Goal: Task Accomplishment & Management: Manage account settings

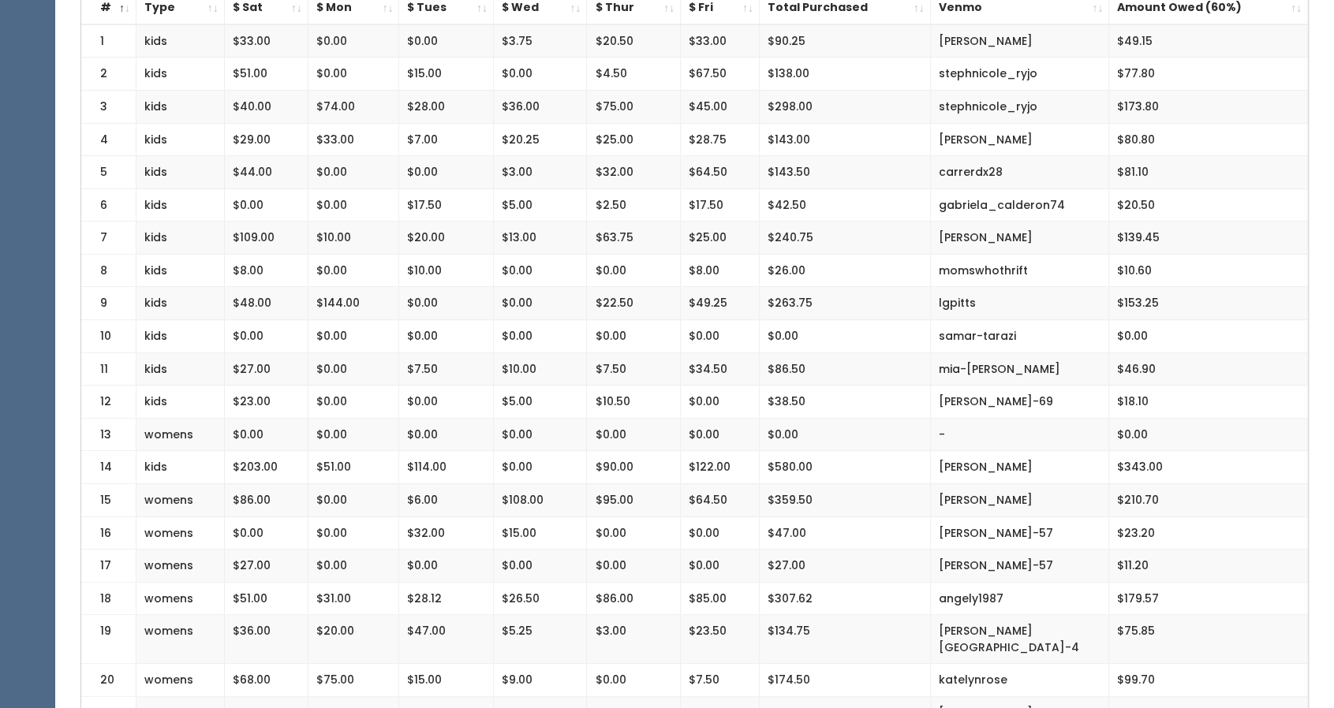
click at [906, 312] on td "$263.75" at bounding box center [844, 303] width 171 height 33
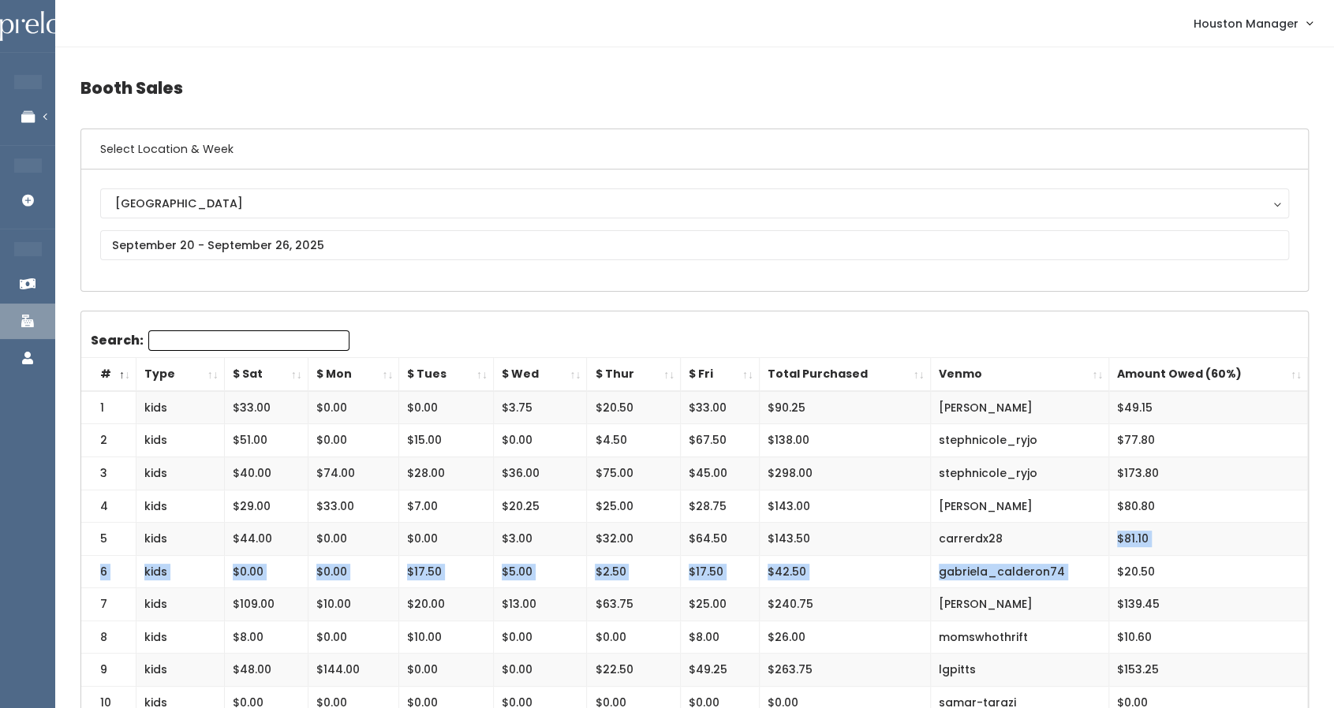
drag, startPoint x: 1109, startPoint y: 564, endPoint x: 1090, endPoint y: 528, distance: 40.9
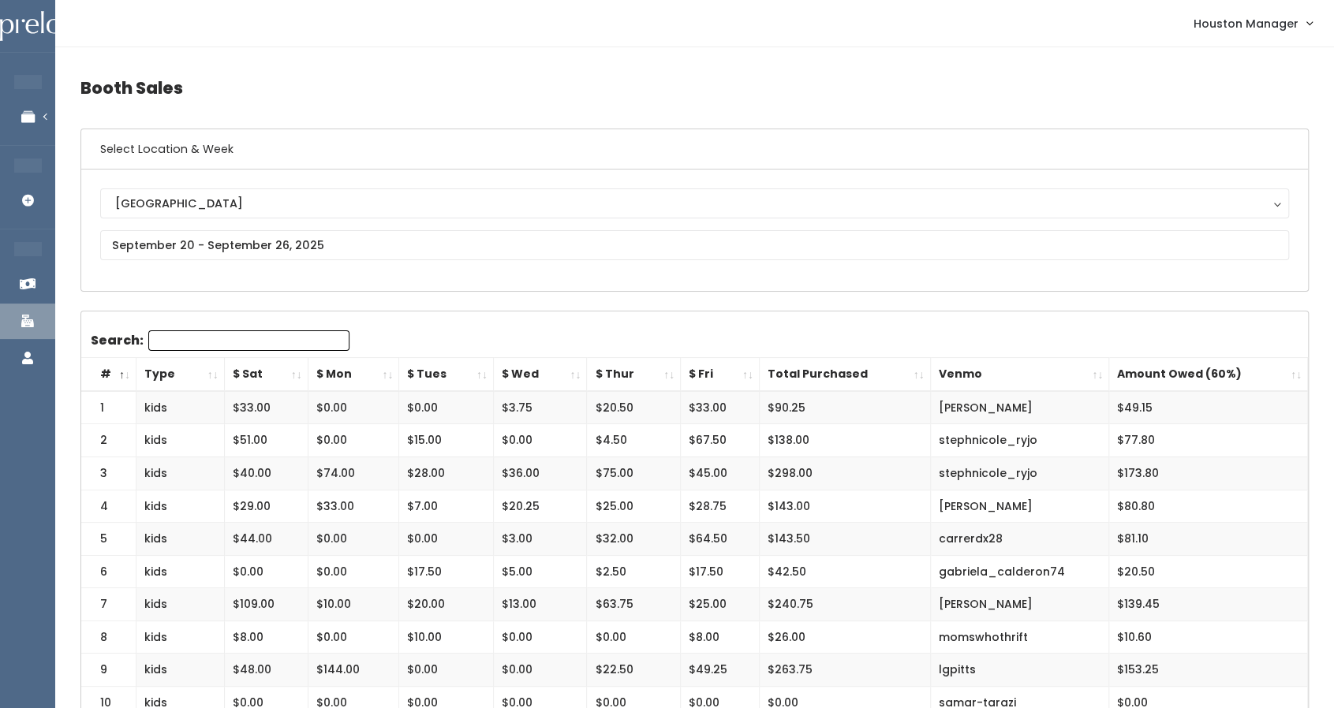
click at [1139, 264] on div "Houston Houston" at bounding box center [694, 231] width 1189 height 84
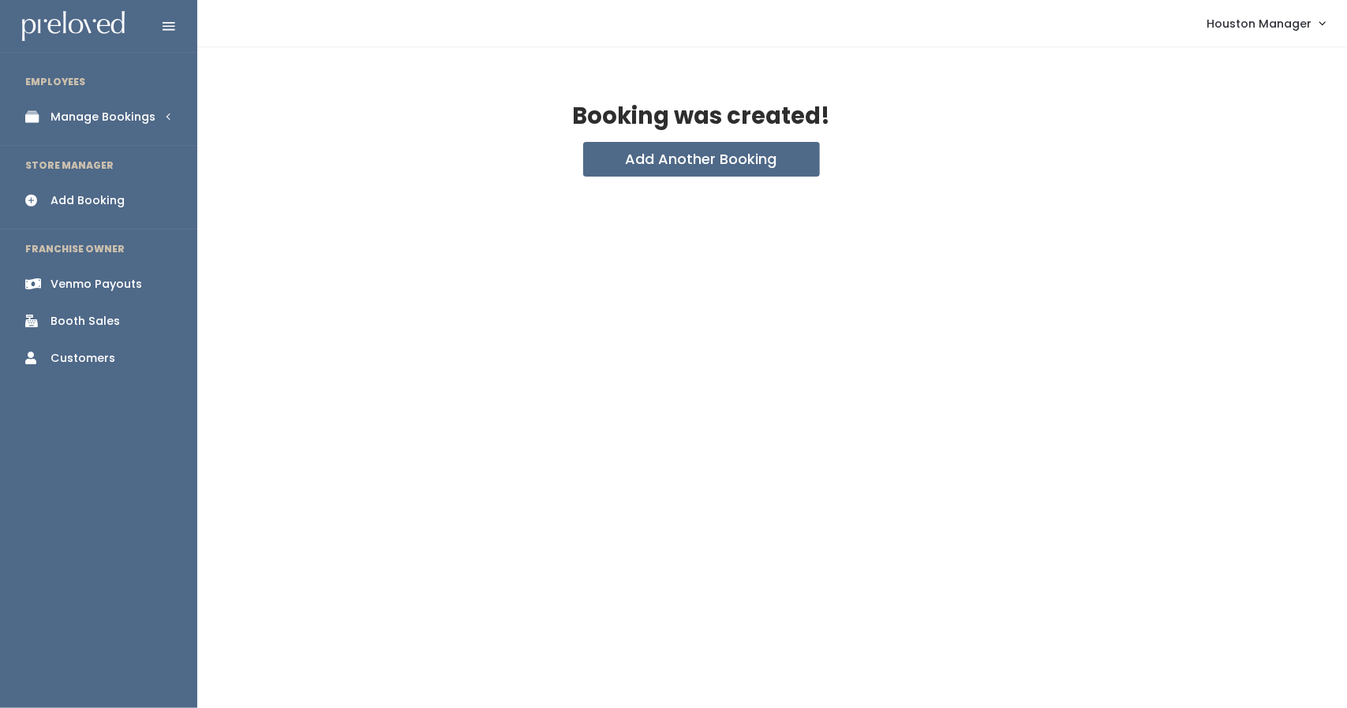
click at [127, 114] on div "Manage Bookings" at bounding box center [102, 117] width 105 height 17
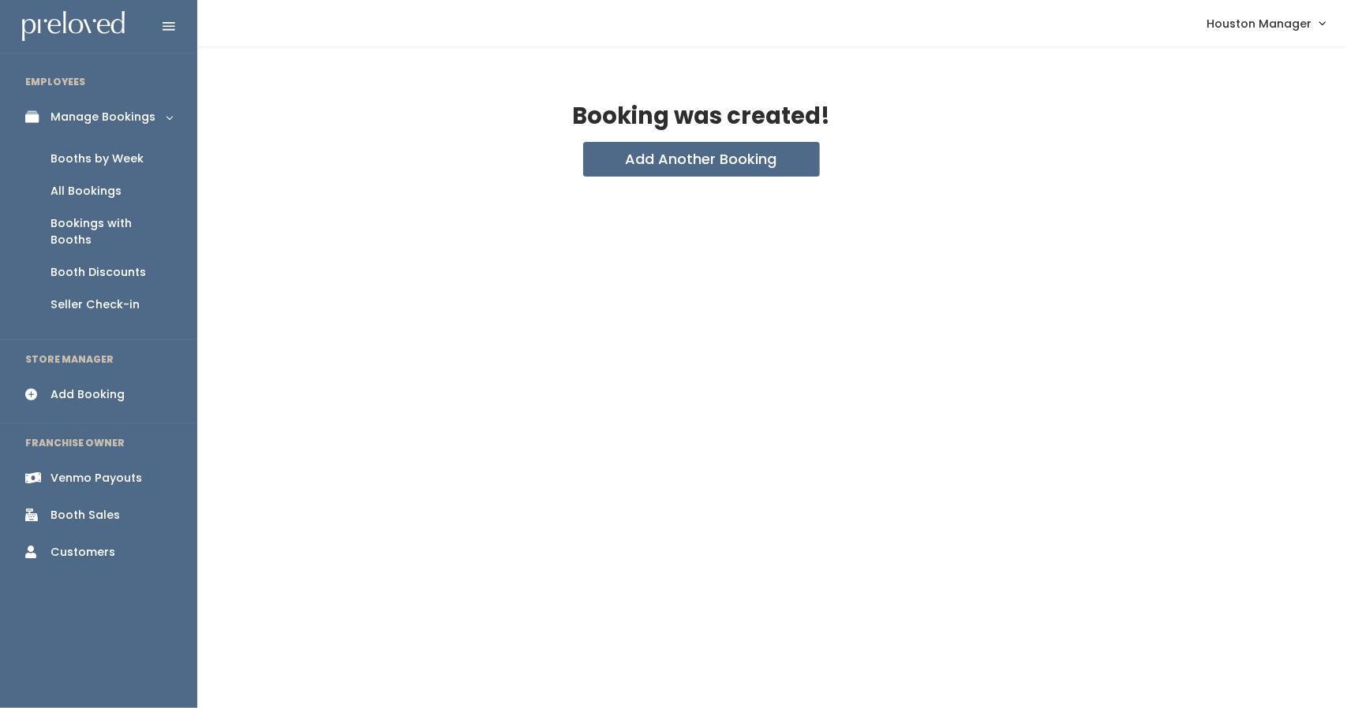
click at [132, 152] on div "Booths by Week" at bounding box center [96, 159] width 93 height 17
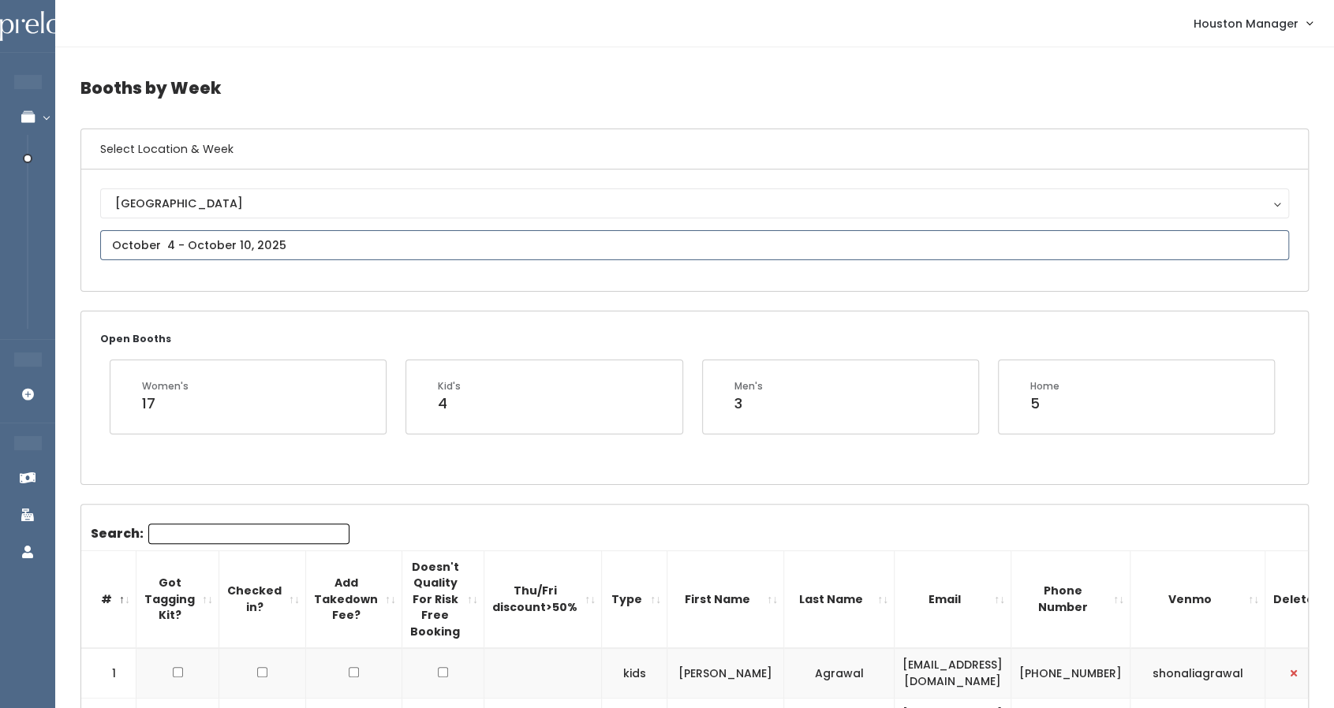
click at [297, 248] on input "text" at bounding box center [694, 245] width 1189 height 30
type input "September 20 to September 26"
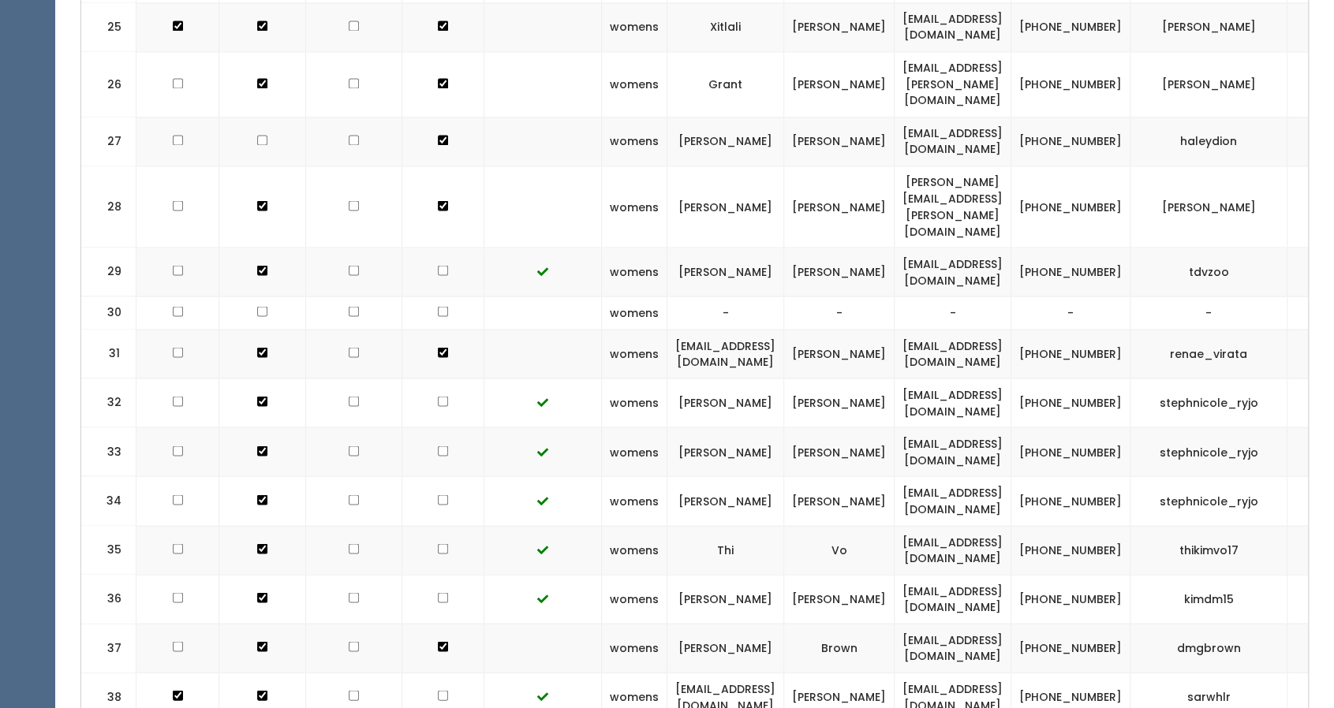
scroll to position [1800, 0]
click at [438, 593] on input "checkbox" at bounding box center [443, 598] width 10 height 10
checkbox input "true"
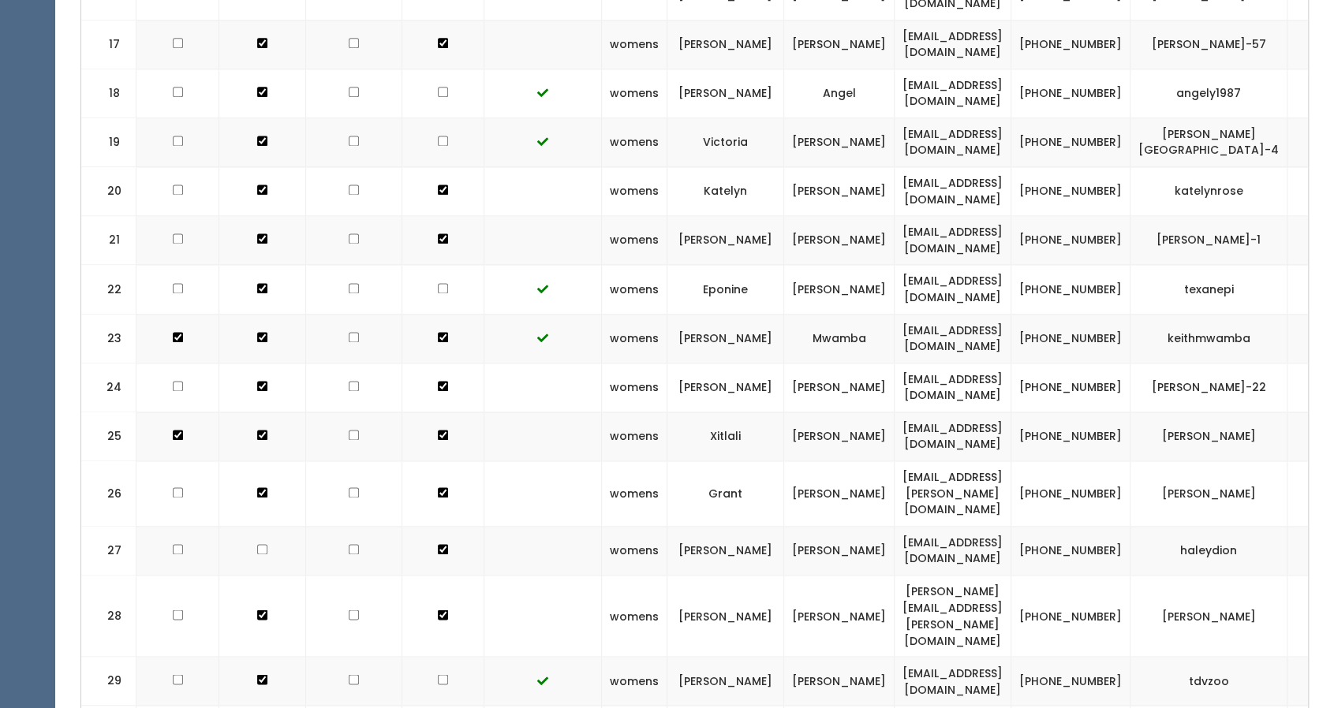
scroll to position [1391, 0]
click at [438, 88] on input "checkbox" at bounding box center [443, 93] width 10 height 10
checkbox input "true"
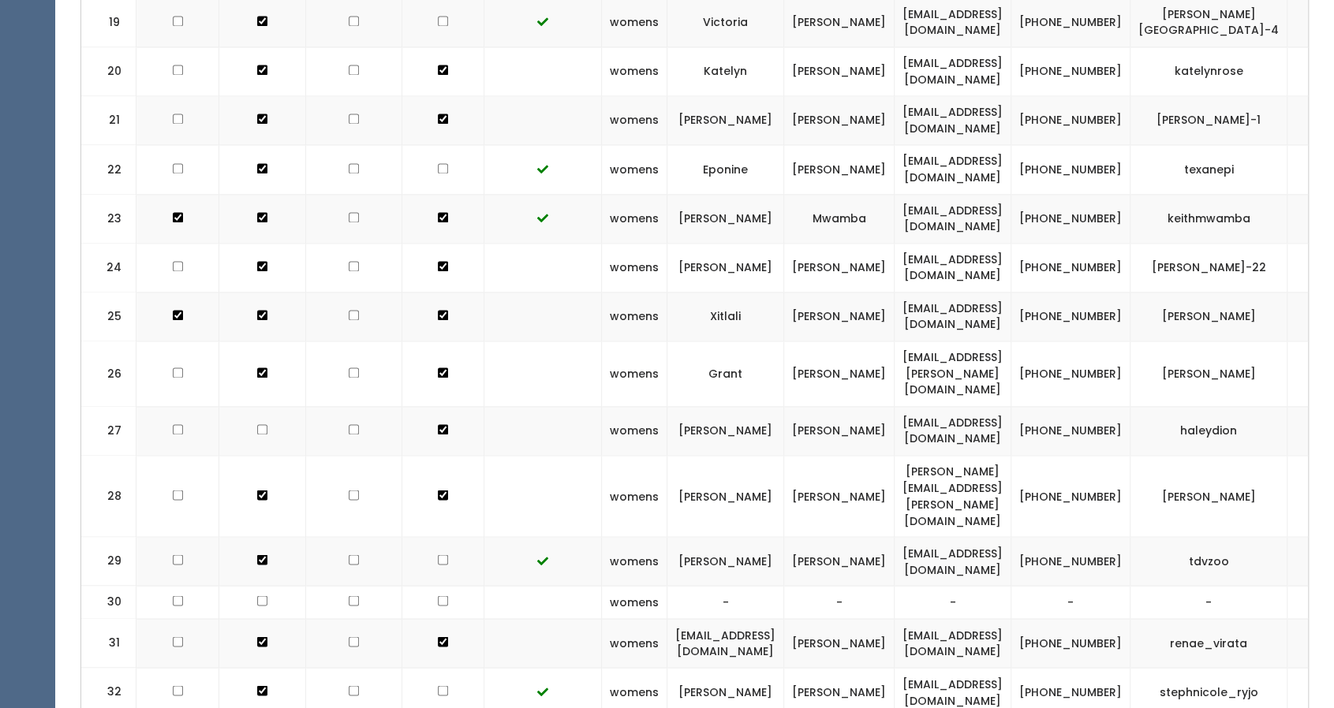
scroll to position [1507, 0]
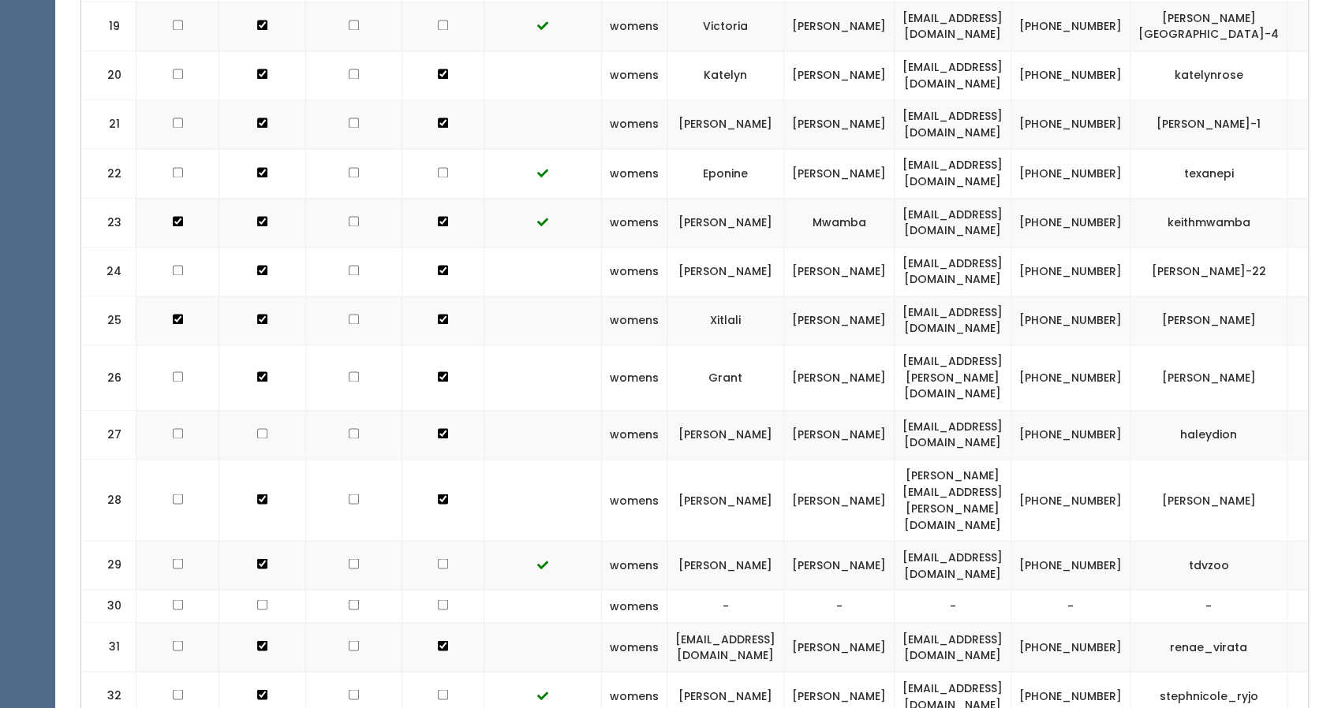
click at [438, 167] on input "checkbox" at bounding box center [443, 172] width 10 height 10
checkbox input "true"
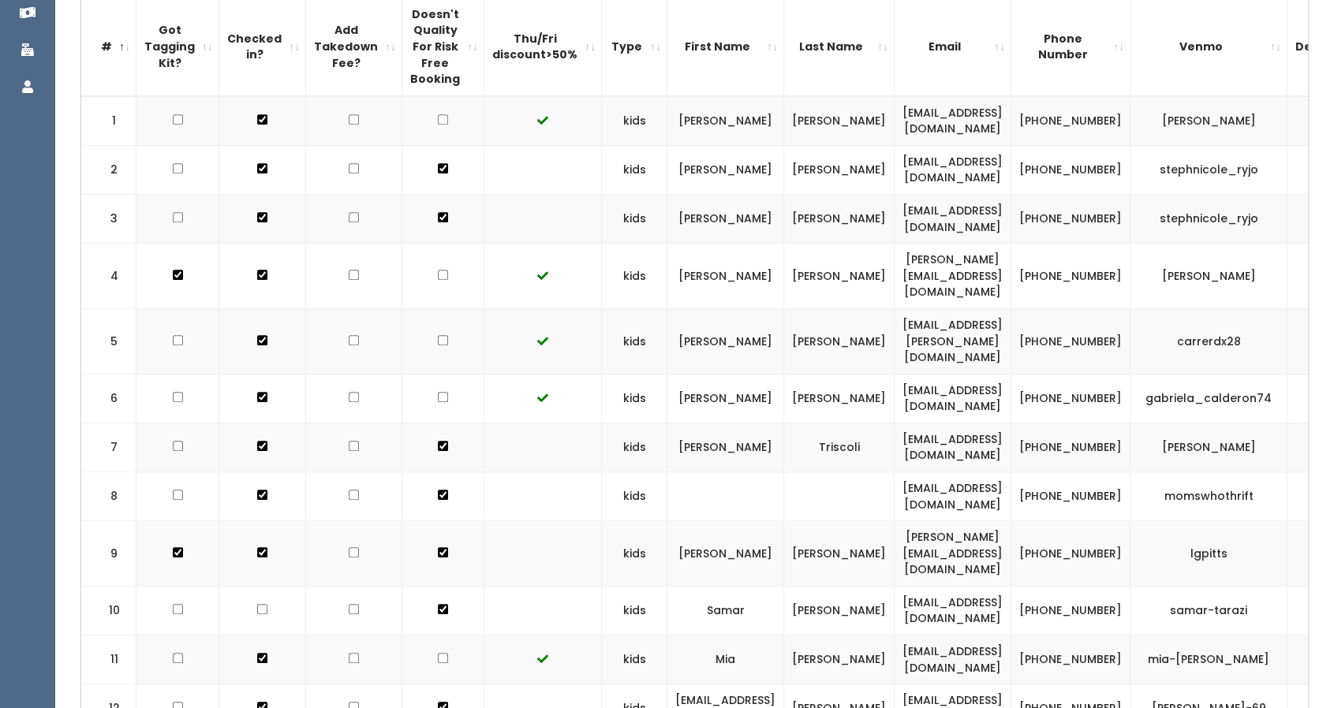
scroll to position [465, 0]
click at [438, 271] on input "checkbox" at bounding box center [443, 276] width 10 height 10
checkbox input "true"
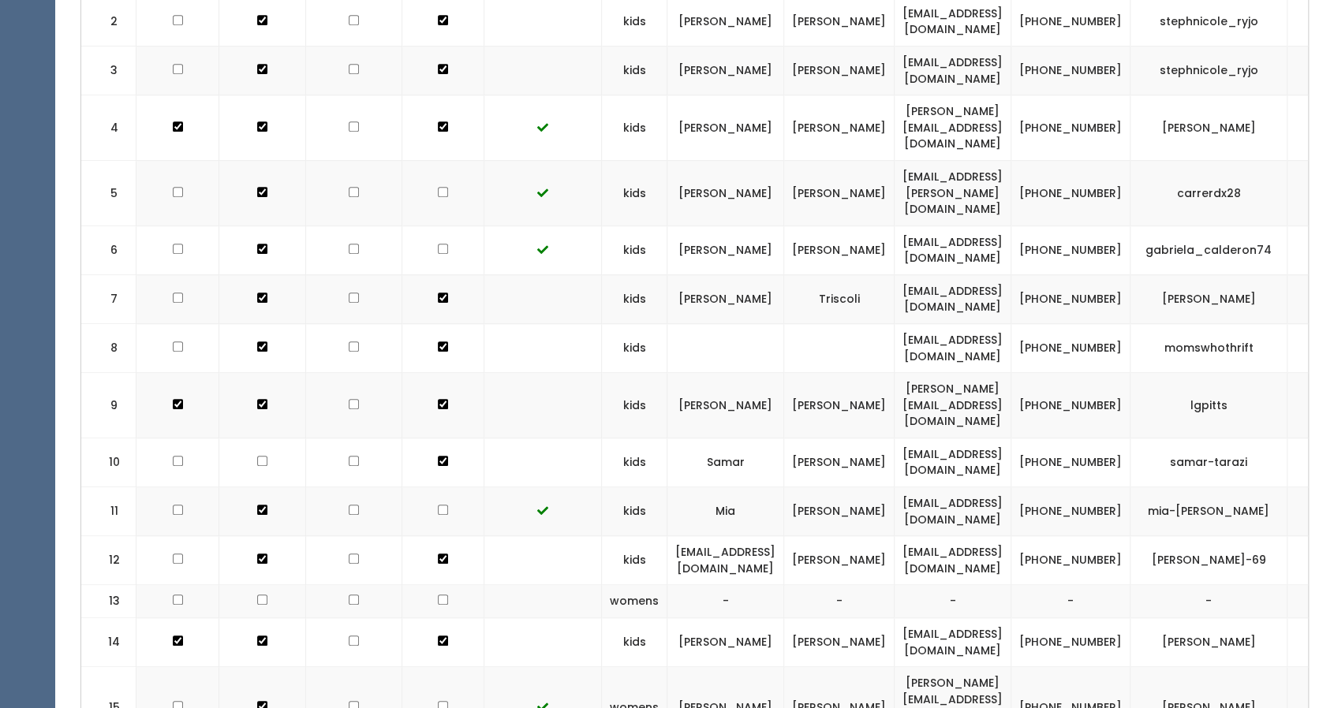
scroll to position [621, 0]
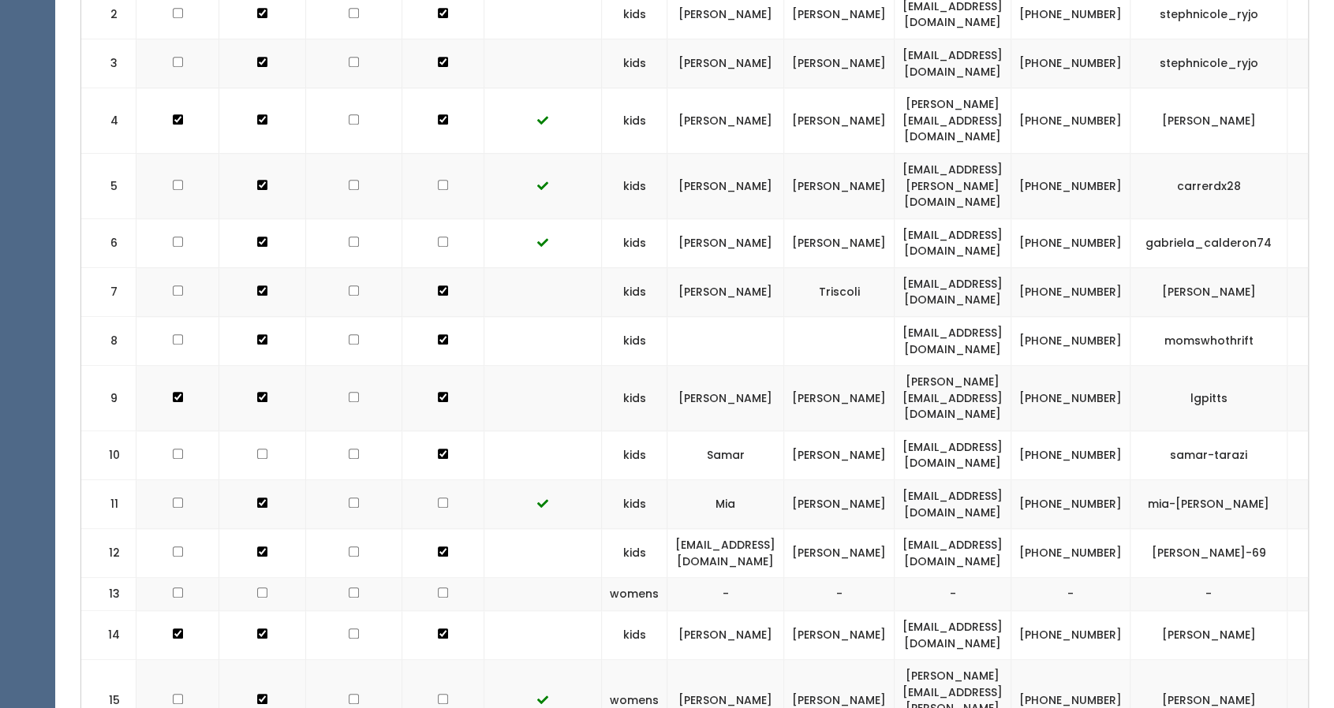
click at [438, 498] on input "checkbox" at bounding box center [443, 503] width 10 height 10
checkbox input "true"
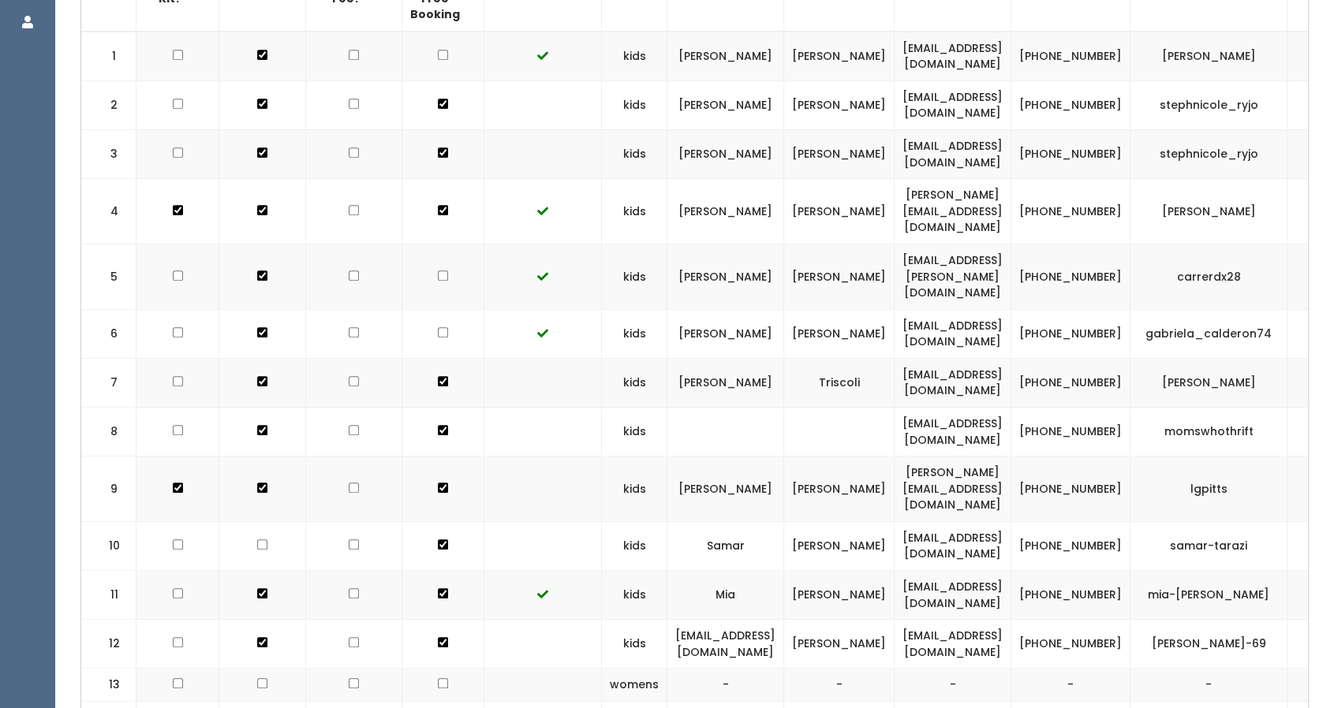
scroll to position [529, 0]
click at [438, 328] on input "checkbox" at bounding box center [443, 333] width 10 height 10
checkbox input "true"
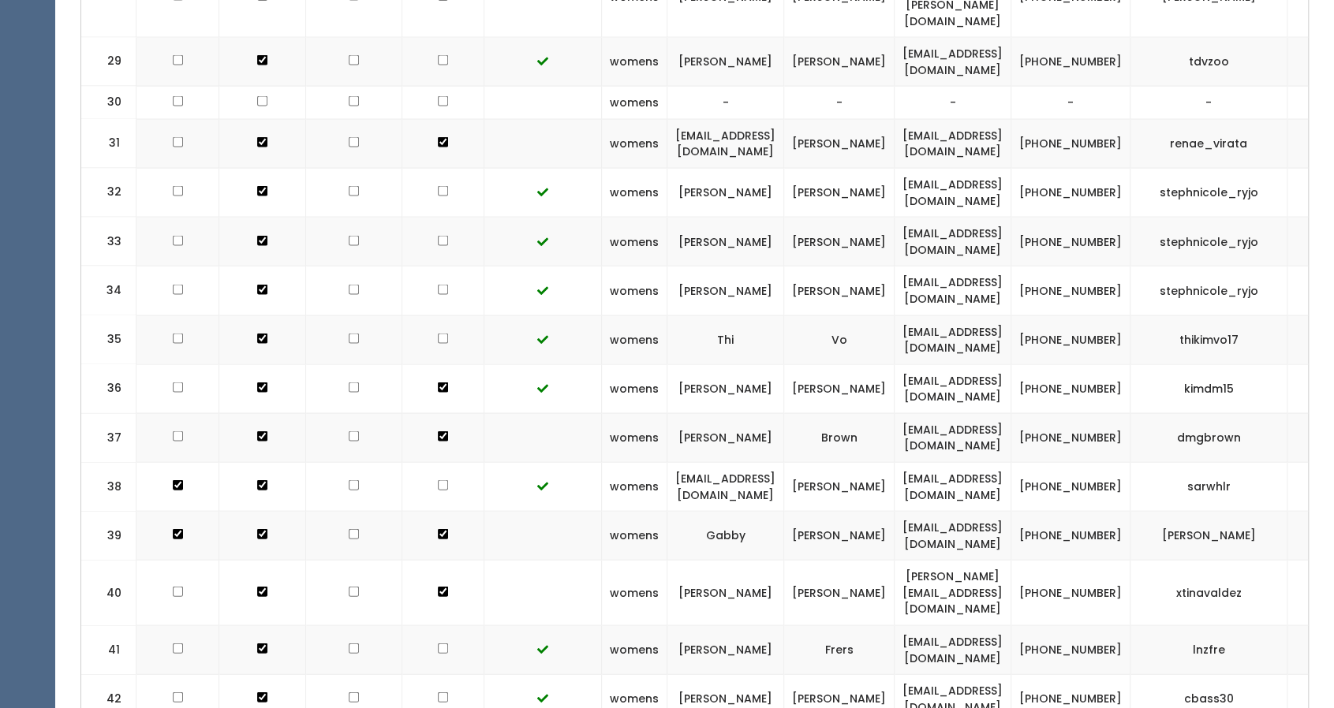
scroll to position [2007, 0]
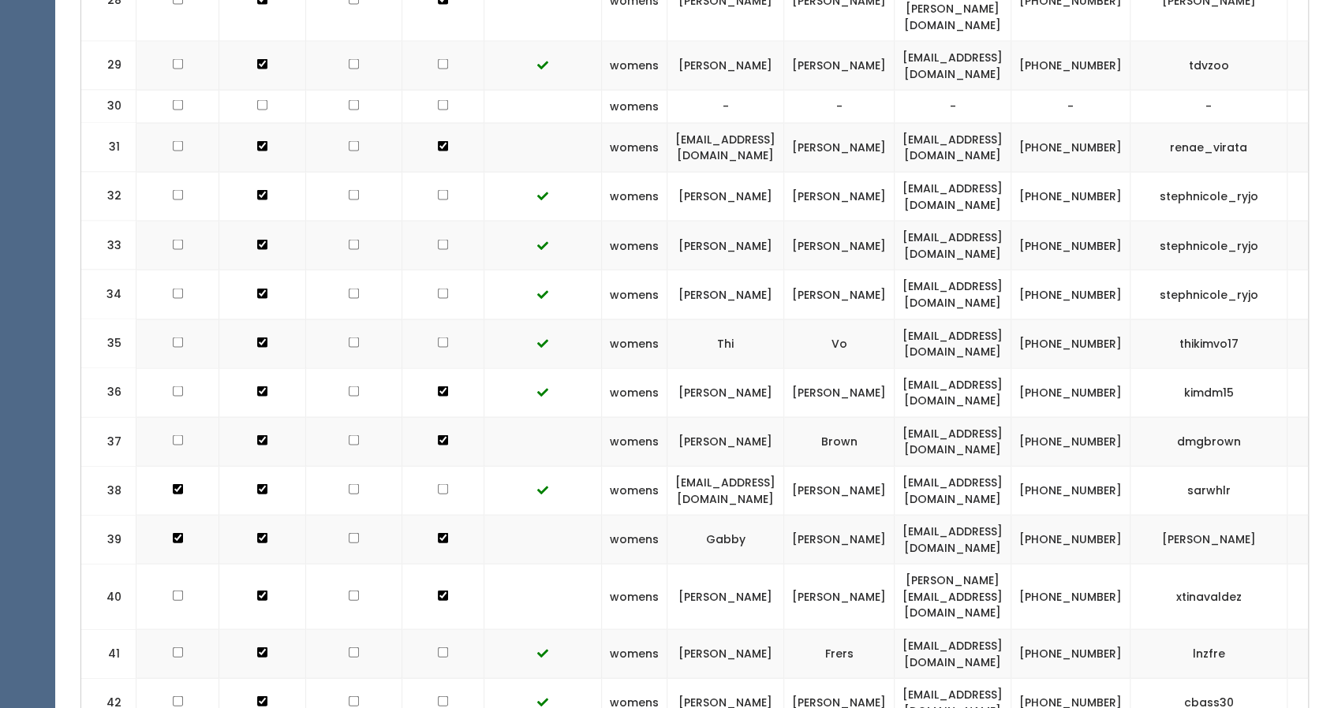
click at [435, 319] on td at bounding box center [443, 343] width 82 height 49
click at [438, 338] on input "checkbox" at bounding box center [443, 343] width 10 height 10
checkbox input "true"
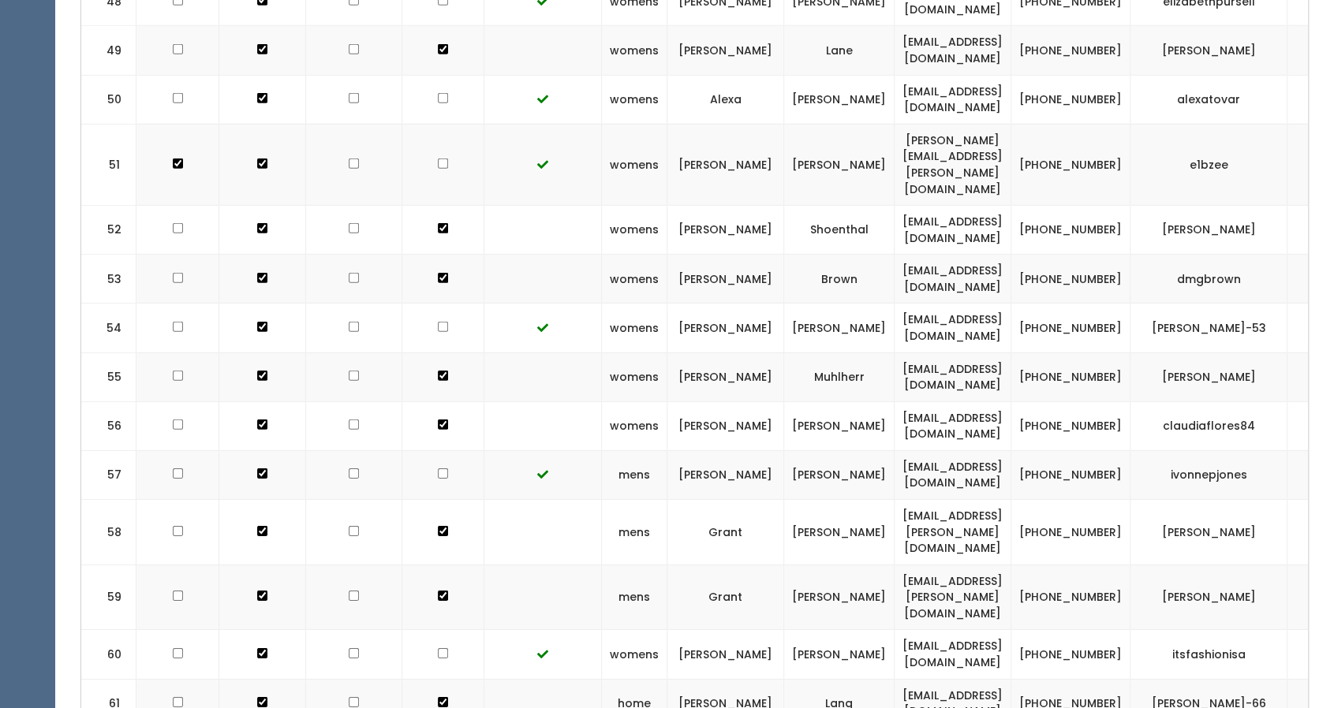
scroll to position [3076, 0]
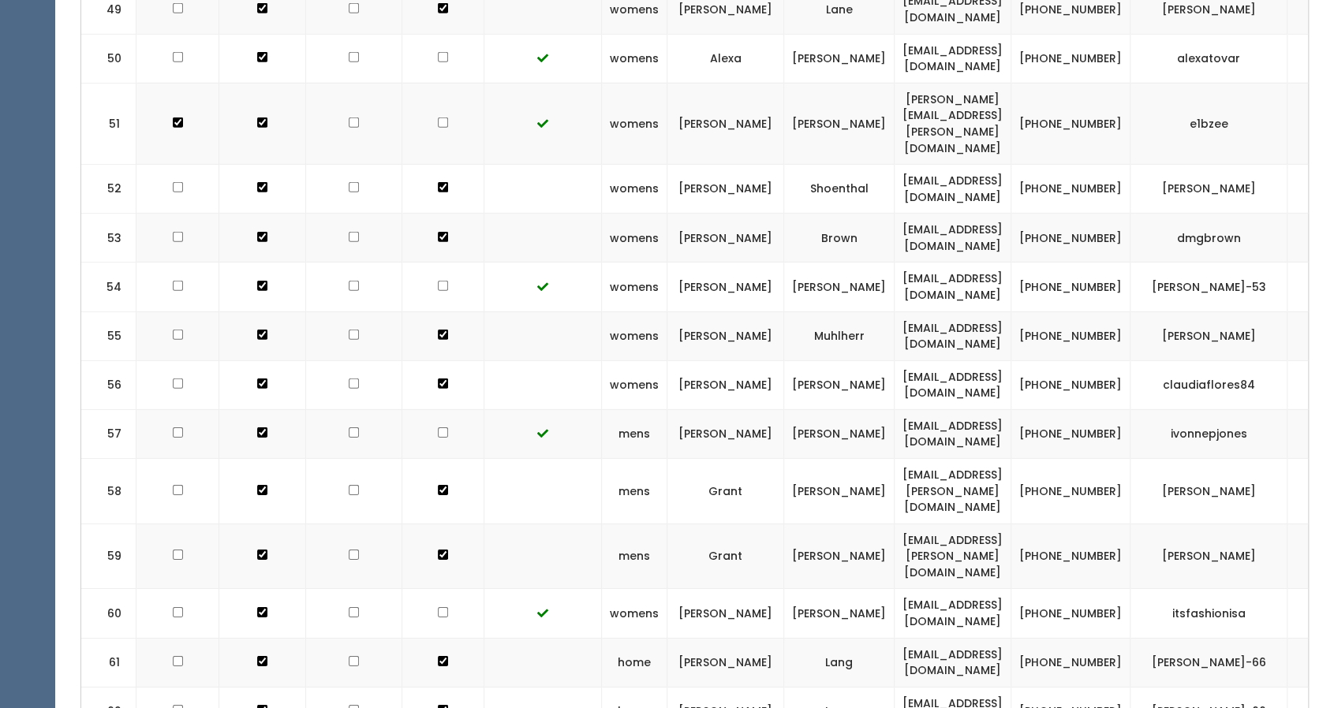
checkbox input "true"
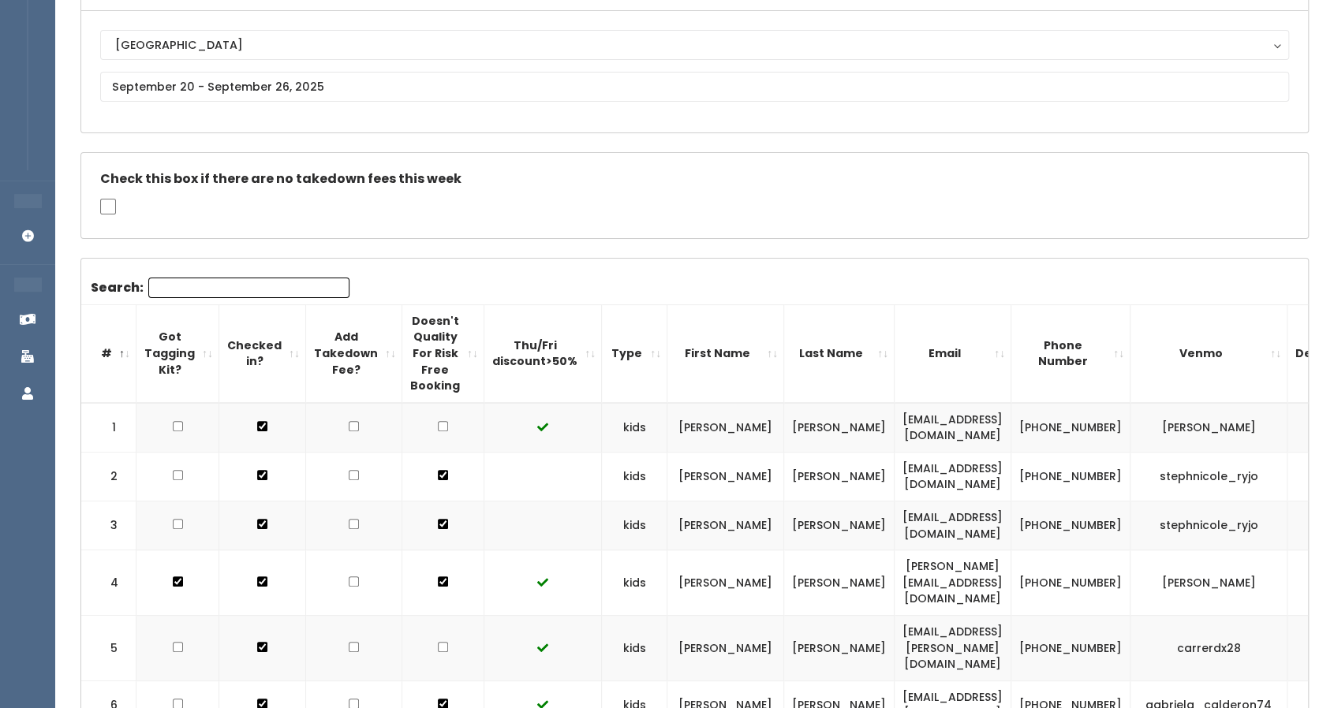
scroll to position [0, 0]
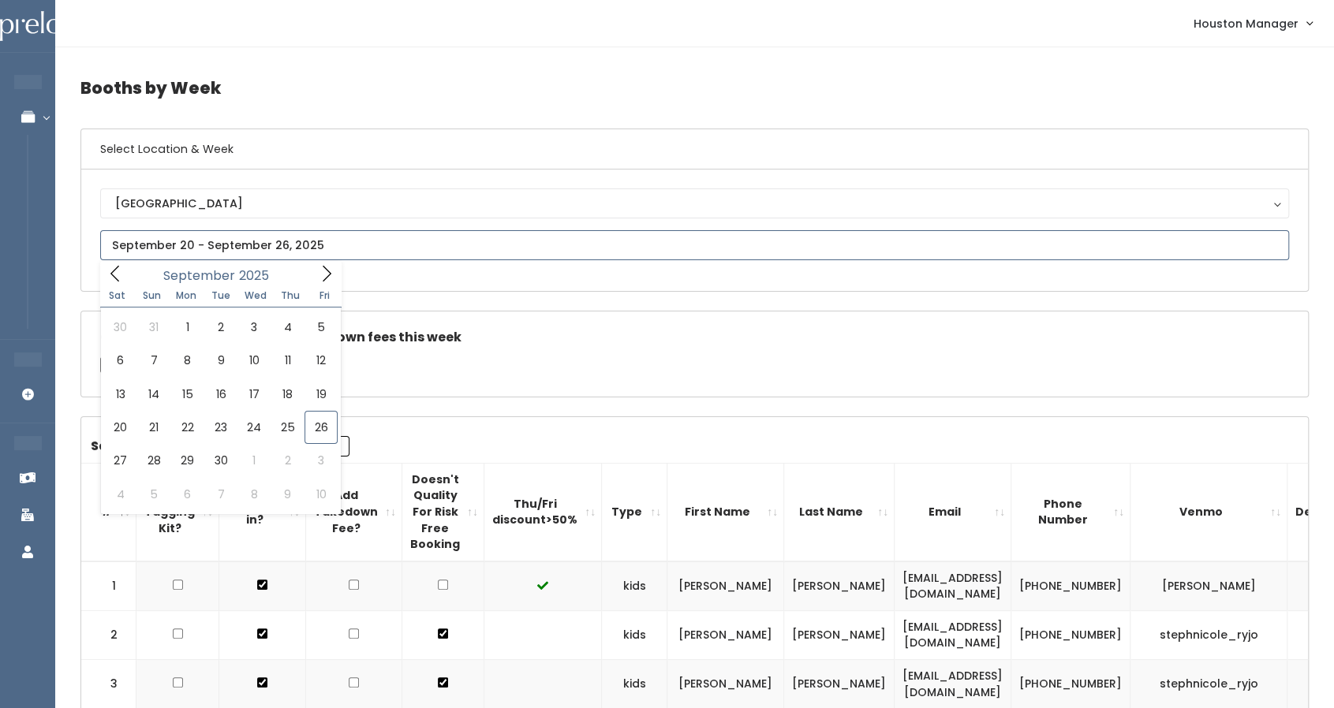
click at [271, 252] on input "text" at bounding box center [694, 245] width 1189 height 30
type input "September 27 to October 3"
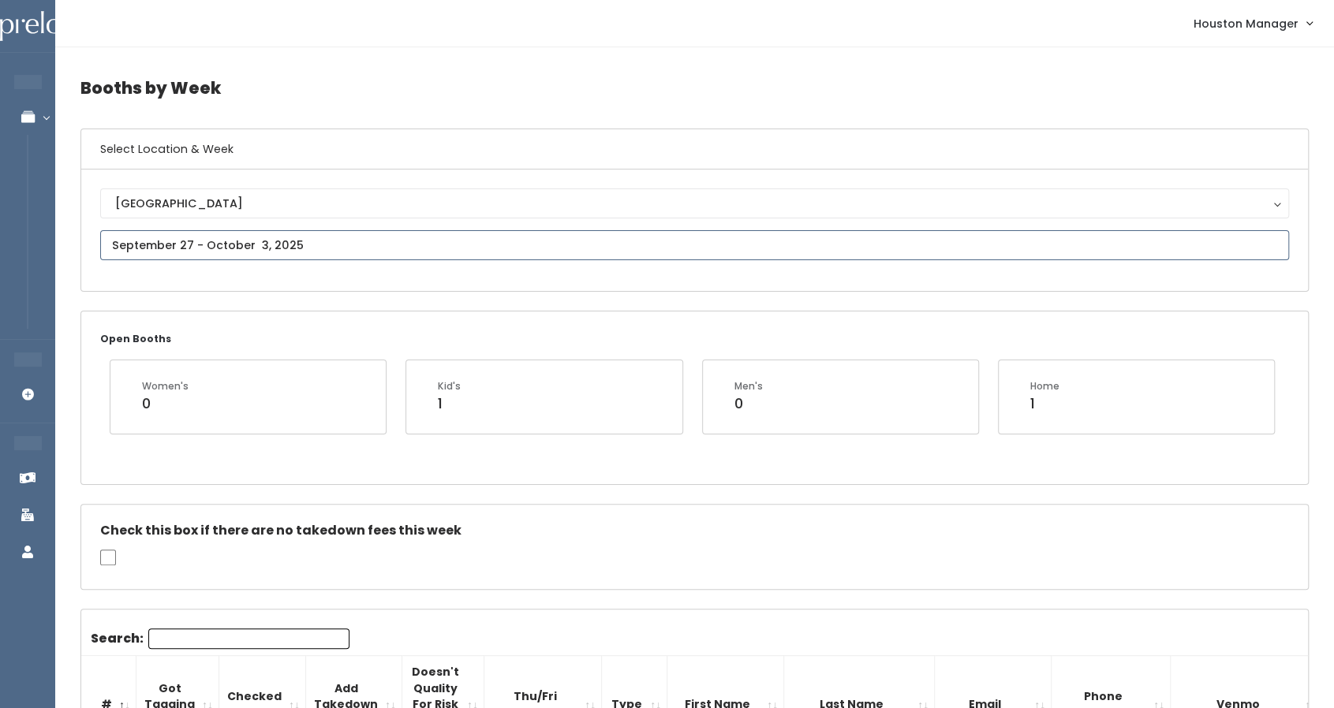
click at [256, 236] on input "text" at bounding box center [694, 245] width 1189 height 30
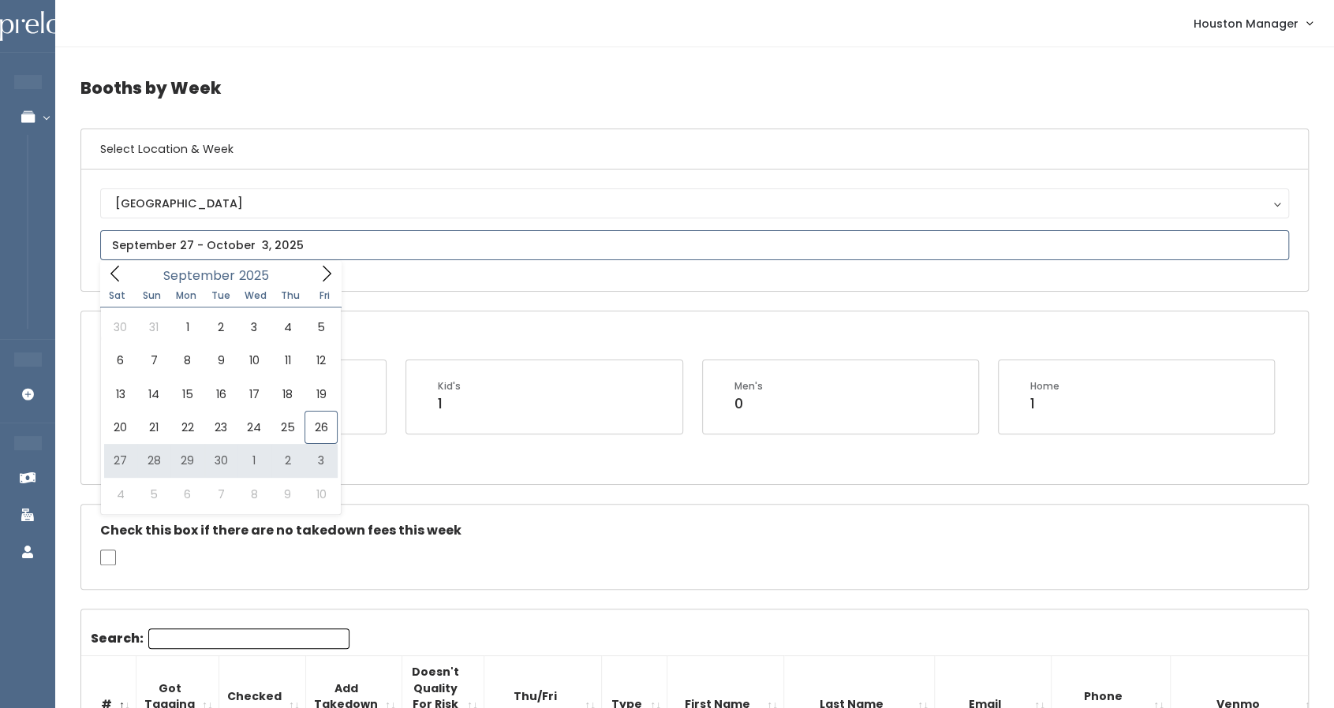
type input "[DATE] to [DATE]"
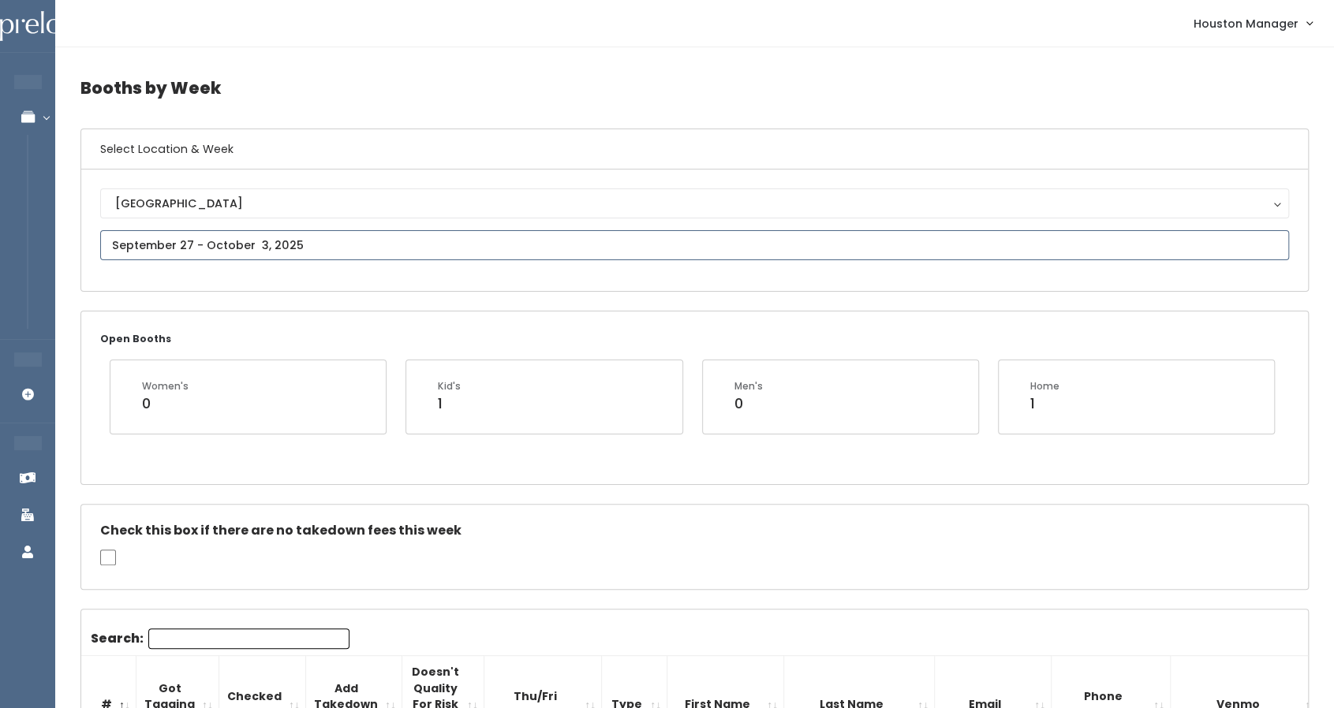
click at [245, 245] on input "text" at bounding box center [694, 245] width 1189 height 30
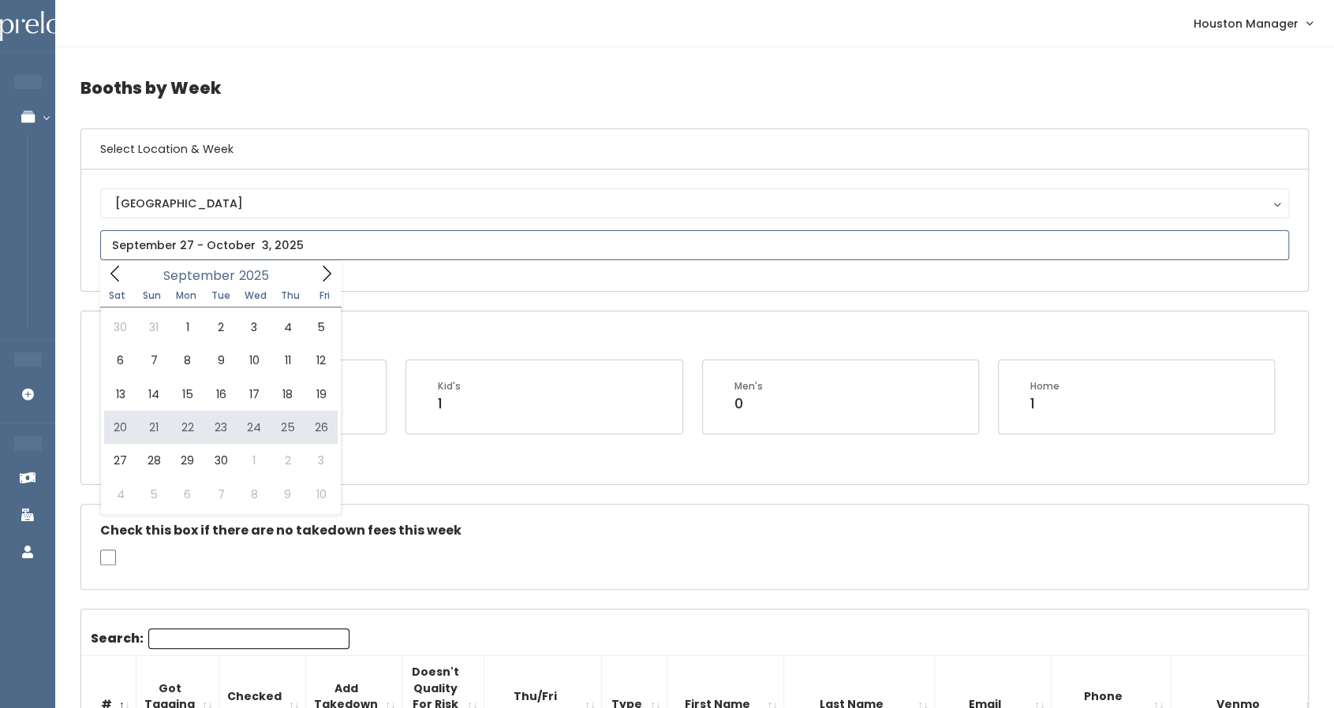
type input "September 20 to September 26"
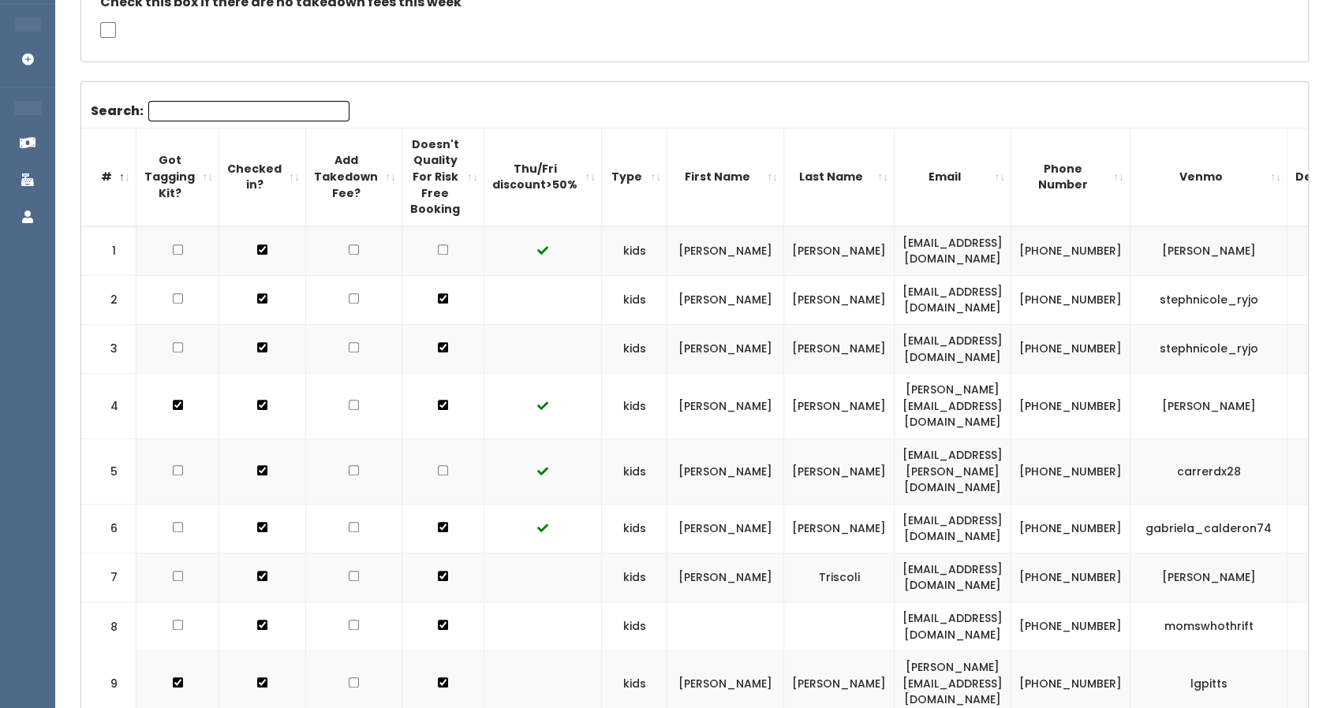
scroll to position [331, 0]
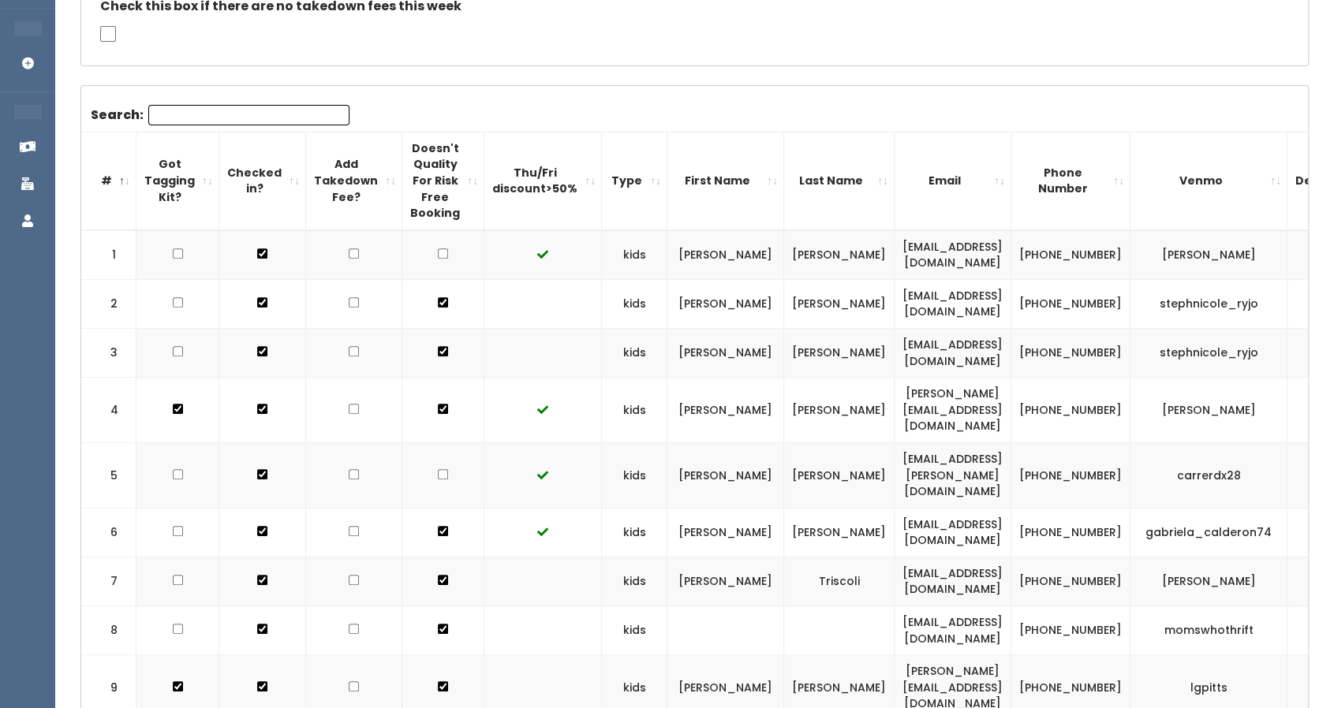
click at [349, 624] on input "checkbox" at bounding box center [354, 629] width 10 height 10
checkbox input "true"
click at [349, 469] on input "checkbox" at bounding box center [354, 474] width 10 height 10
checkbox input "true"
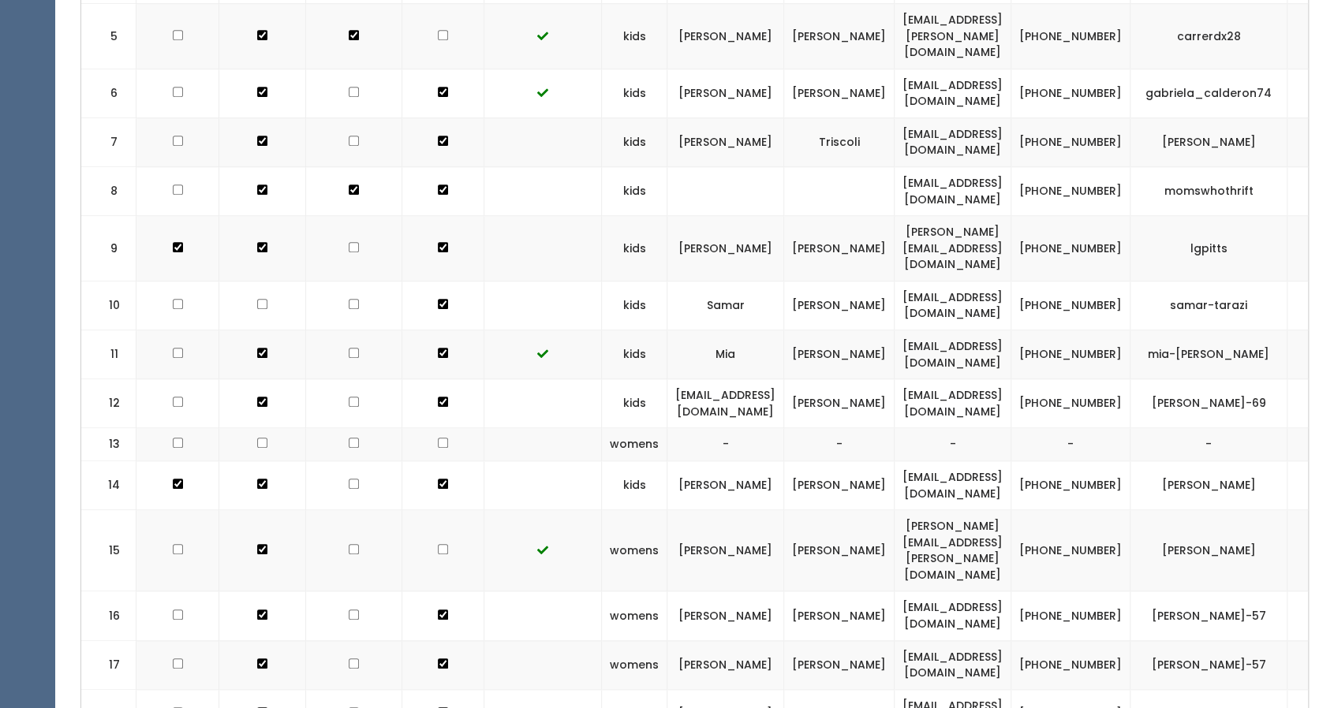
scroll to position [771, 0]
click at [349, 609] on input "checkbox" at bounding box center [354, 614] width 10 height 10
checkbox input "true"
click at [349, 658] on input "checkbox" at bounding box center [354, 663] width 10 height 10
checkbox input "true"
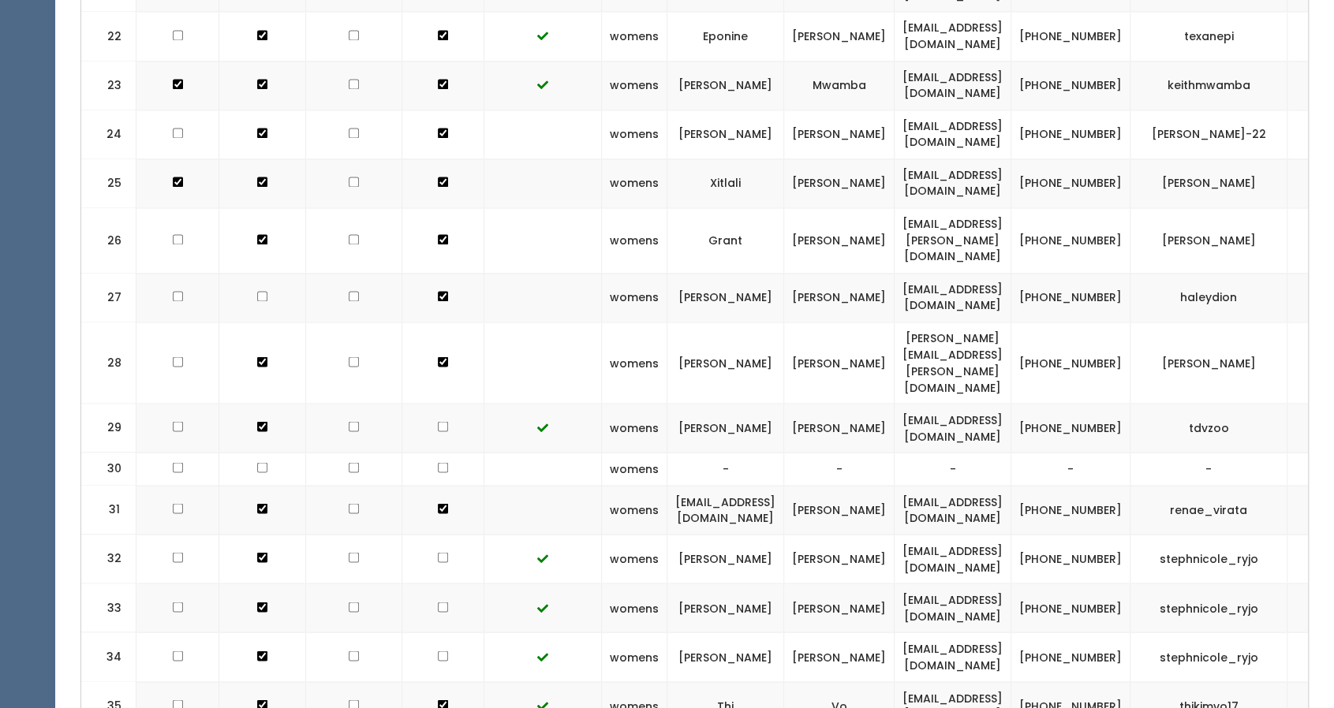
scroll to position [1687, 0]
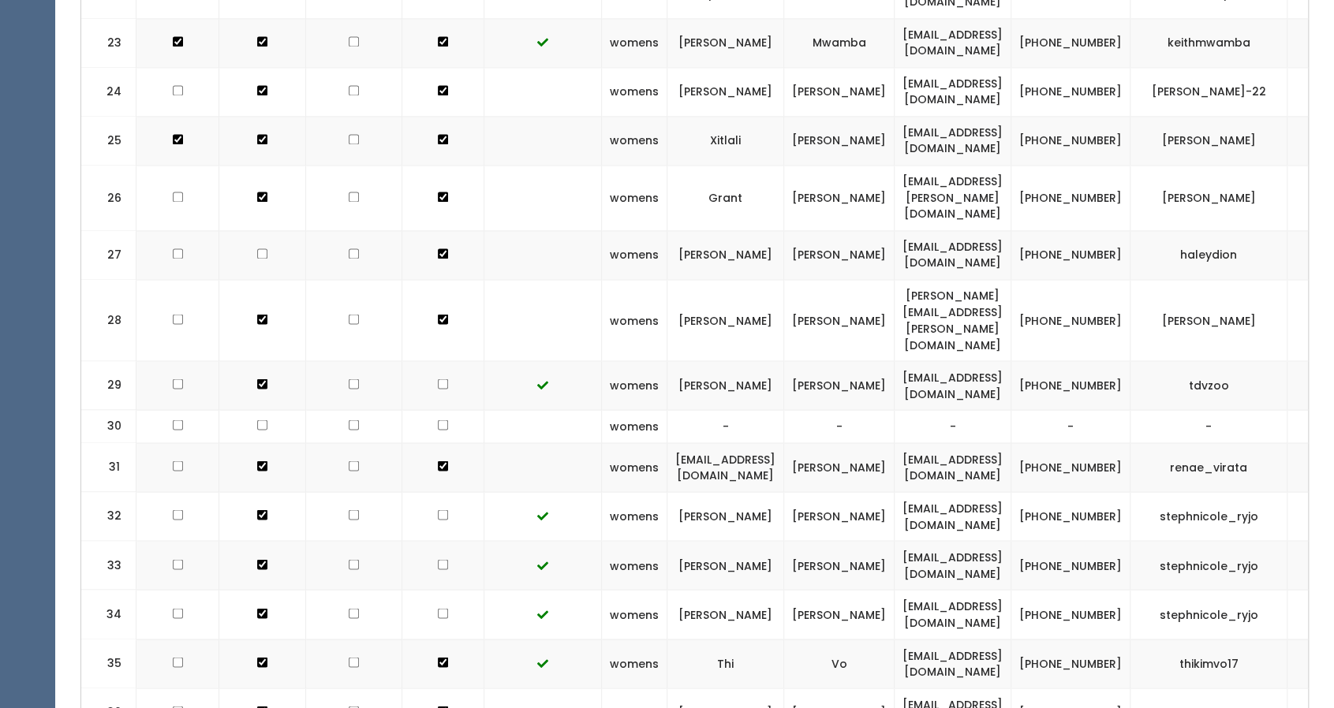
click at [349, 314] on input "checkbox" at bounding box center [354, 319] width 10 height 10
checkbox input "true"
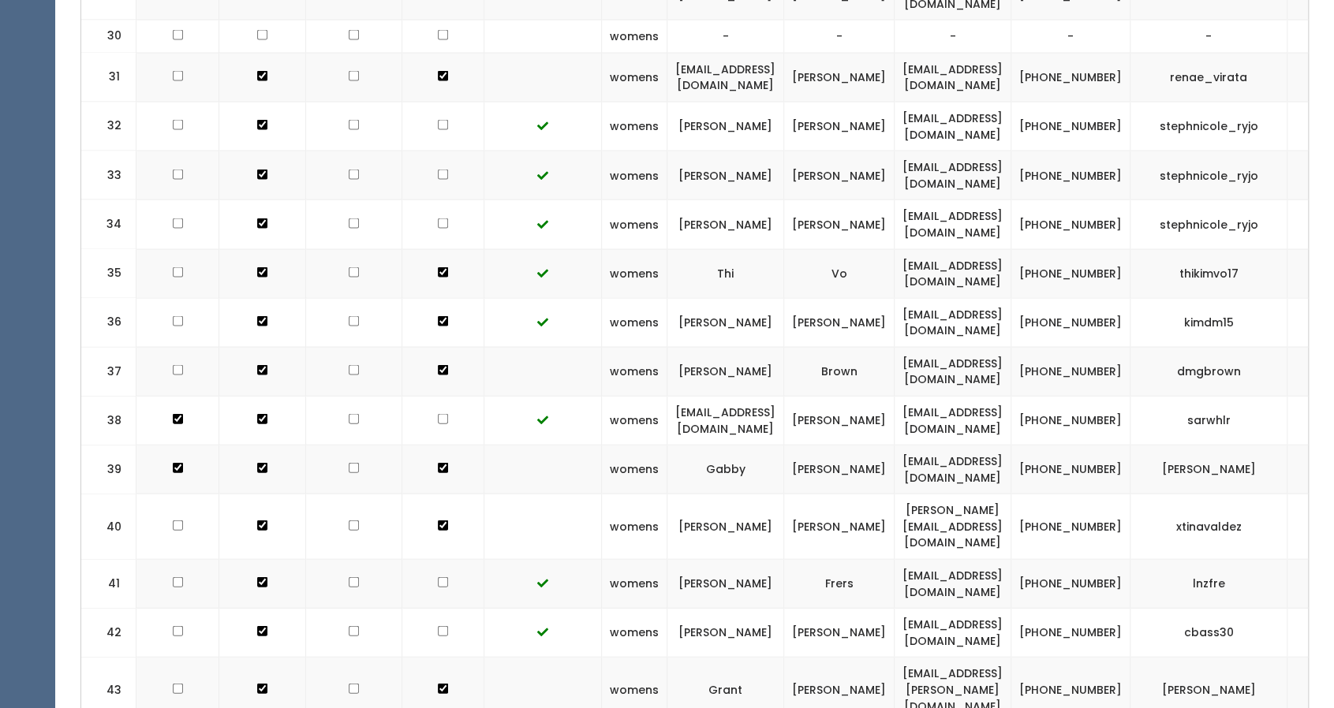
scroll to position [2078, 0]
checkbox input "true"
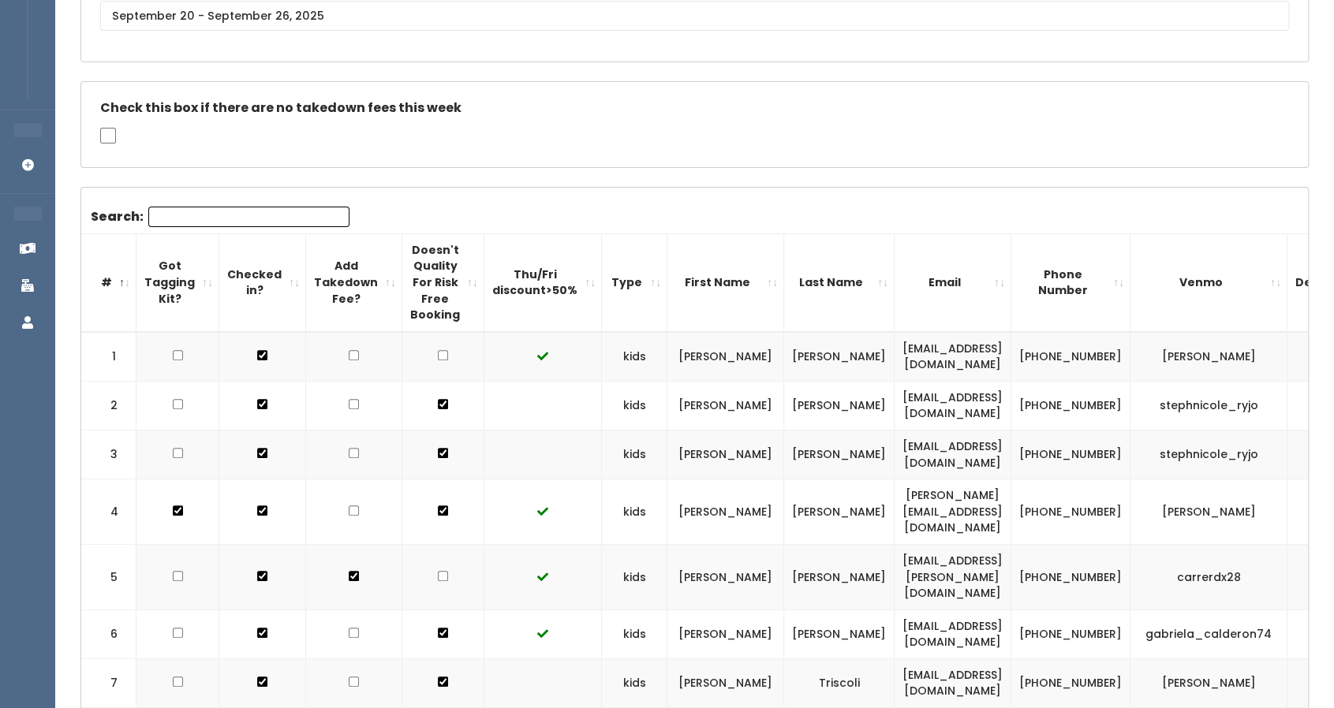
scroll to position [0, 0]
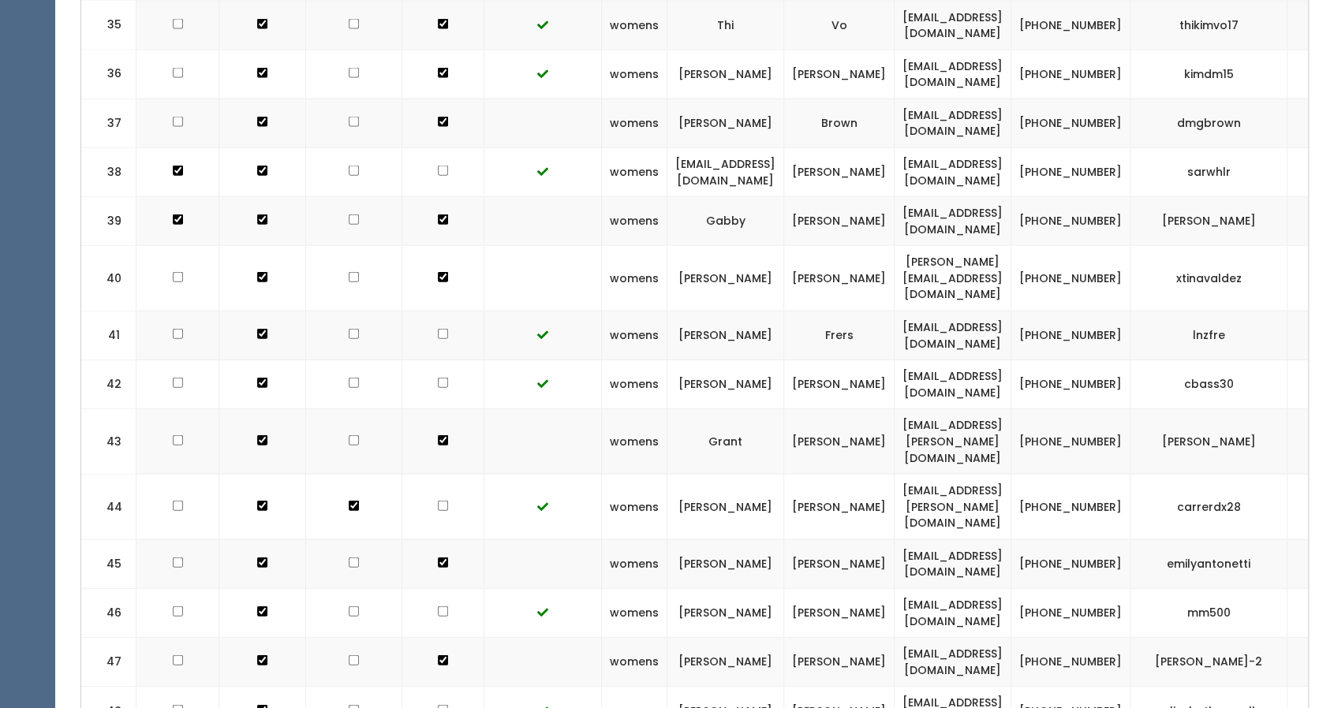
scroll to position [2325, 0]
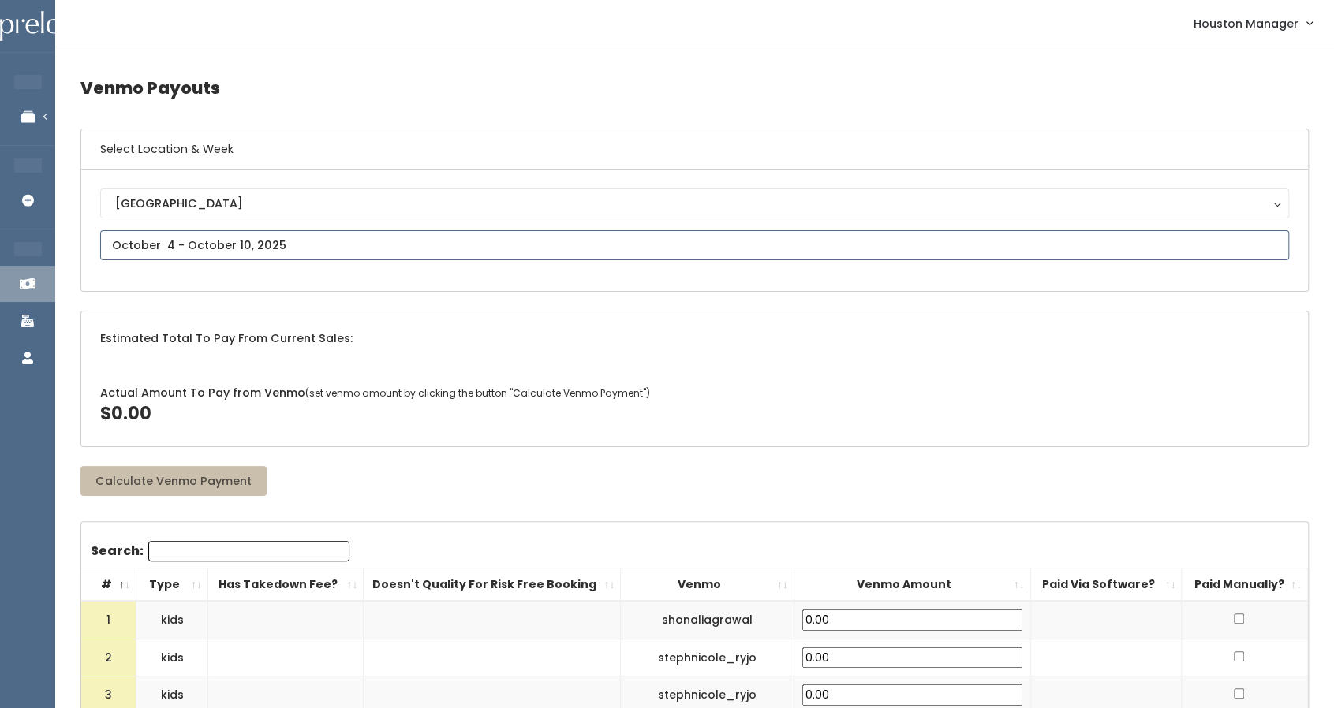
click at [270, 250] on input "text" at bounding box center [694, 245] width 1189 height 30
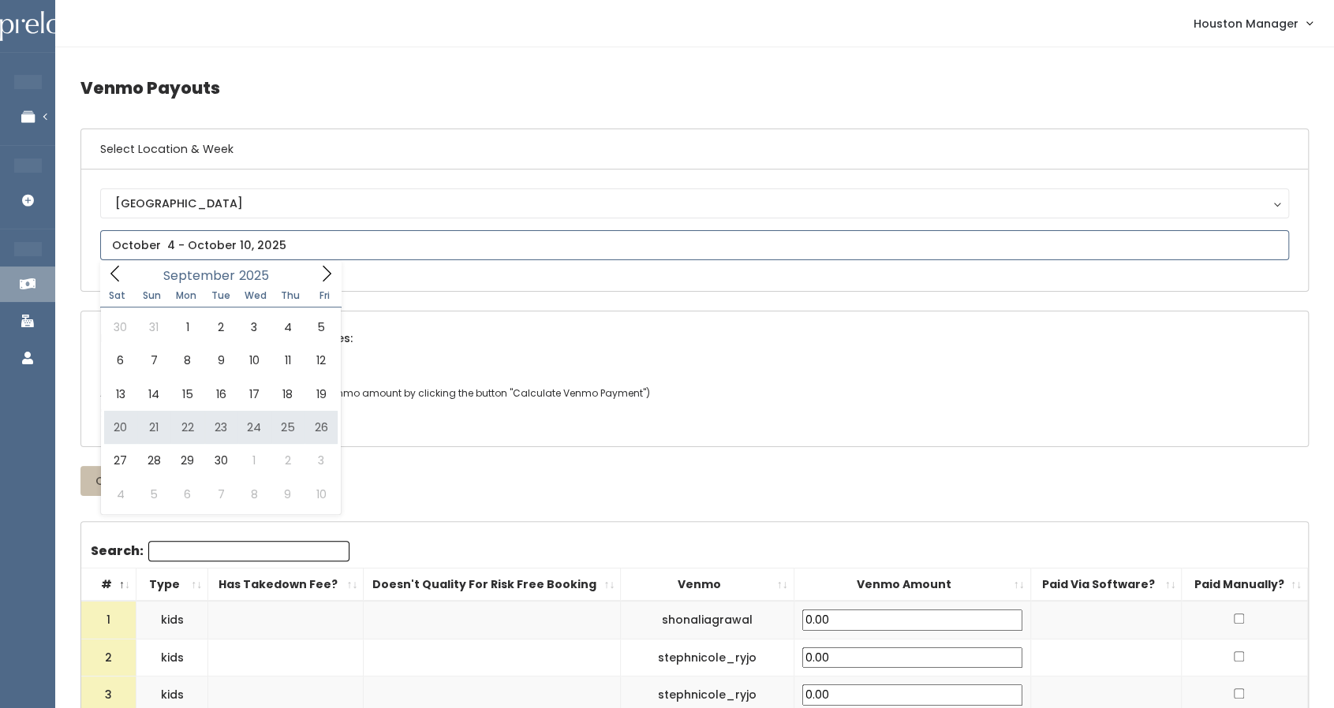
type input "September 20 to September 26"
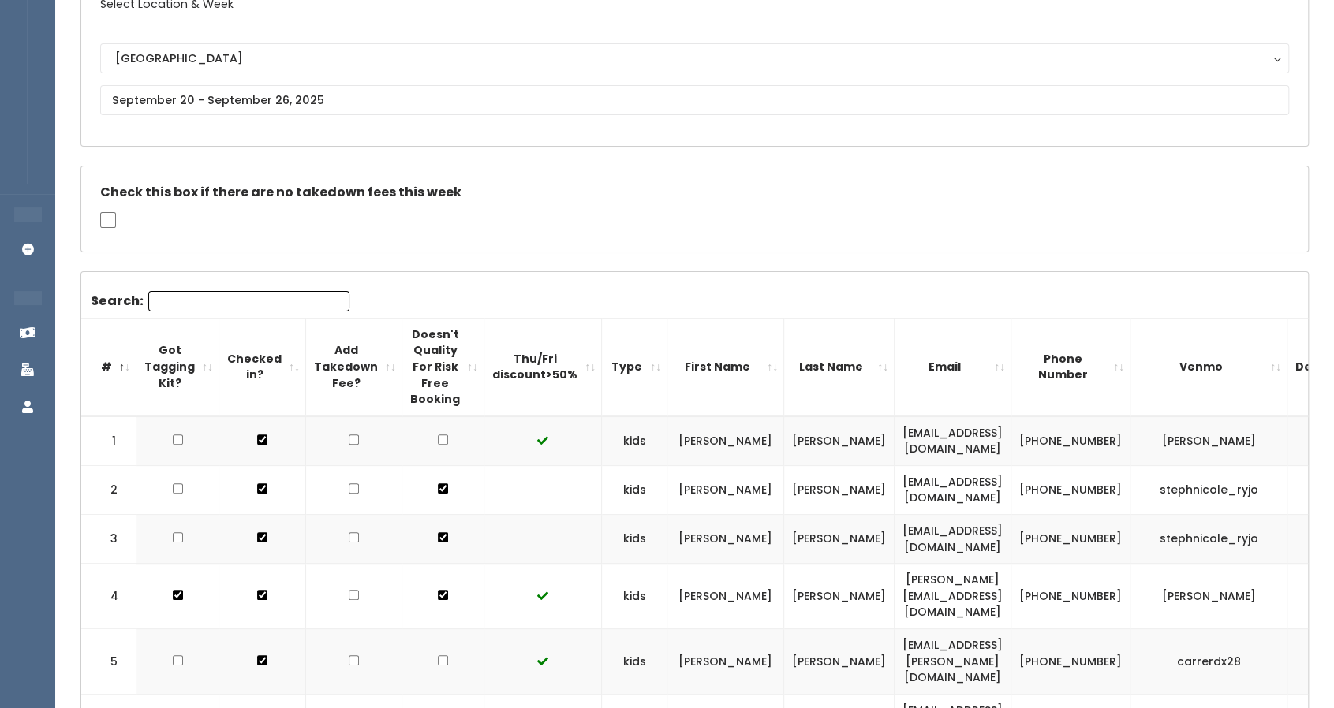
scroll to position [133, 0]
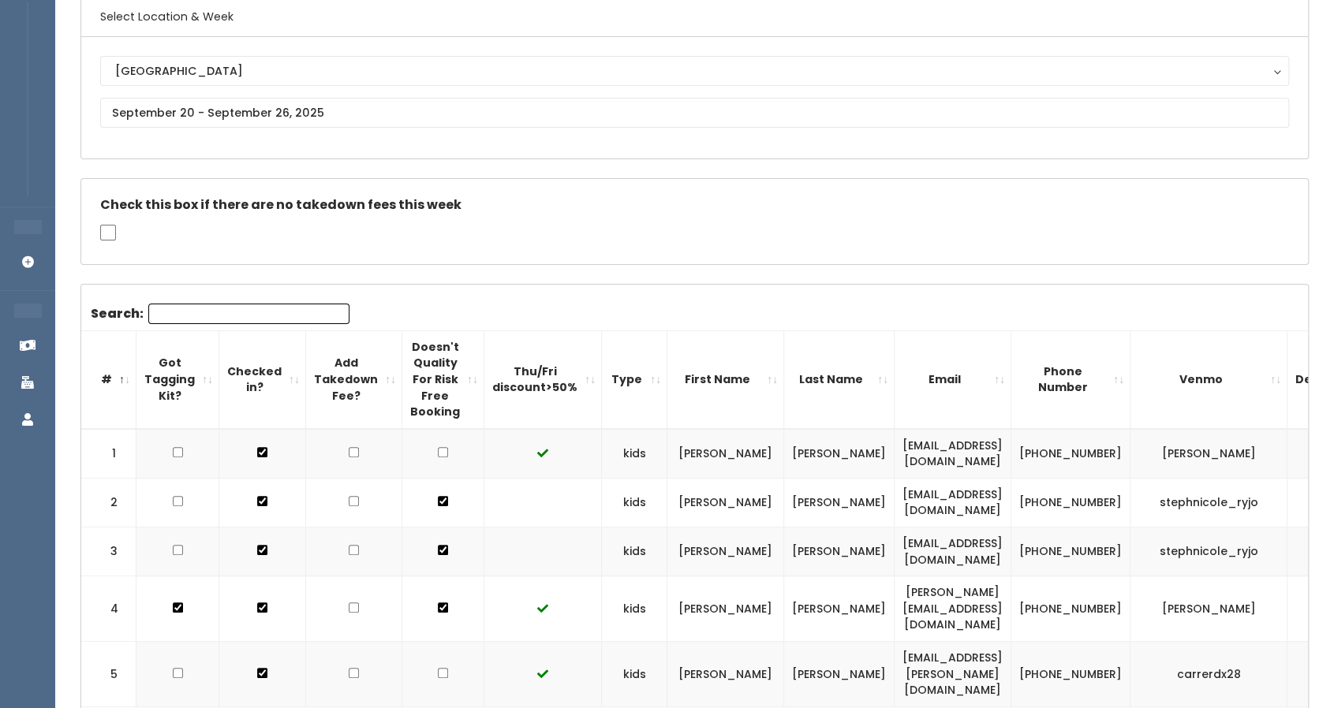
click at [349, 668] on input "checkbox" at bounding box center [354, 673] width 10 height 10
checkbox input "true"
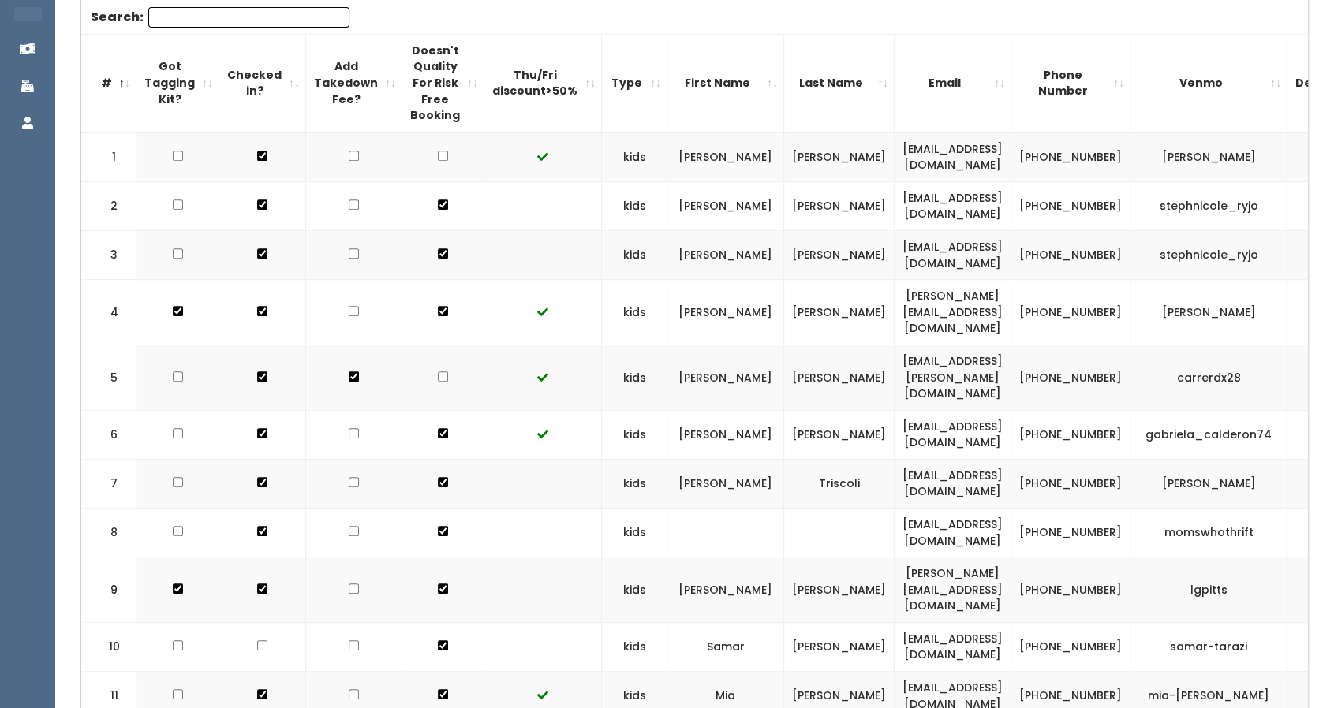
scroll to position [431, 0]
click at [349, 525] on input "checkbox" at bounding box center [354, 530] width 10 height 10
checkbox input "true"
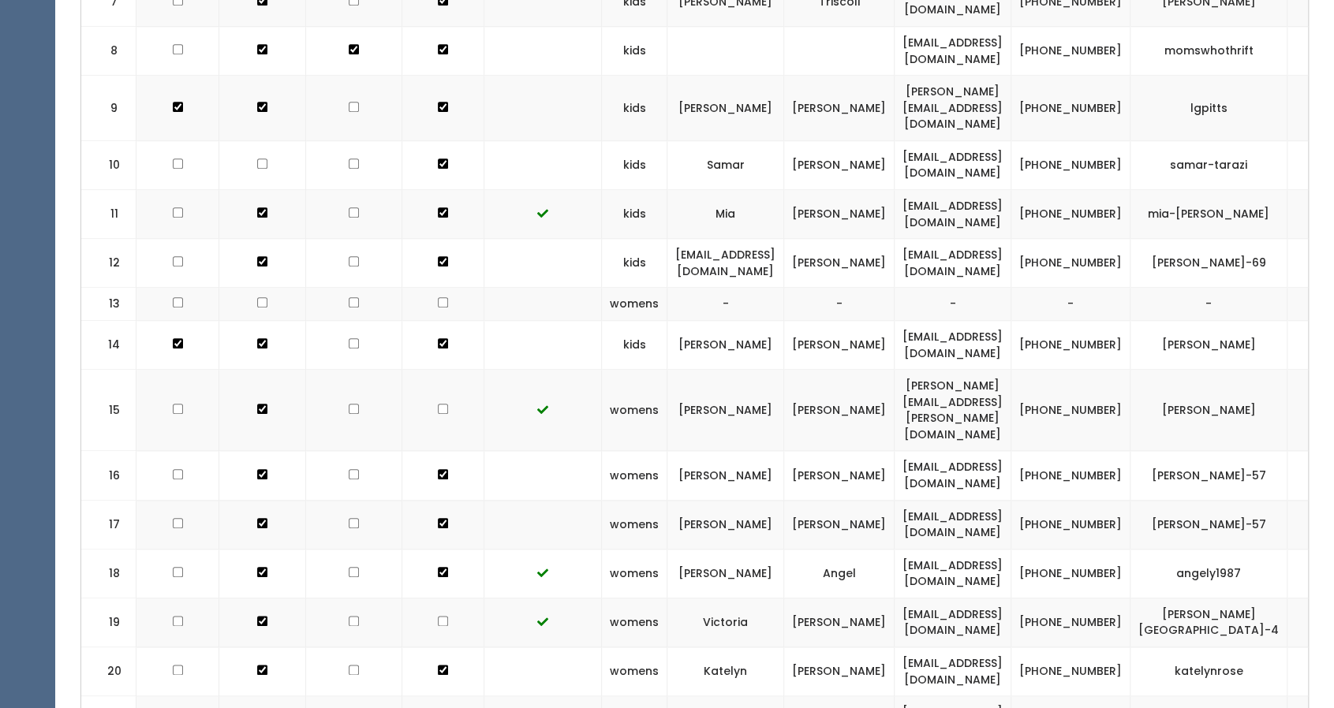
scroll to position [912, 0]
click at [349, 469] on input "checkbox" at bounding box center [354, 474] width 10 height 10
checkbox input "true"
click at [349, 517] on input "checkbox" at bounding box center [354, 522] width 10 height 10
checkbox input "true"
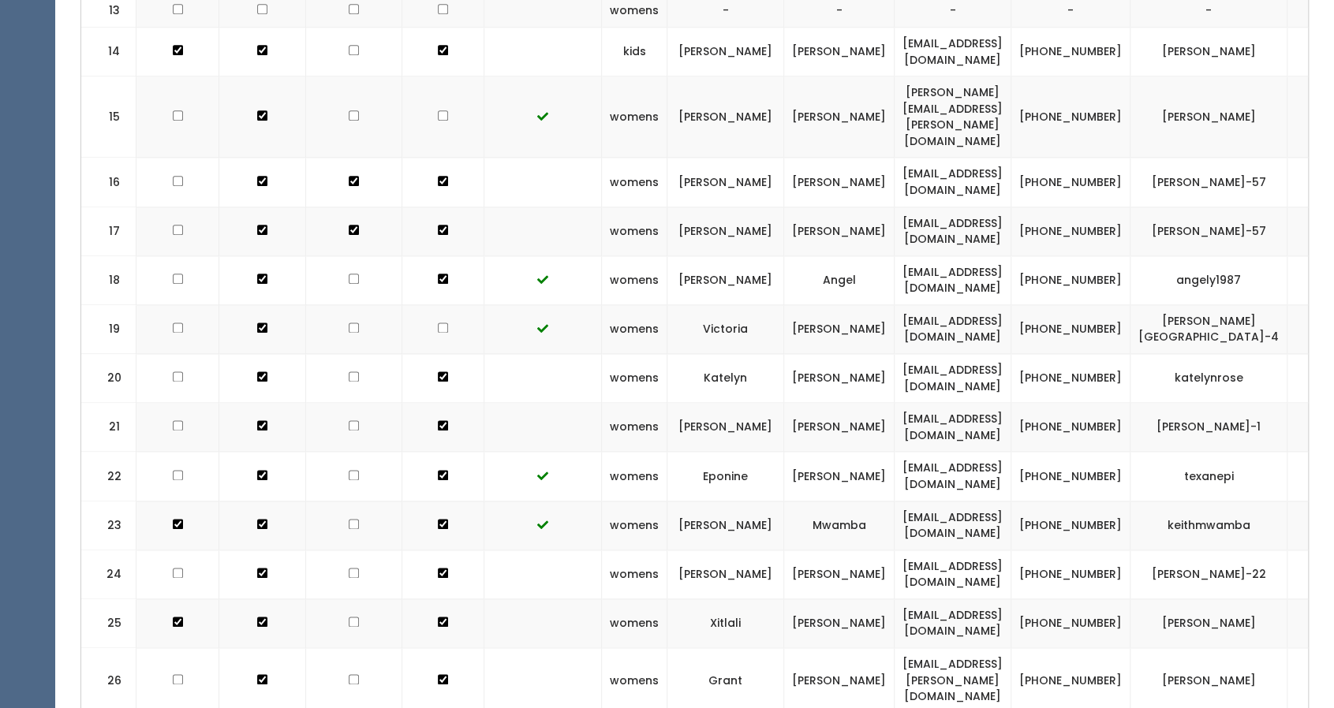
scroll to position [1292, 0]
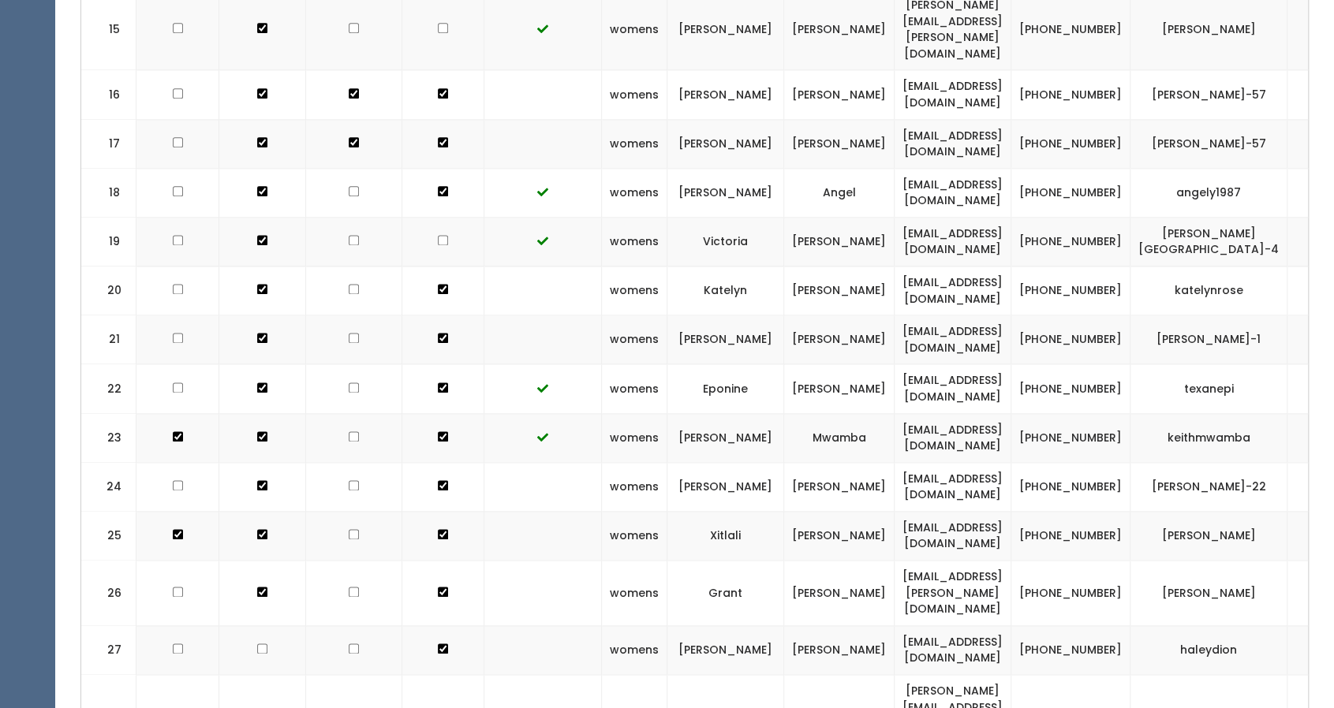
click at [349, 708] on input "checkbox" at bounding box center [354, 714] width 10 height 10
checkbox input "true"
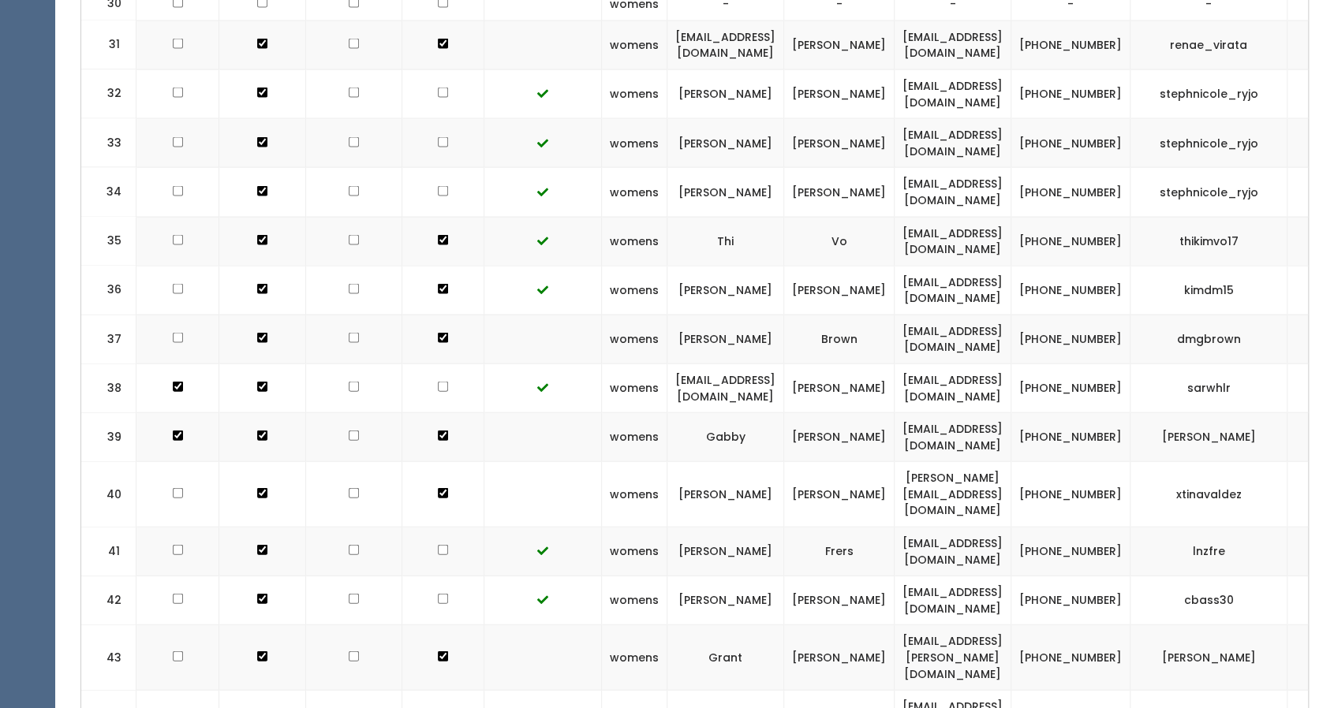
scroll to position [2110, 0]
click at [349, 708] on input "checkbox" at bounding box center [354, 721] width 10 height 10
checkbox input "true"
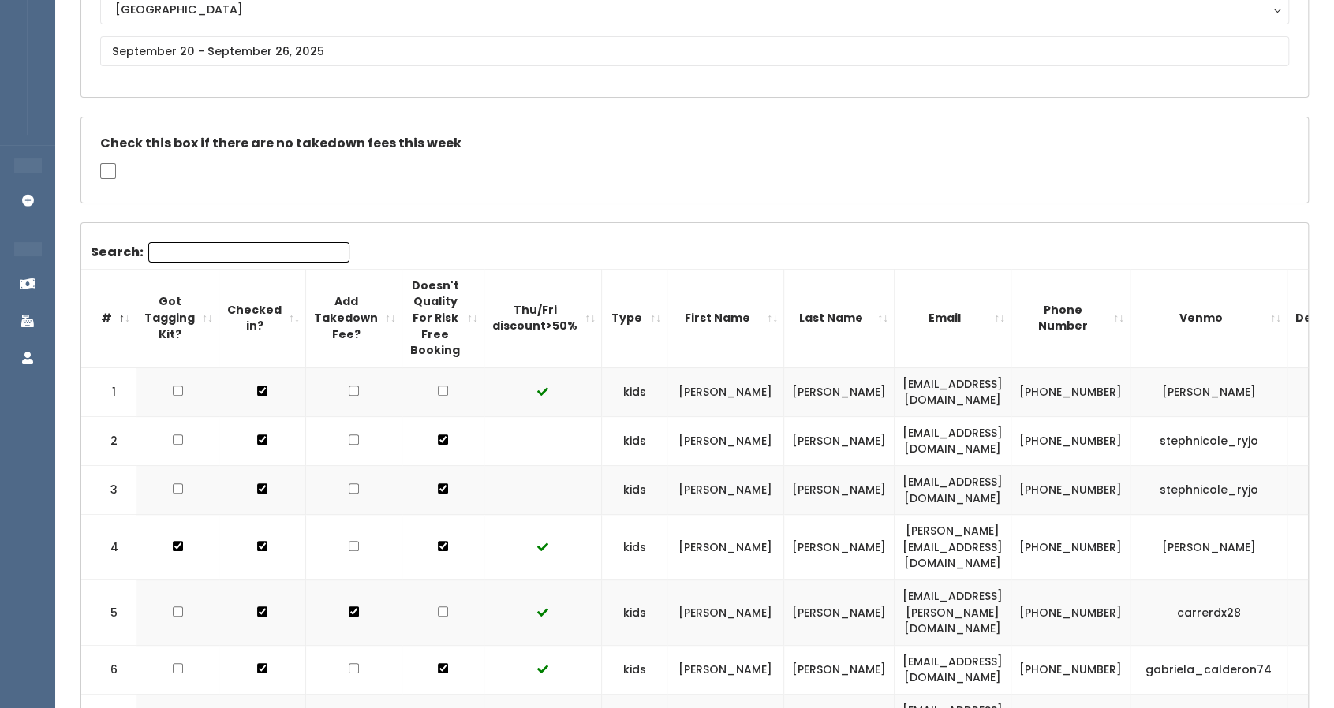
scroll to position [0, 0]
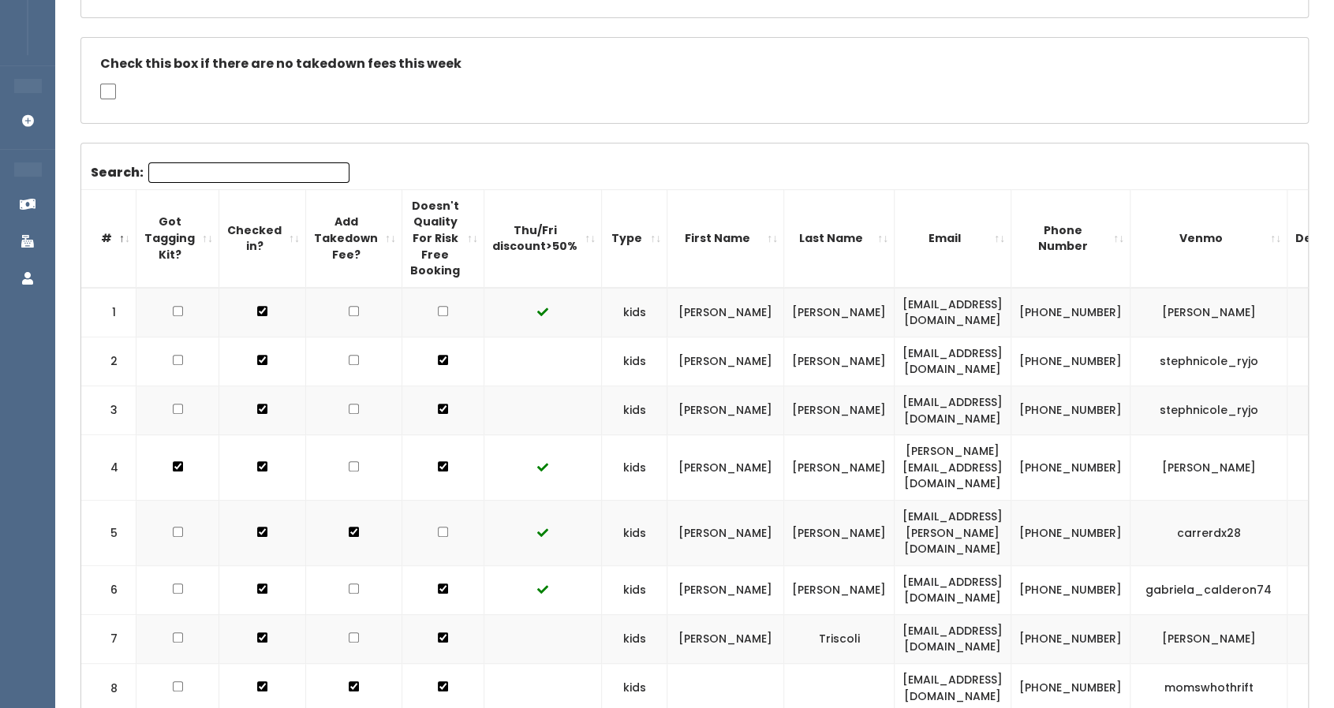
scroll to position [274, 0]
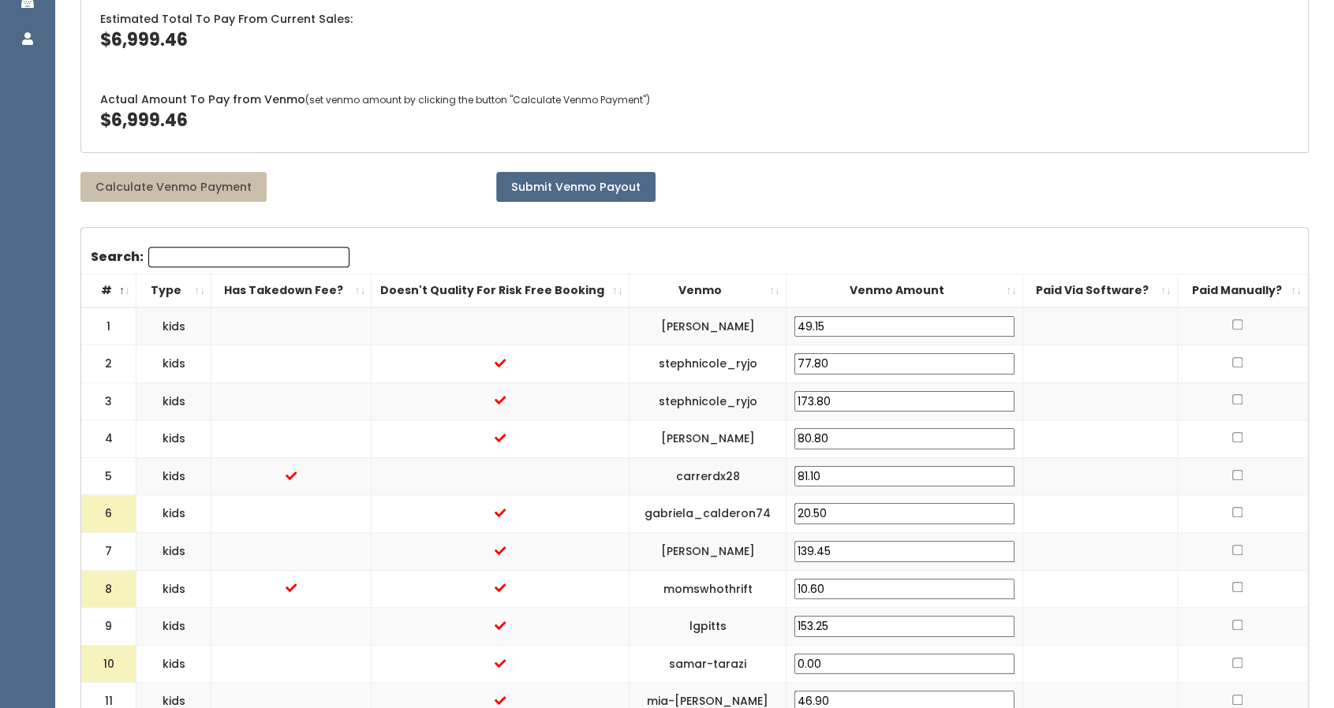
scroll to position [320, 0]
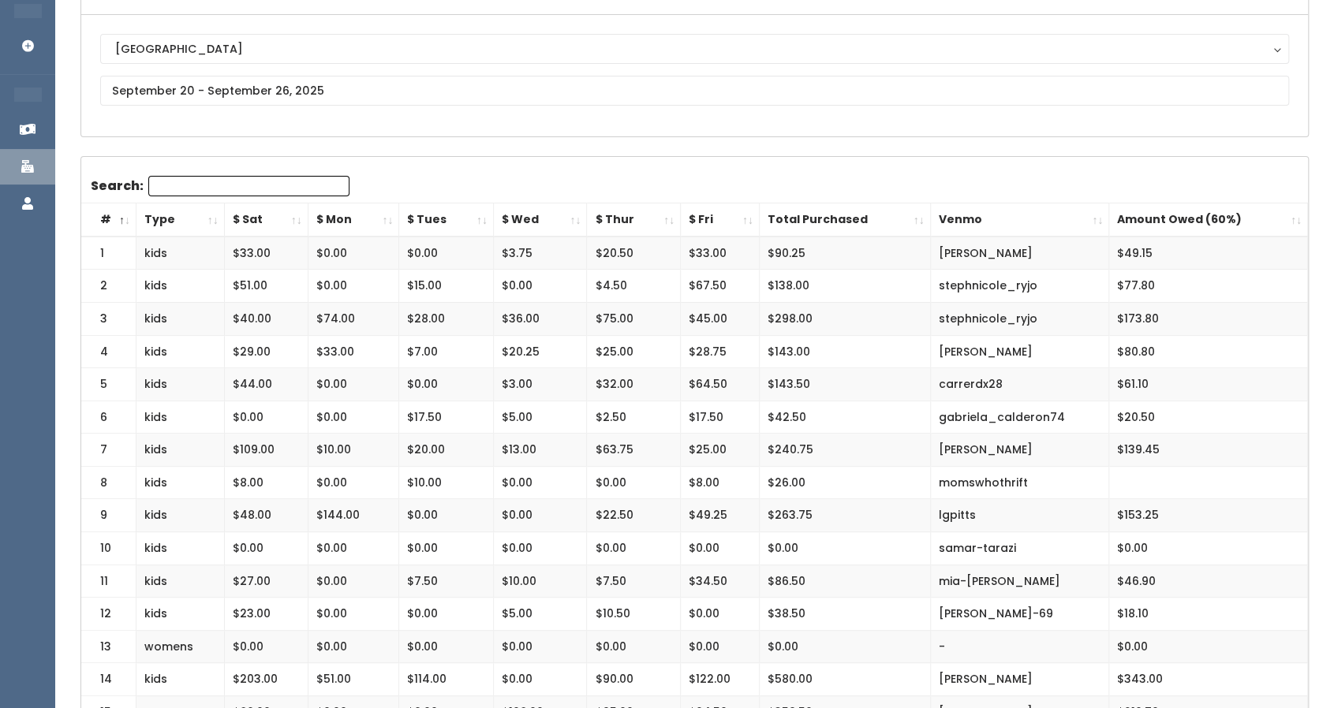
scroll to position [154, 0]
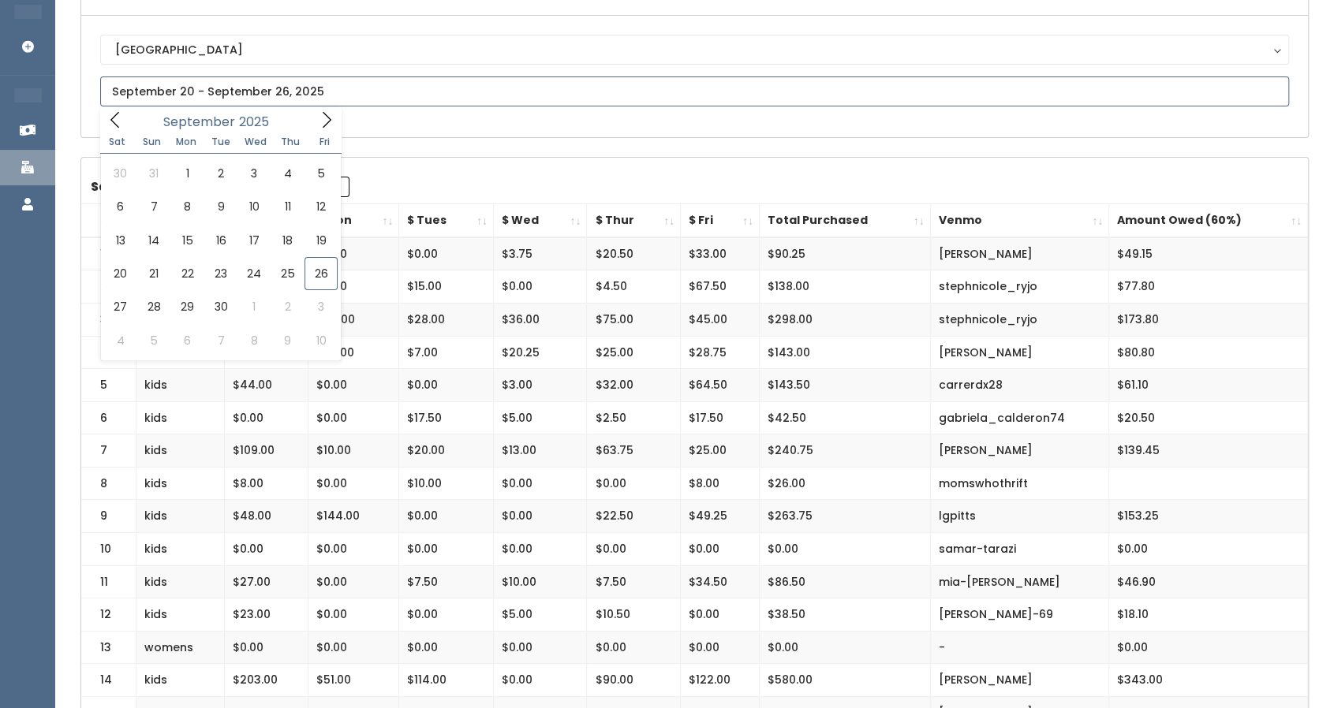
click at [254, 93] on input "text" at bounding box center [694, 92] width 1189 height 30
type input "[DATE] to [DATE]"
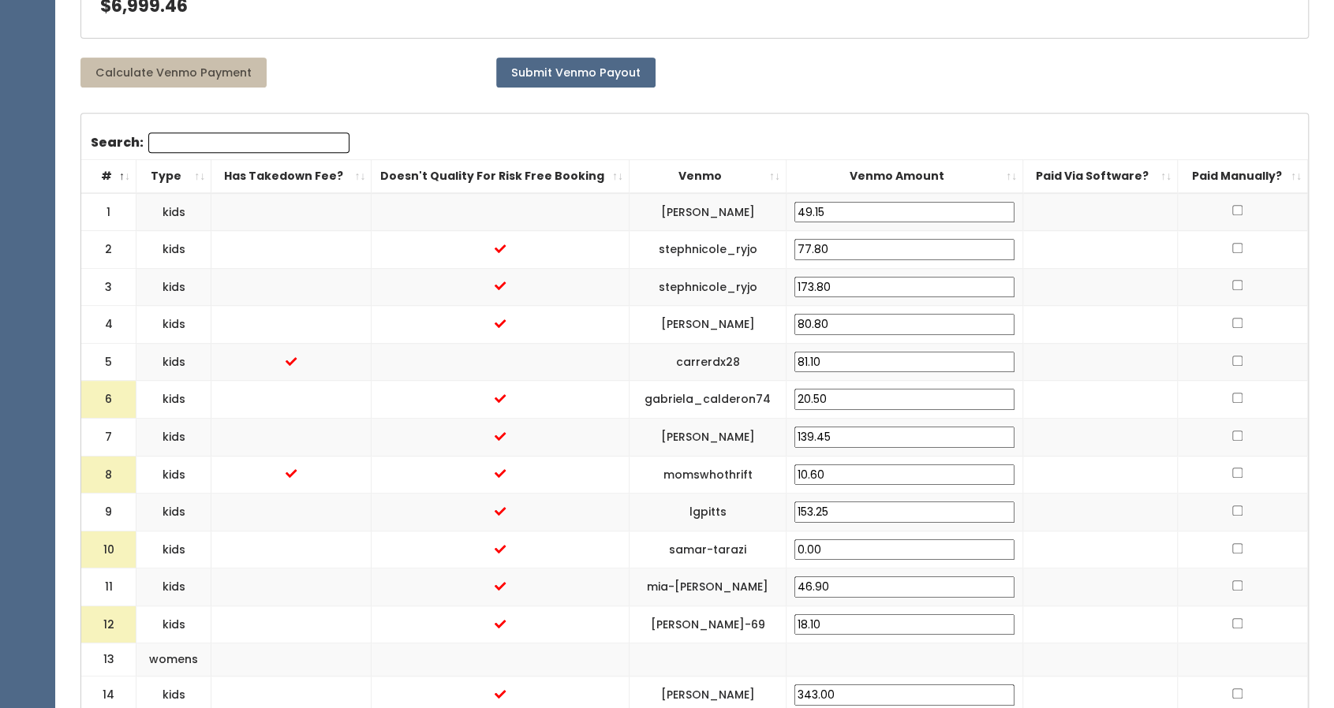
scroll to position [435, 0]
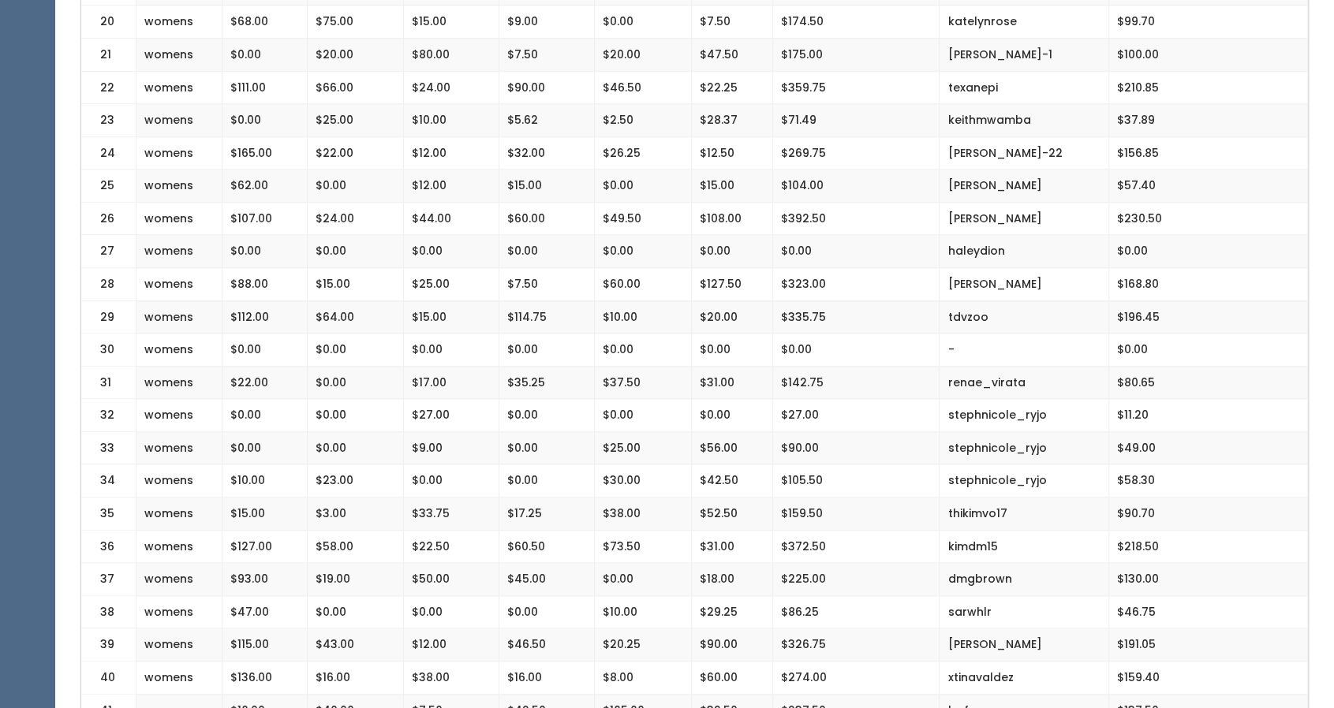
scroll to position [1025, 0]
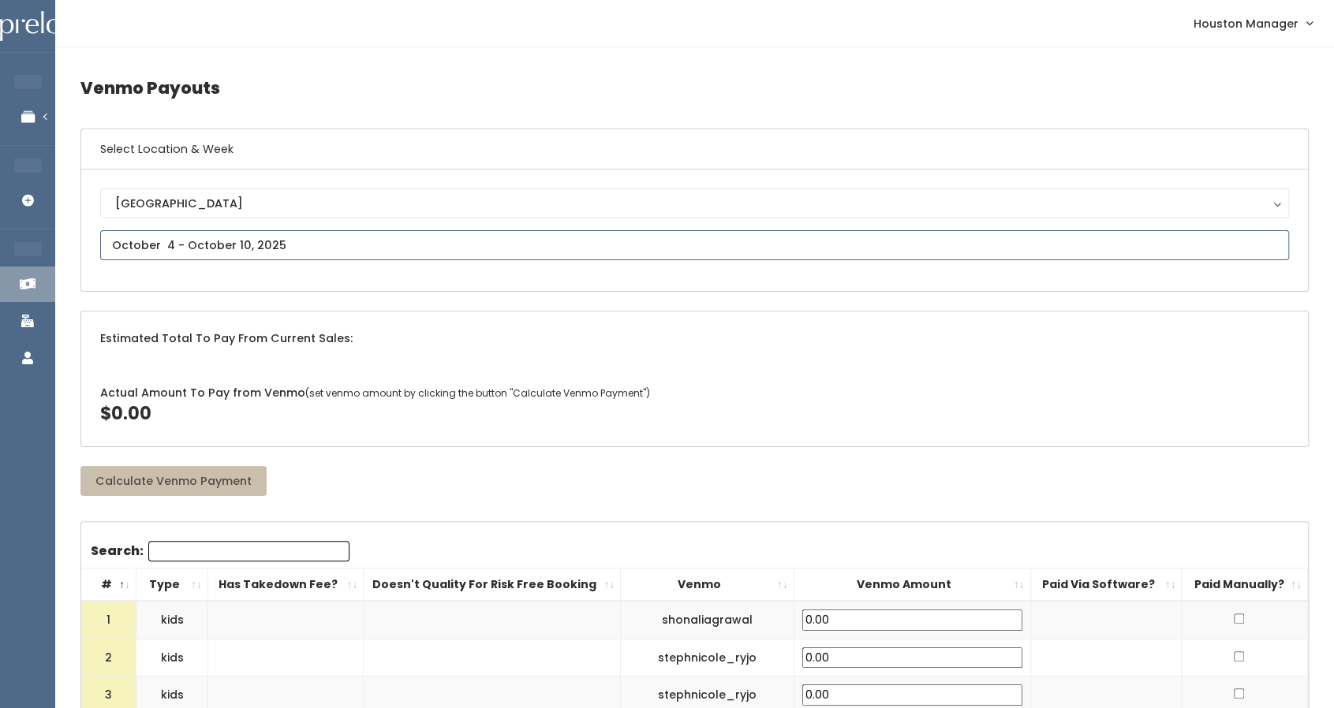
click at [228, 252] on input "text" at bounding box center [694, 245] width 1189 height 30
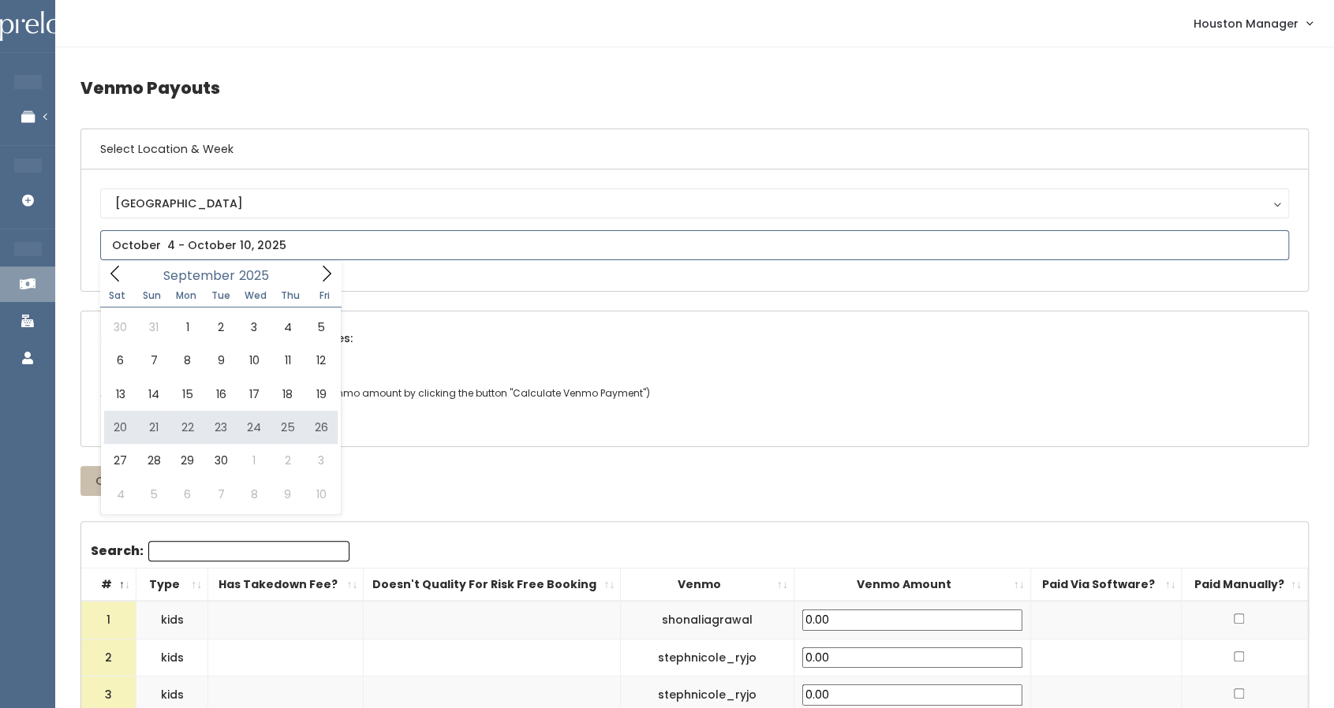
type input "September 20 to September 26"
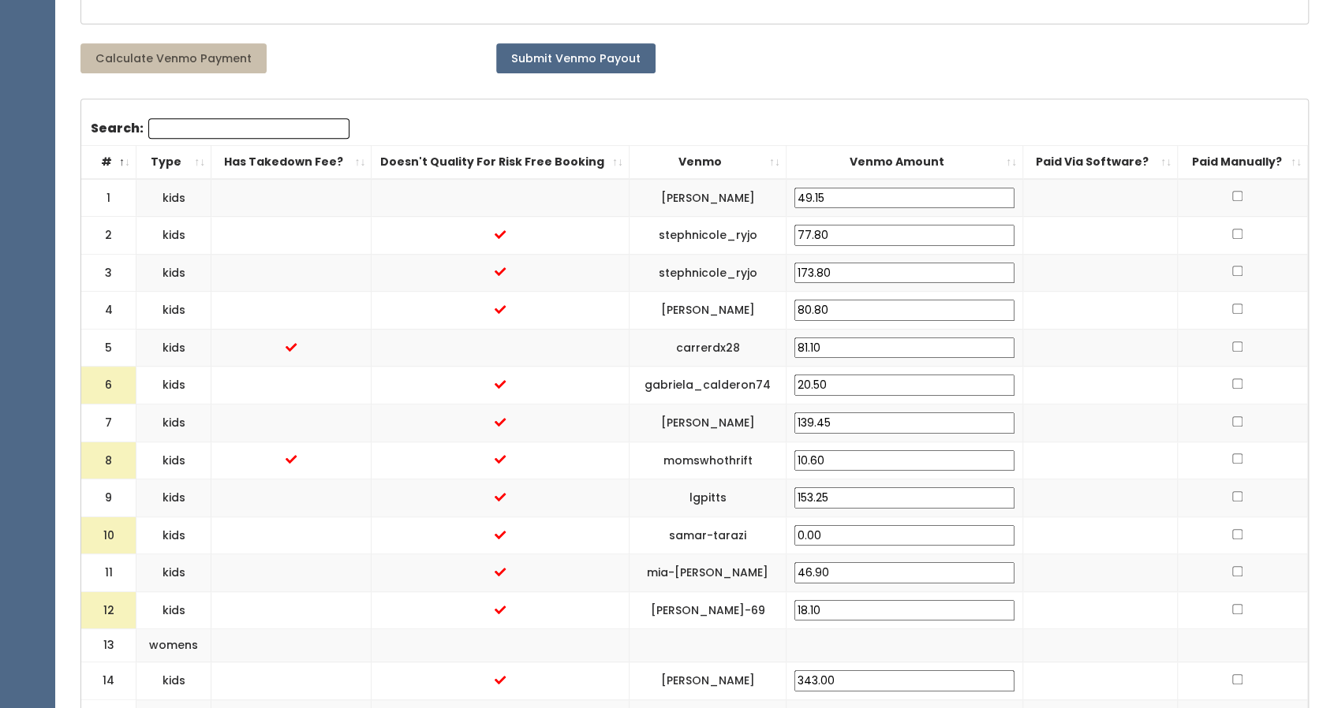
scroll to position [456, 0]
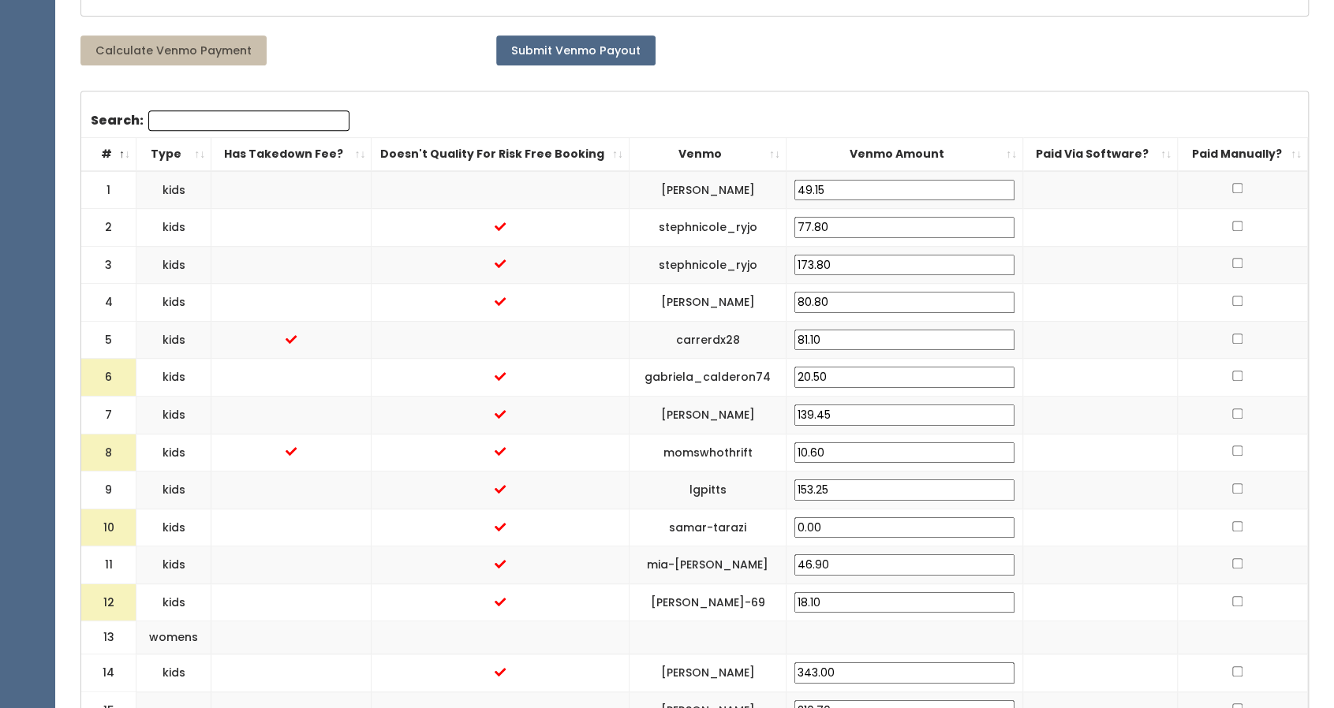
click at [896, 457] on input "10.60" at bounding box center [904, 453] width 220 height 21
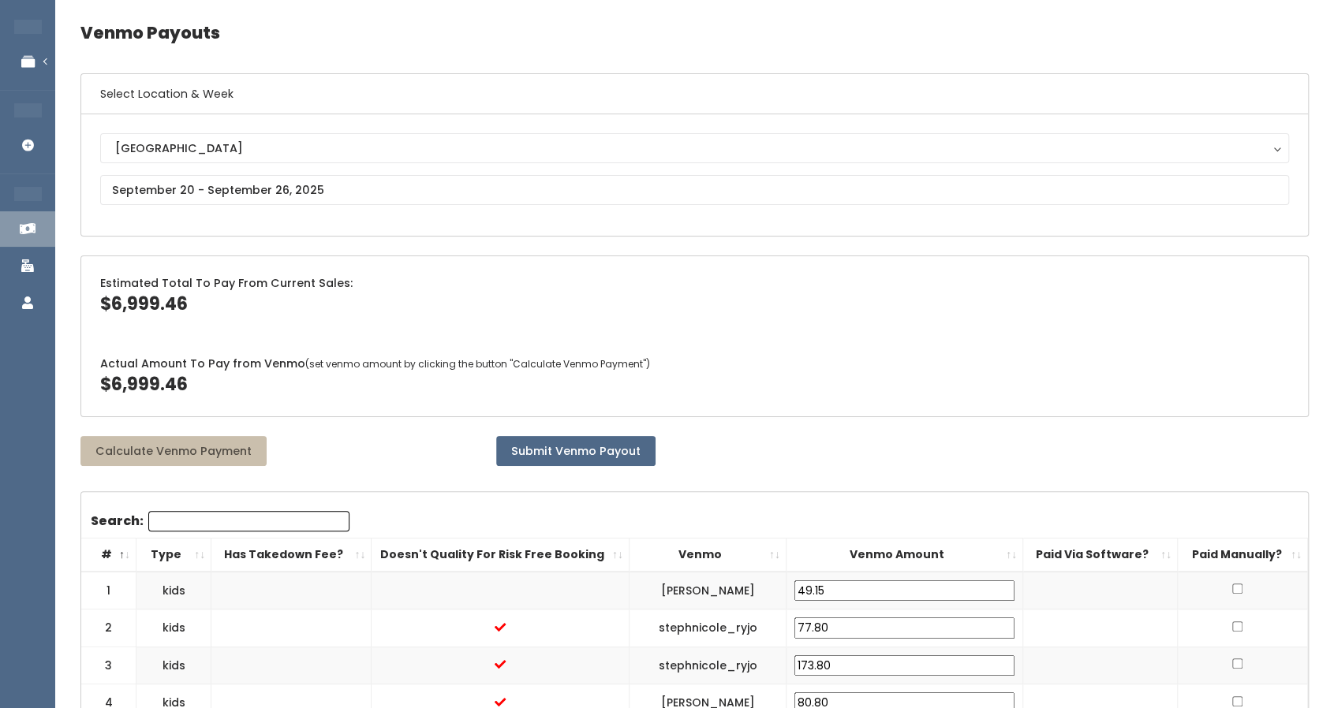
scroll to position [54, 0]
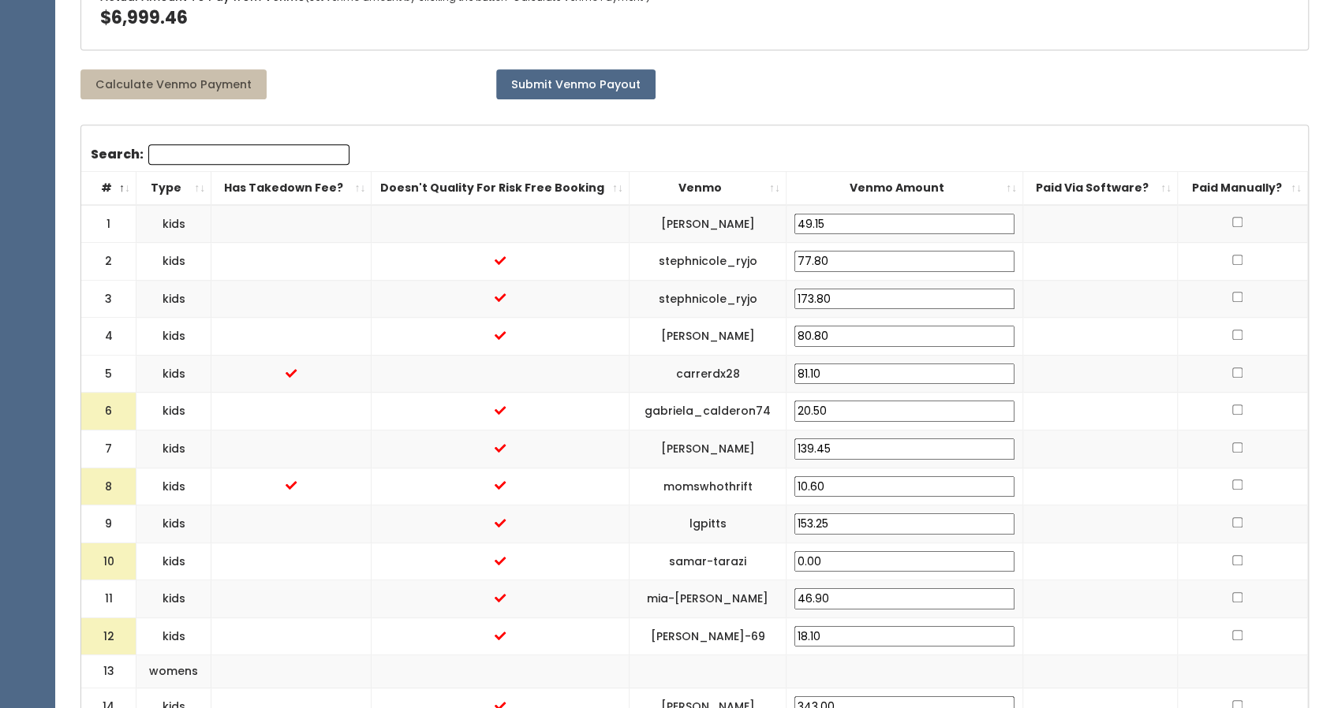
scroll to position [421, 0]
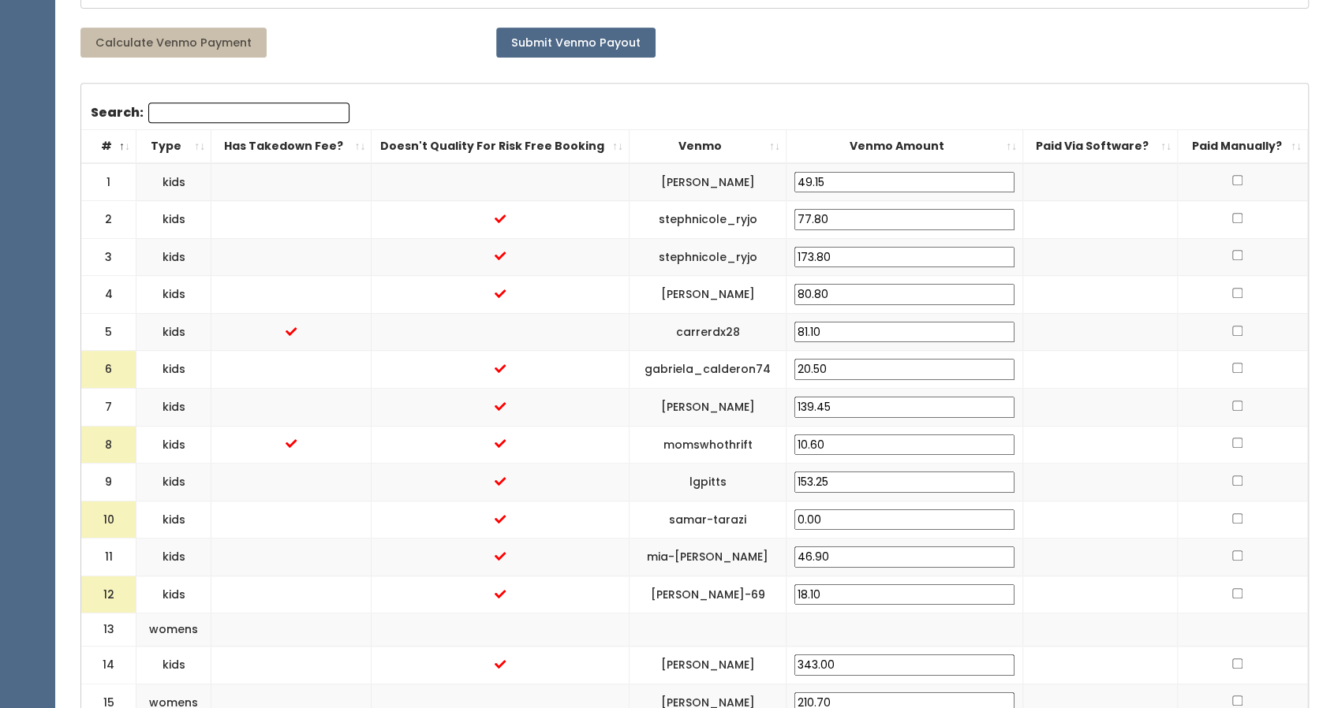
scroll to position [464, 0]
click at [881, 443] on input "10.60" at bounding box center [904, 445] width 220 height 21
drag, startPoint x: 881, startPoint y: 443, endPoint x: 828, endPoint y: 438, distance: 53.1
click at [828, 438] on td "10.60" at bounding box center [904, 445] width 237 height 38
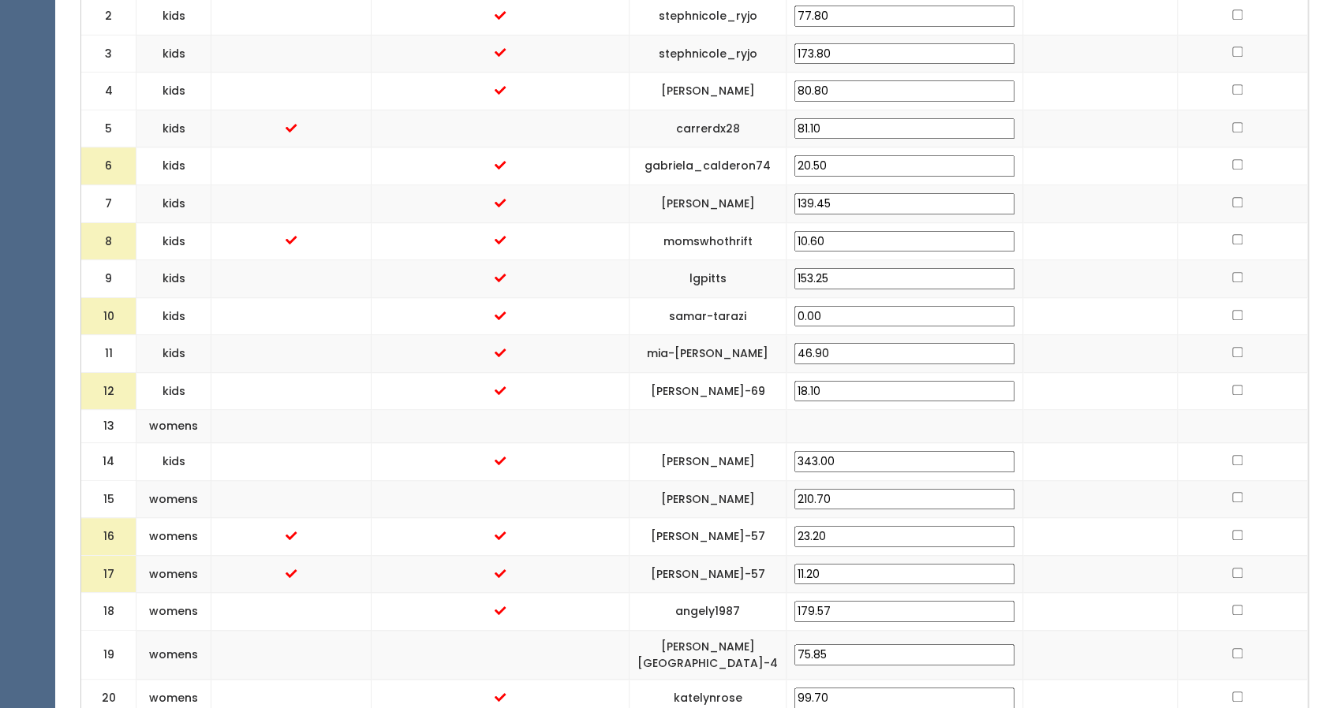
scroll to position [666, 0]
click at [854, 123] on input "81.10" at bounding box center [904, 130] width 220 height 21
type input "61.10"
click at [1025, 204] on td at bounding box center [1099, 206] width 155 height 38
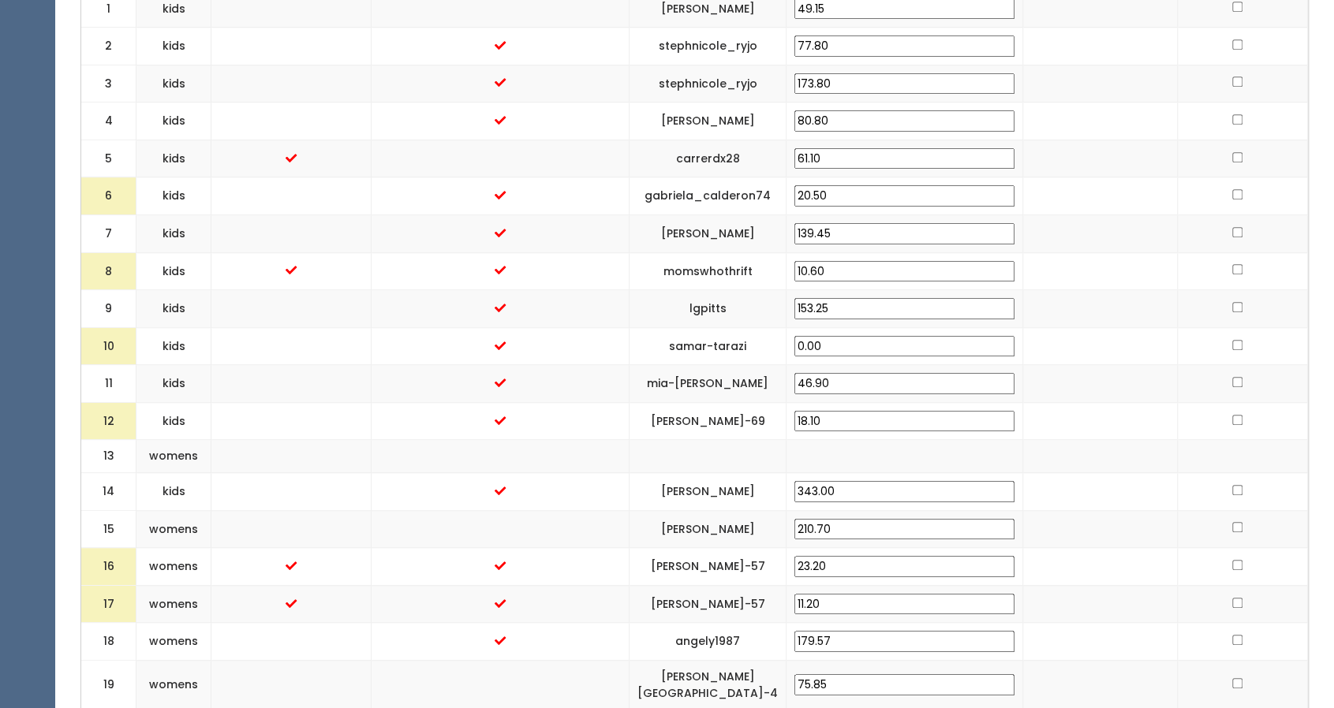
scroll to position [636, 0]
drag, startPoint x: 874, startPoint y: 272, endPoint x: 827, endPoint y: 271, distance: 47.3
click at [827, 271] on td "10.60" at bounding box center [904, 273] width 237 height 38
type input "0"
click at [754, 300] on td "lgpitts" at bounding box center [707, 311] width 157 height 38
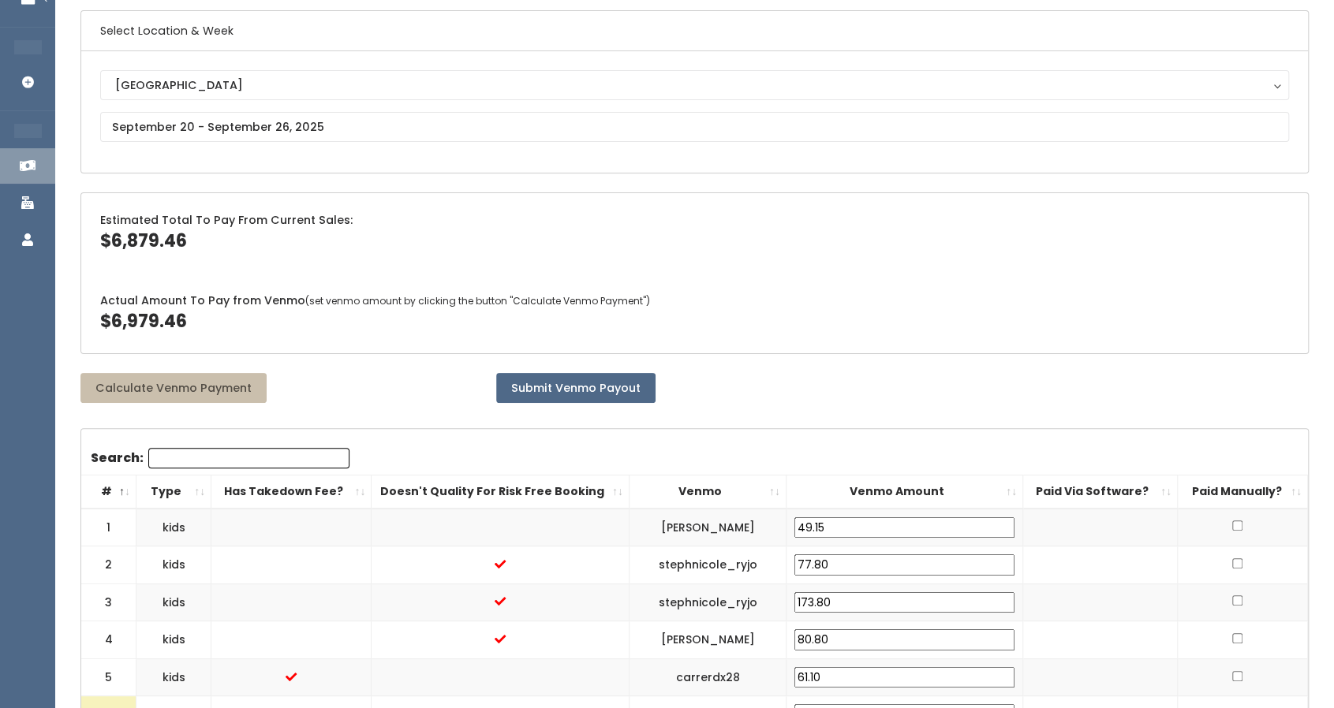
scroll to position [118, 0]
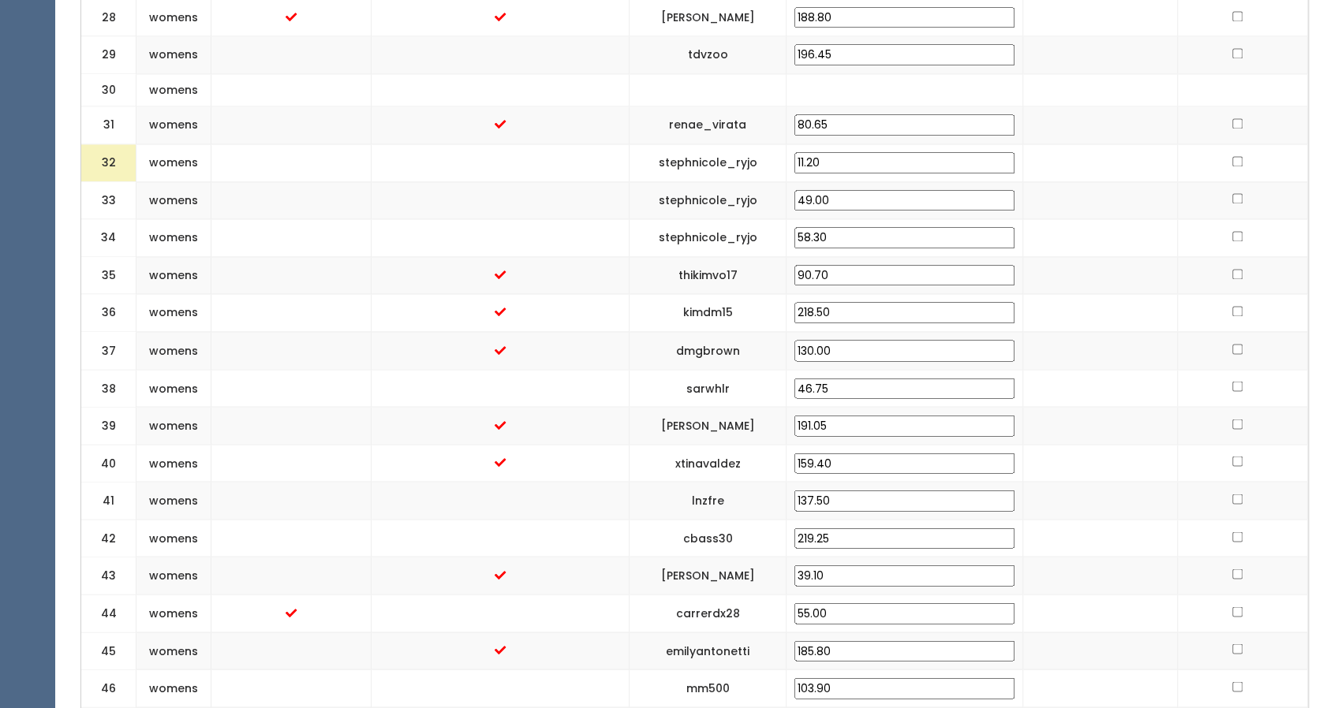
scroll to position [1648, 0]
click at [854, 603] on input "55.00" at bounding box center [904, 613] width 220 height 21
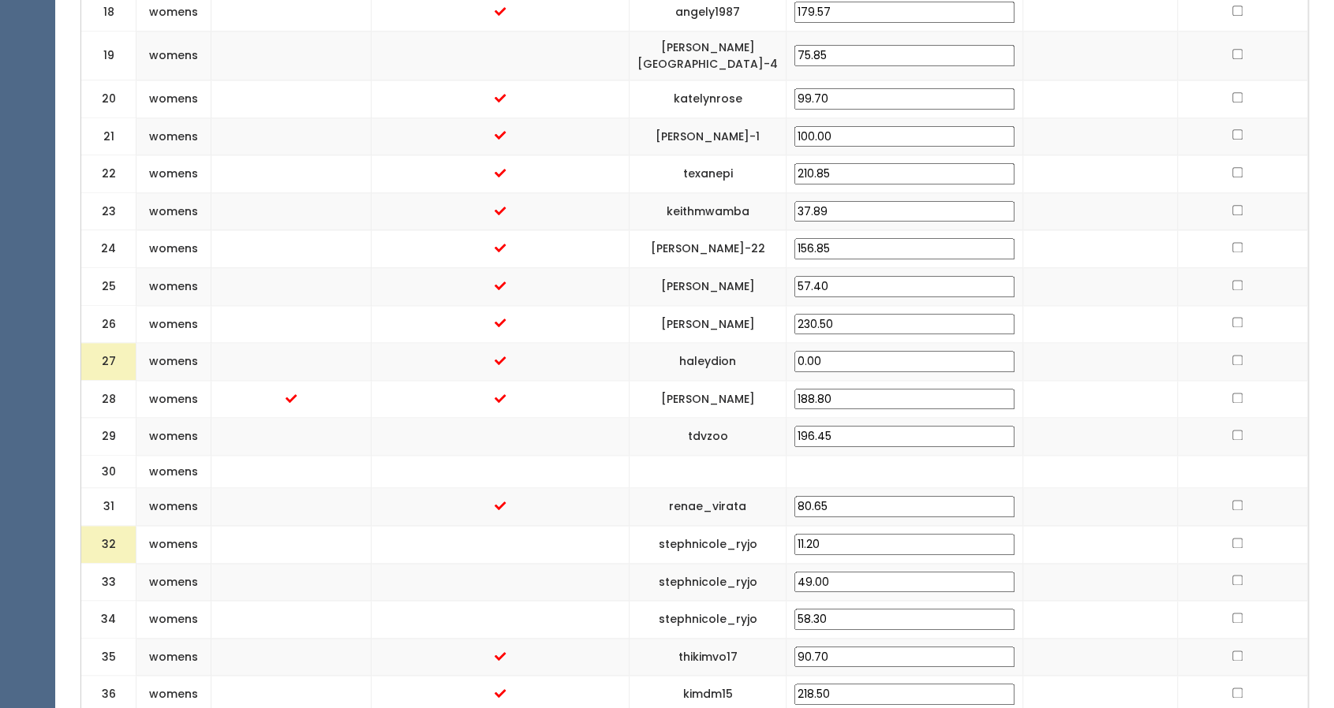
scroll to position [1217, 0]
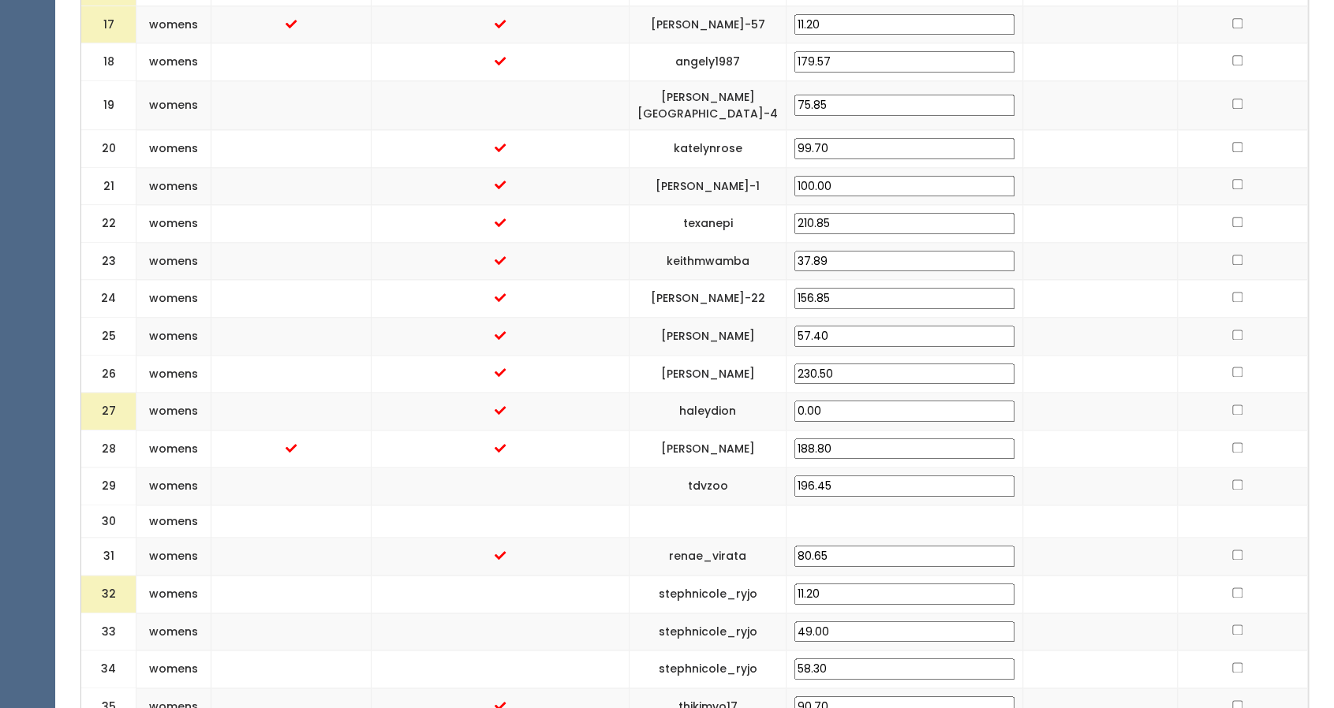
type input "35.00"
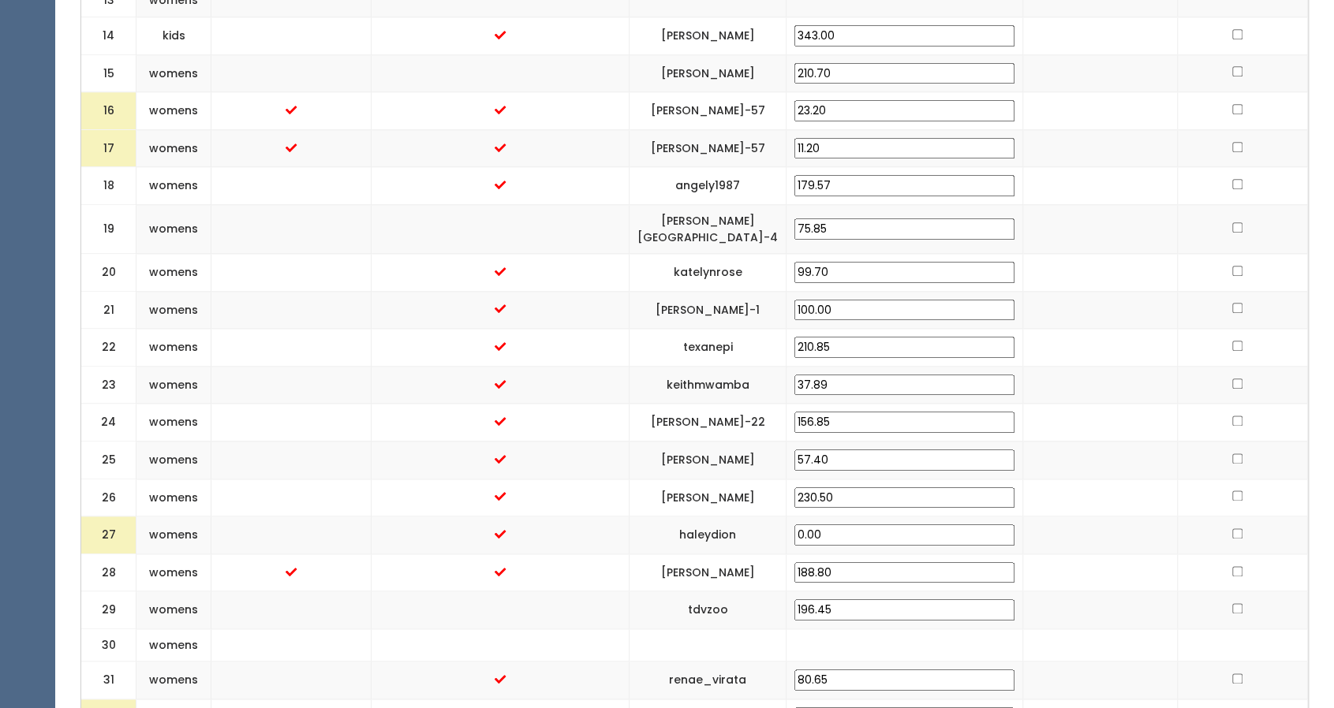
scroll to position [1093, 0]
click at [853, 102] on input "23.20" at bounding box center [904, 111] width 220 height 21
type input "3.20"
drag, startPoint x: 885, startPoint y: 143, endPoint x: 789, endPoint y: 148, distance: 96.4
click at [789, 148] on "17 womens heather-watson-57 11.20" at bounding box center [694, 149] width 1227 height 38
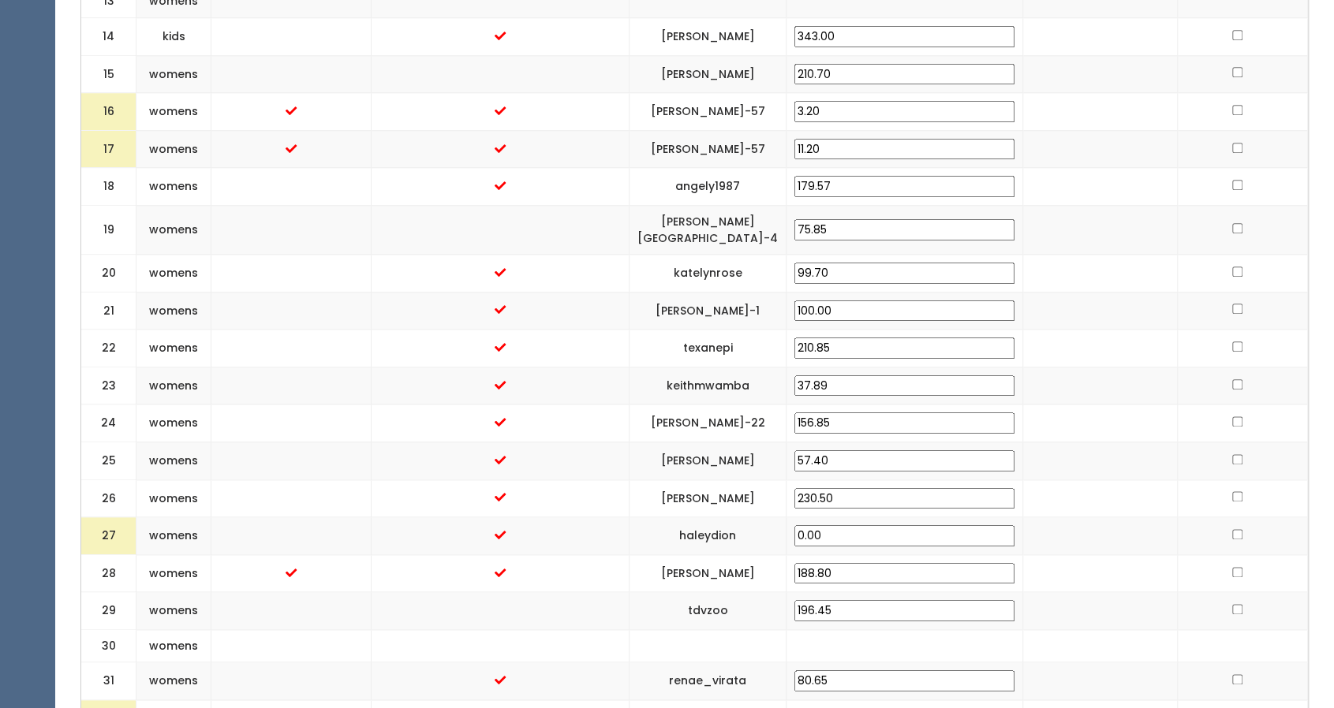
click at [786, 148] on td "[PERSON_NAME]-57" at bounding box center [707, 149] width 157 height 38
click at [882, 144] on input "11.20" at bounding box center [904, 149] width 220 height 21
drag, startPoint x: 879, startPoint y: 144, endPoint x: 846, endPoint y: 144, distance: 33.1
click at [846, 144] on input "11.20" at bounding box center [904, 149] width 220 height 21
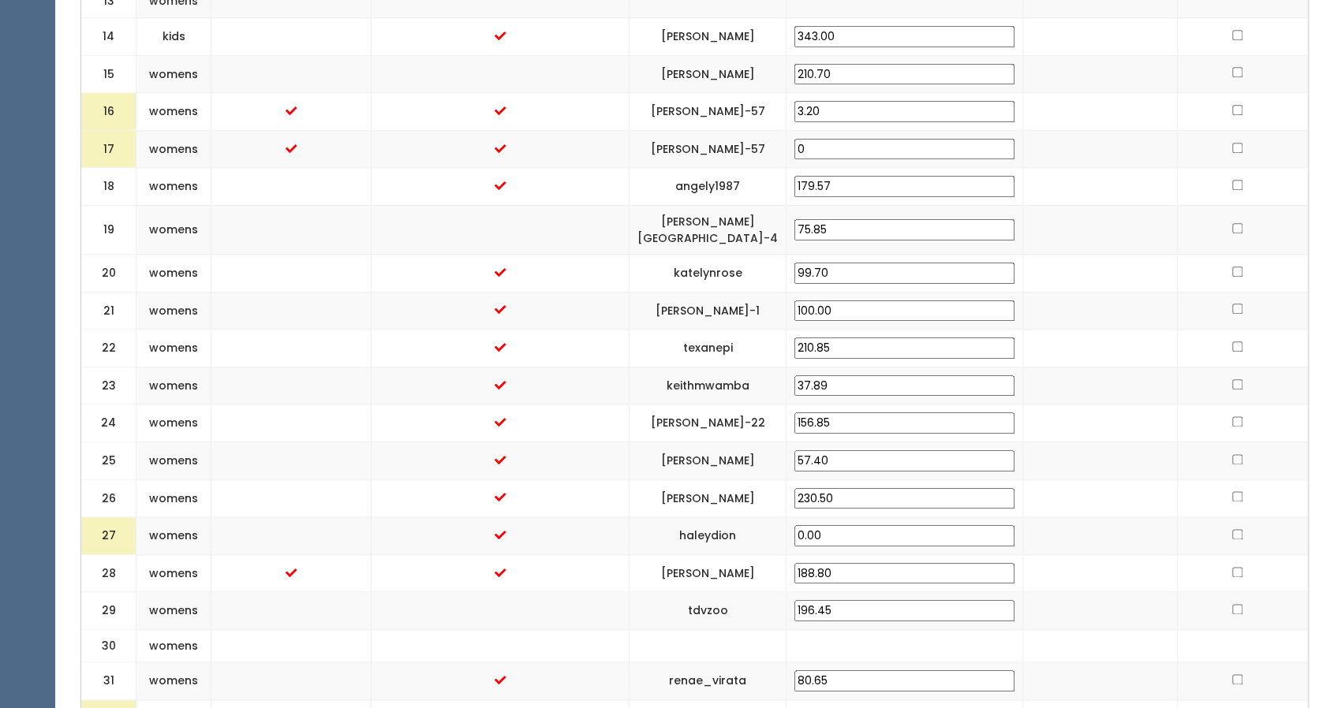
type input "0"
click at [856, 563] on input "188.80" at bounding box center [904, 573] width 220 height 21
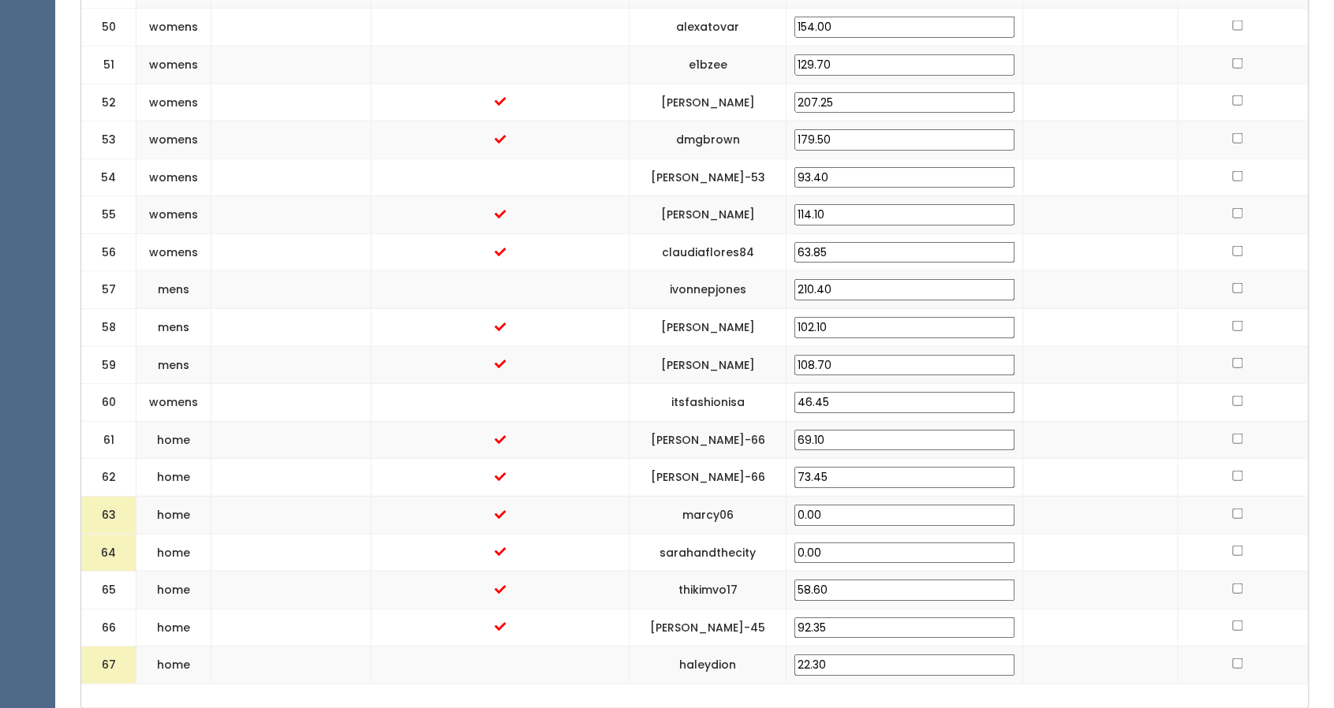
scroll to position [2486, 0]
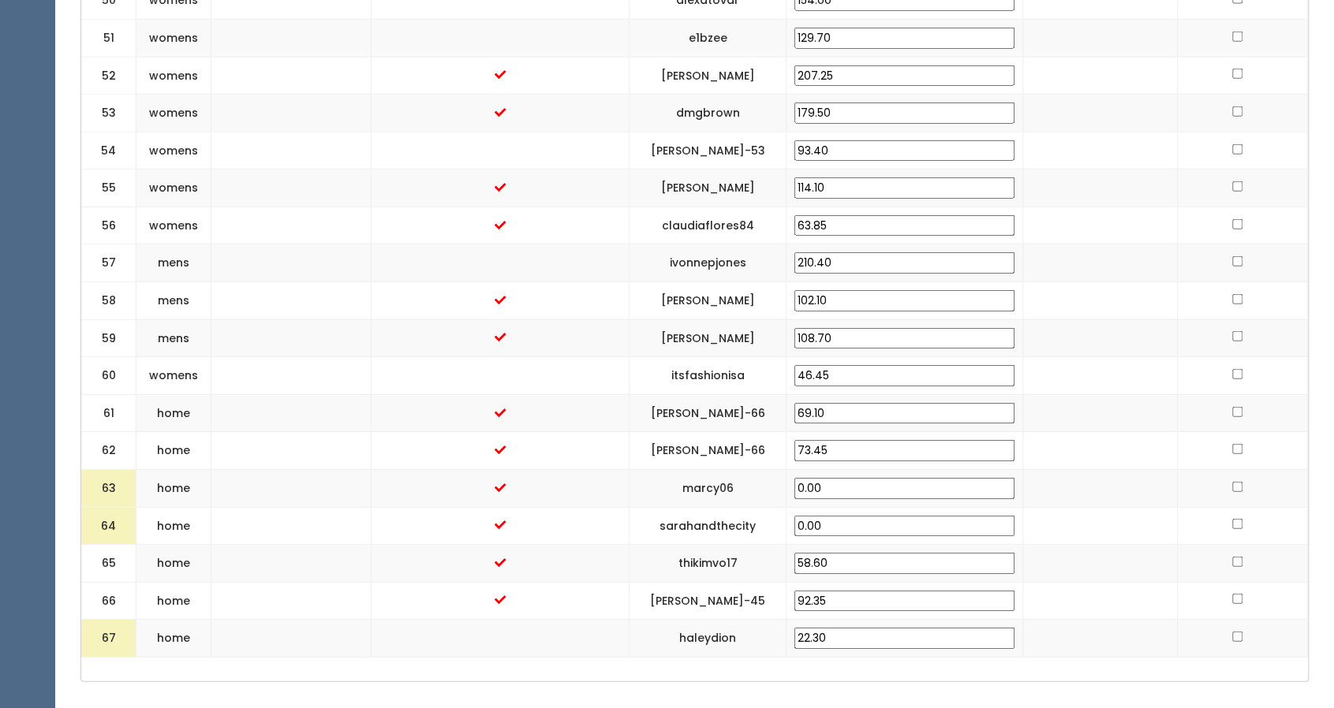
type input "168.80"
drag, startPoint x: 857, startPoint y: 604, endPoint x: 841, endPoint y: 604, distance: 15.8
click at [841, 620] on td "22.30" at bounding box center [904, 639] width 237 height 38
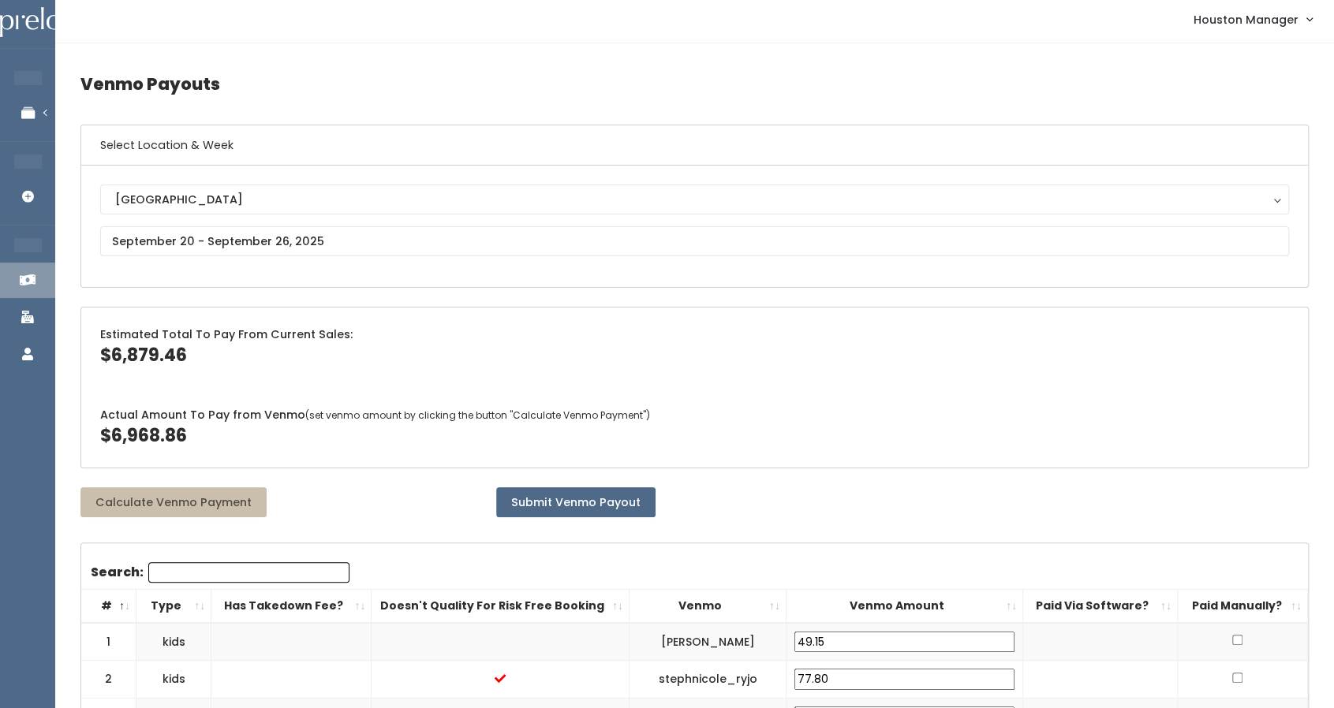
scroll to position [0, 0]
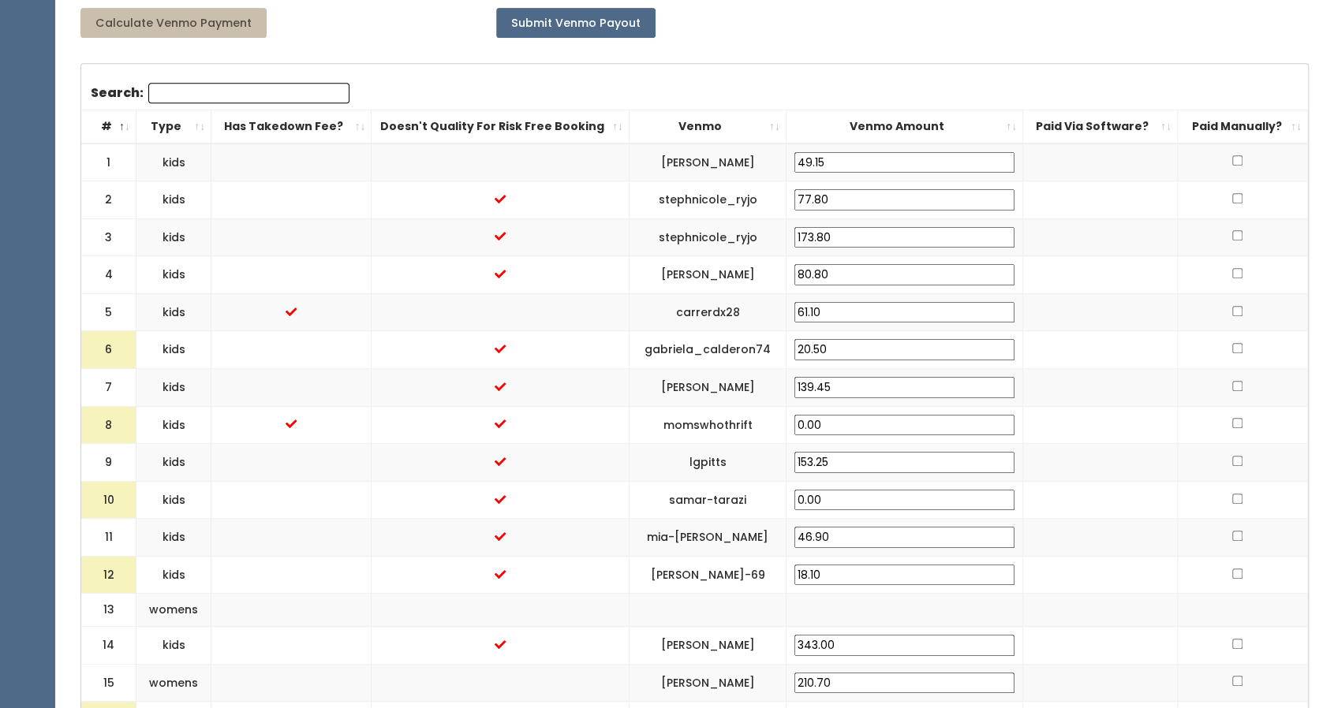
scroll to position [515, 0]
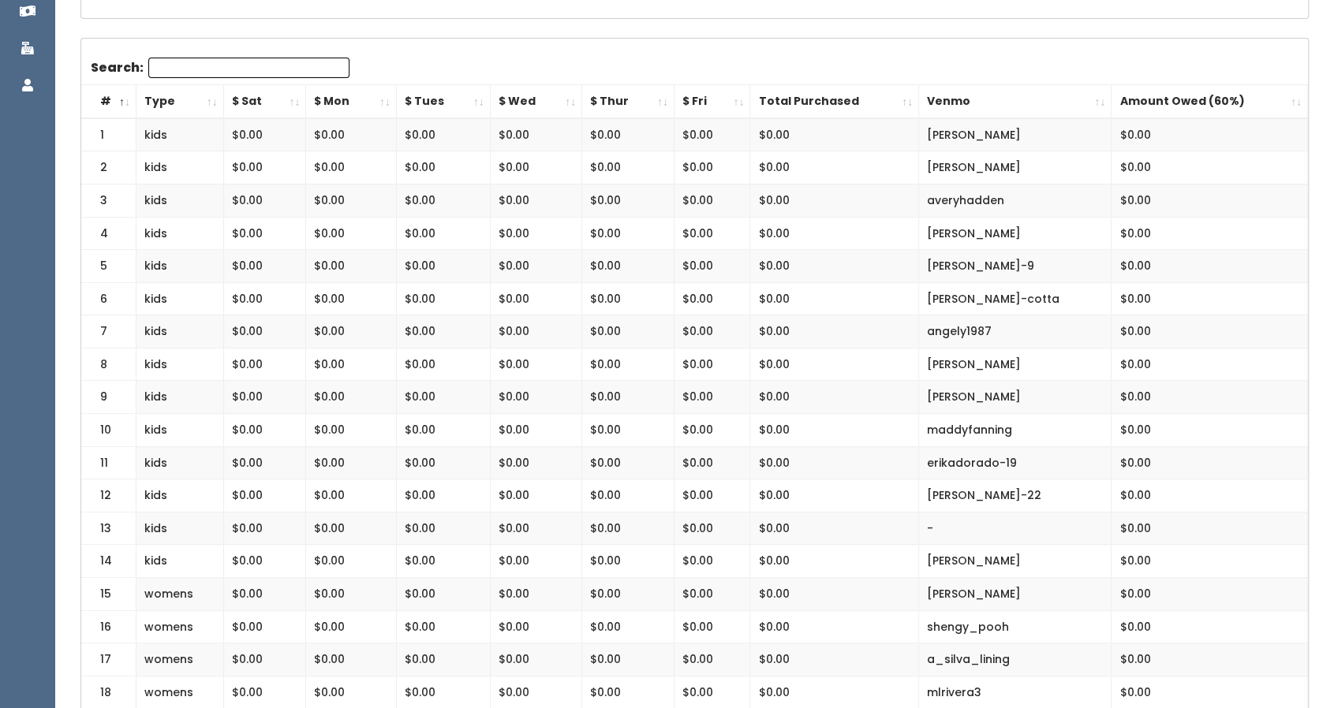
scroll to position [271, 0]
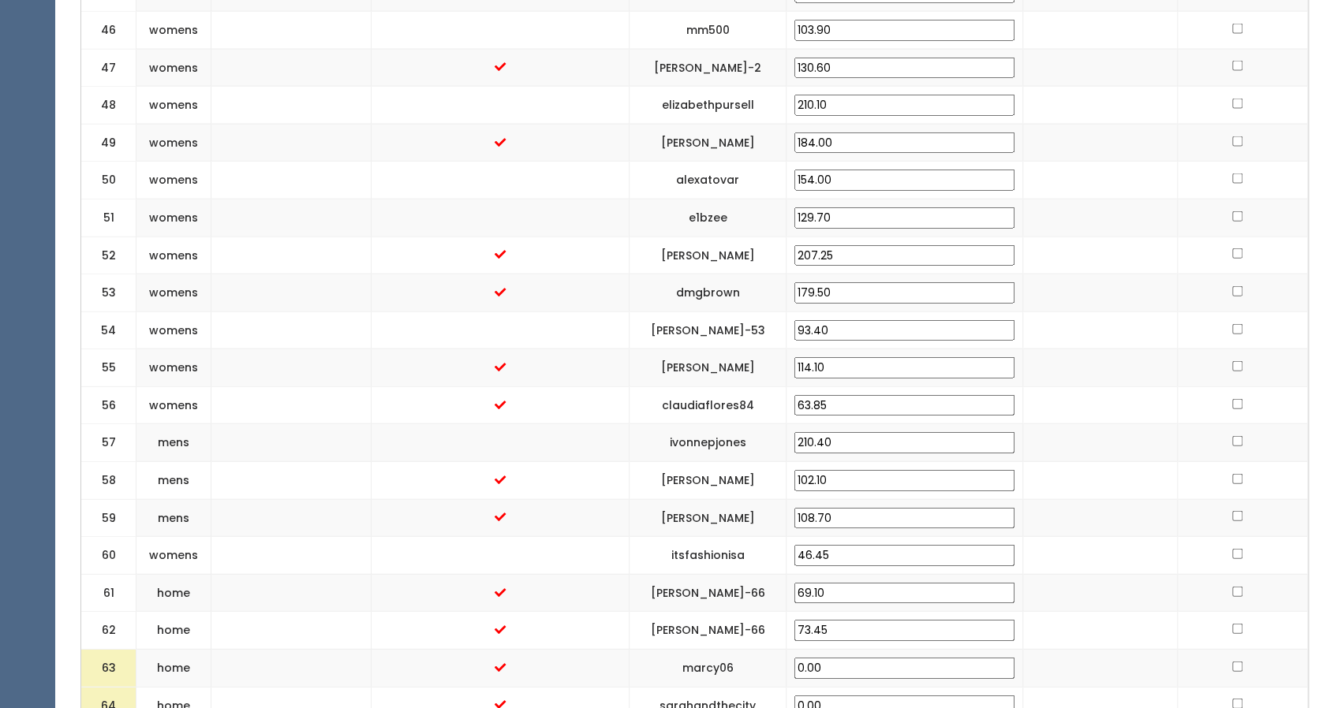
scroll to position [2521, 0]
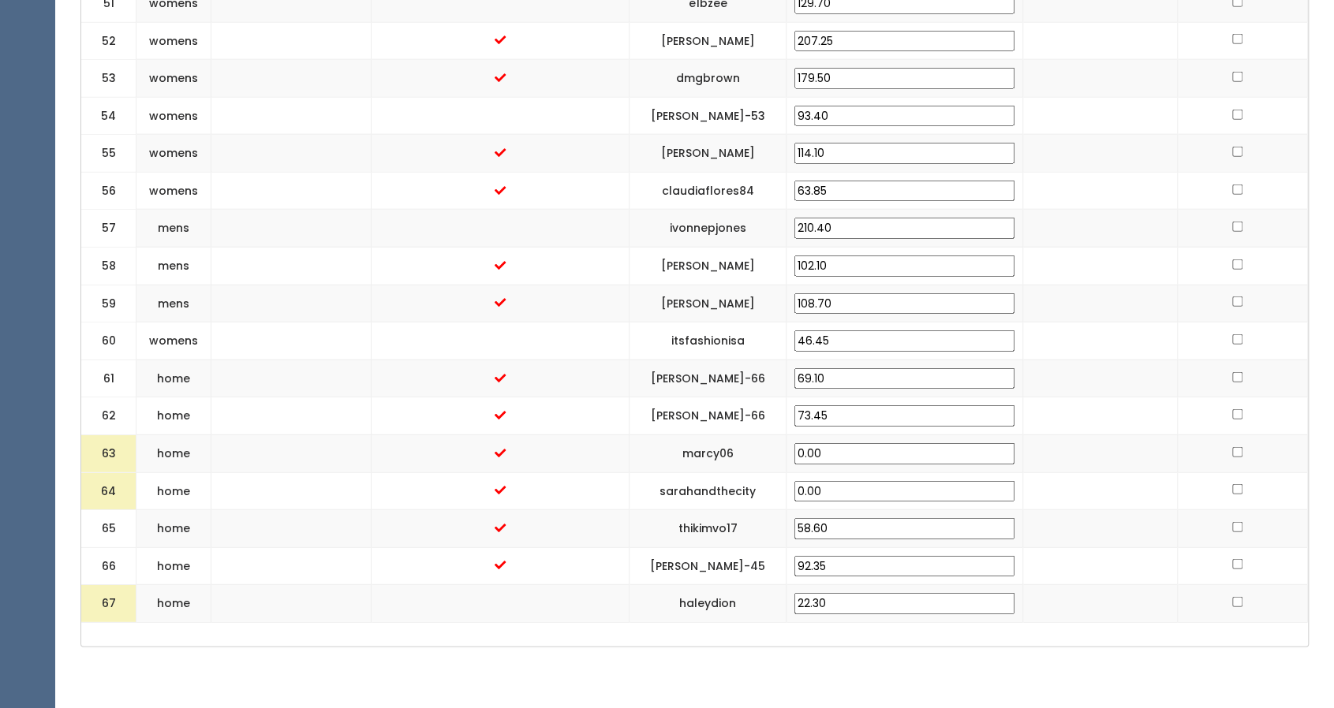
drag, startPoint x: 881, startPoint y: 573, endPoint x: 822, endPoint y: 581, distance: 59.6
click at [822, 585] on td "22.30" at bounding box center [904, 604] width 237 height 38
type input "30"
click at [1032, 587] on td at bounding box center [1099, 604] width 155 height 38
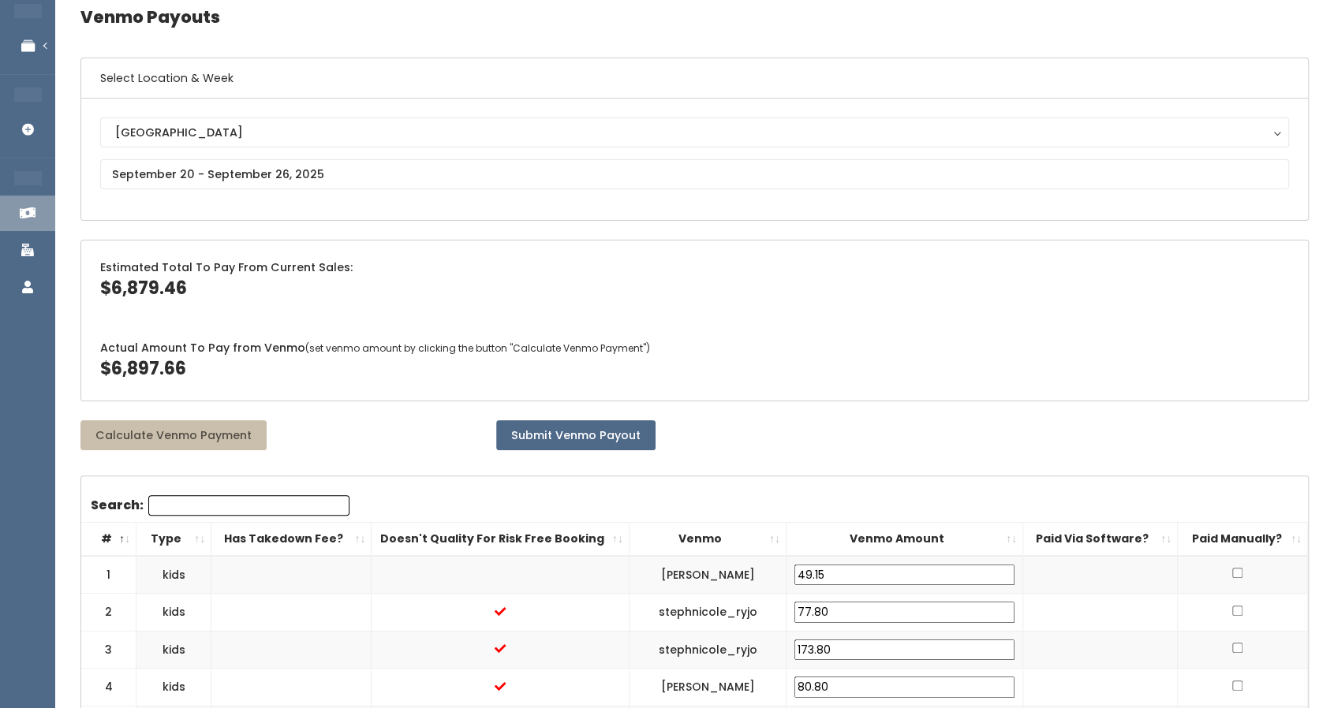
scroll to position [0, 0]
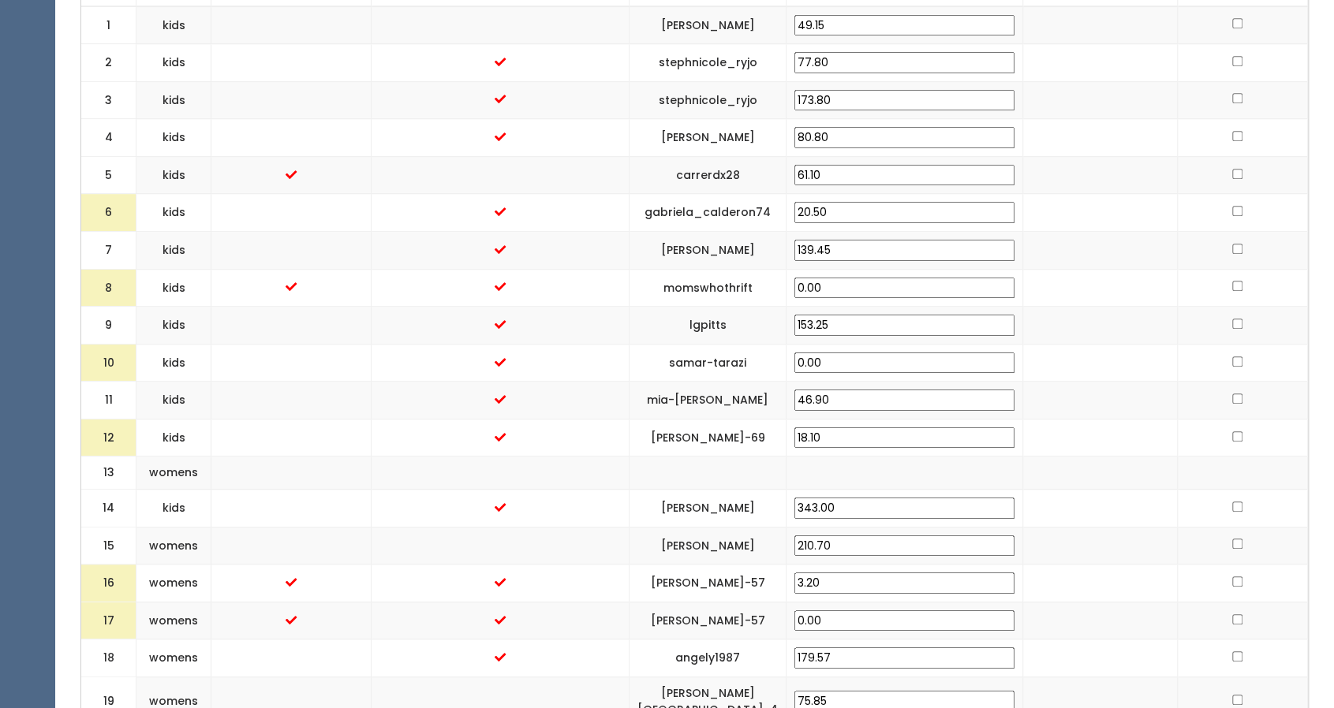
scroll to position [645, 0]
